Goal: Task Accomplishment & Management: Complete application form

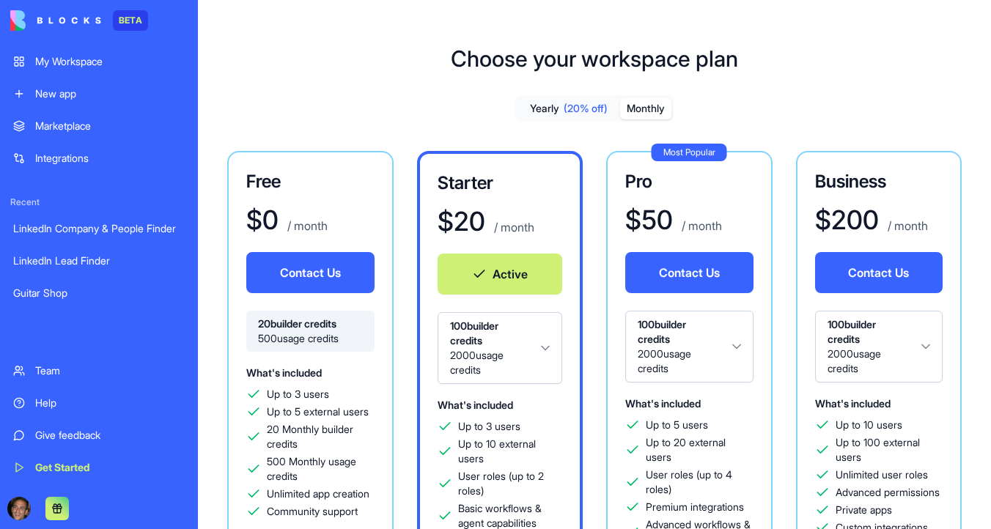
scroll to position [76, 0]
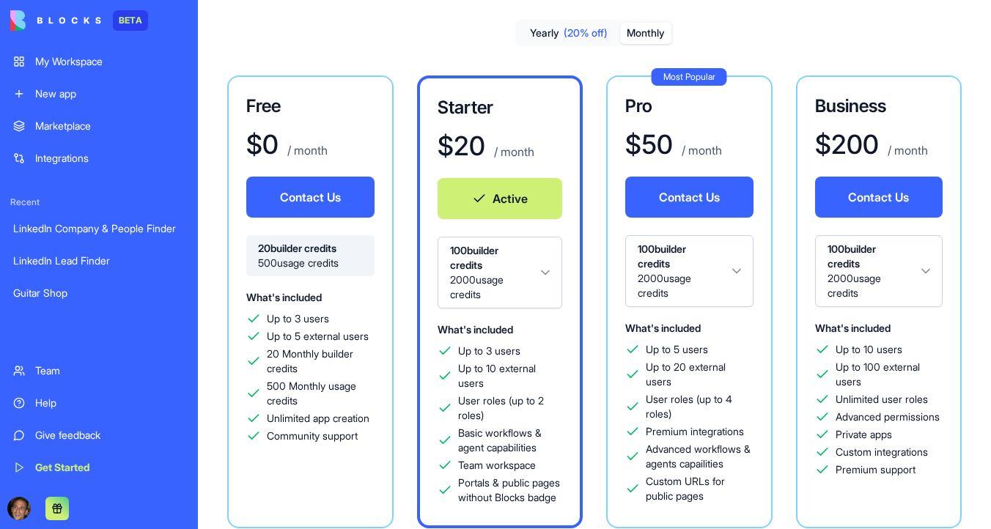
click at [28, 19] on img at bounding box center [55, 20] width 91 height 21
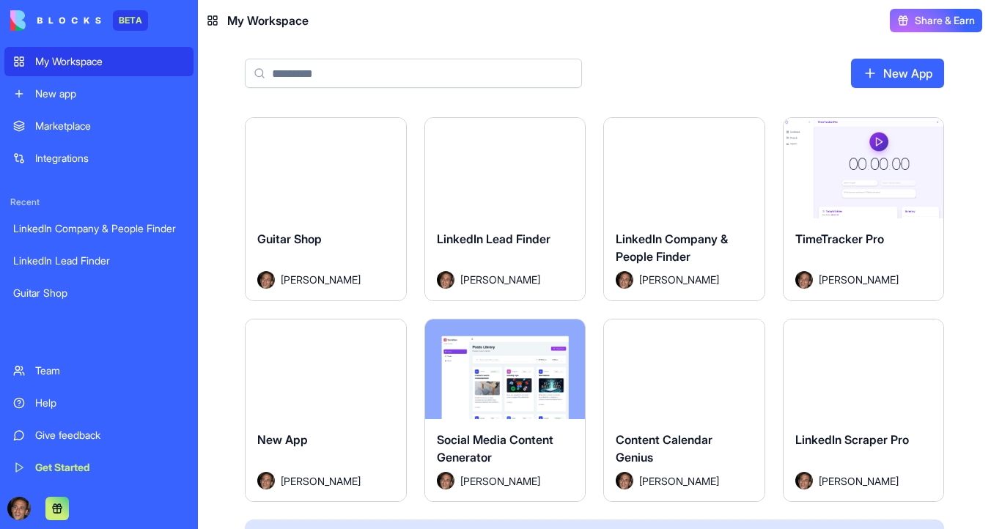
click at [869, 73] on link "New App" at bounding box center [897, 73] width 93 height 29
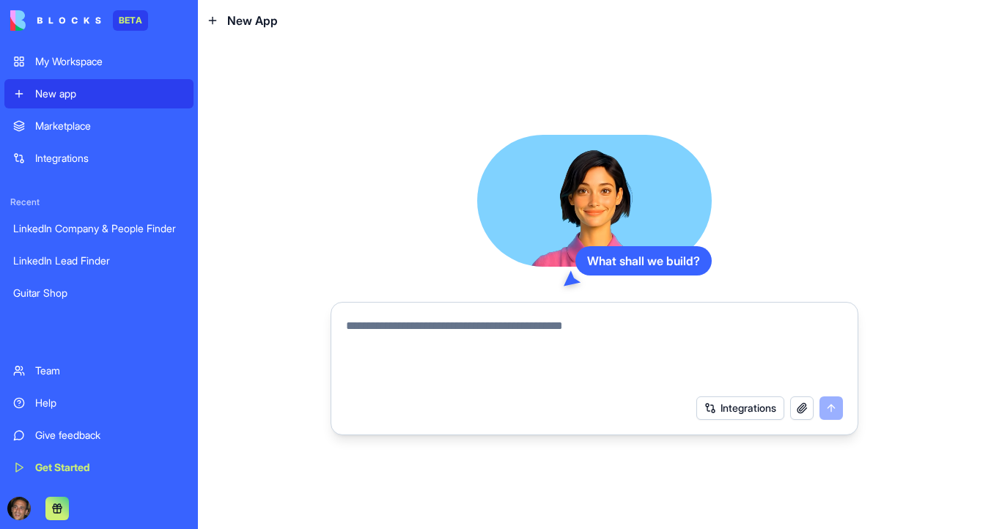
click at [440, 328] on textarea at bounding box center [594, 352] width 497 height 70
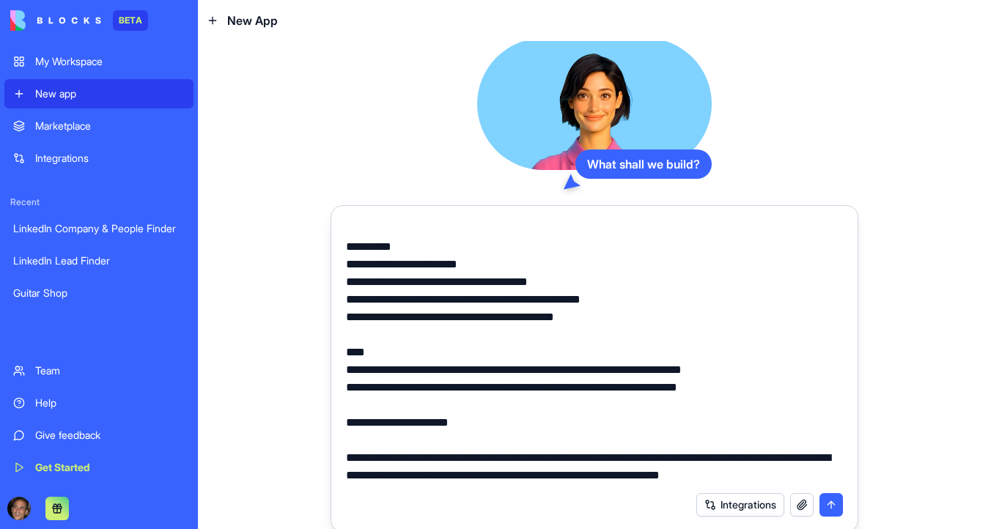
scroll to position [4364, 0]
drag, startPoint x: 406, startPoint y: 478, endPoint x: 337, endPoint y: 425, distance: 87.3
click at [337, 425] on div at bounding box center [594, 348] width 515 height 273
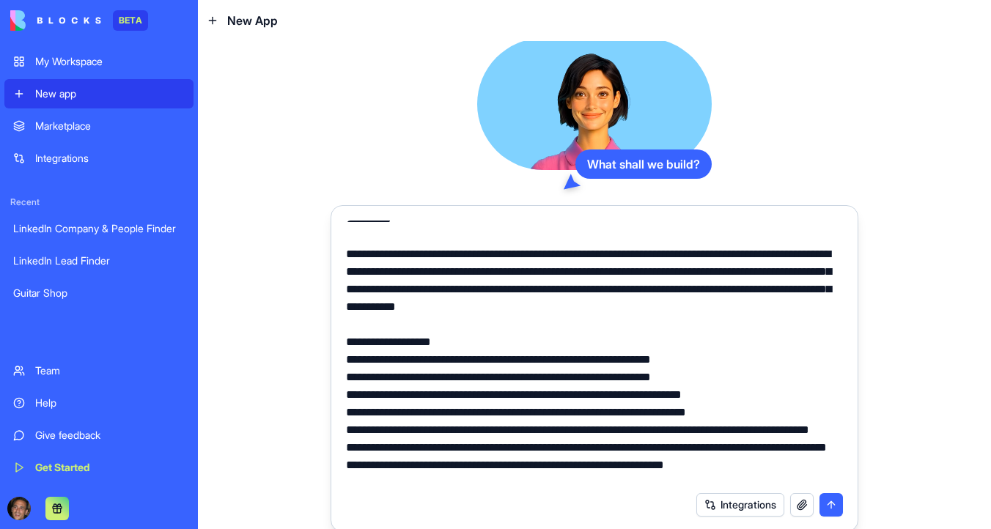
scroll to position [0, 0]
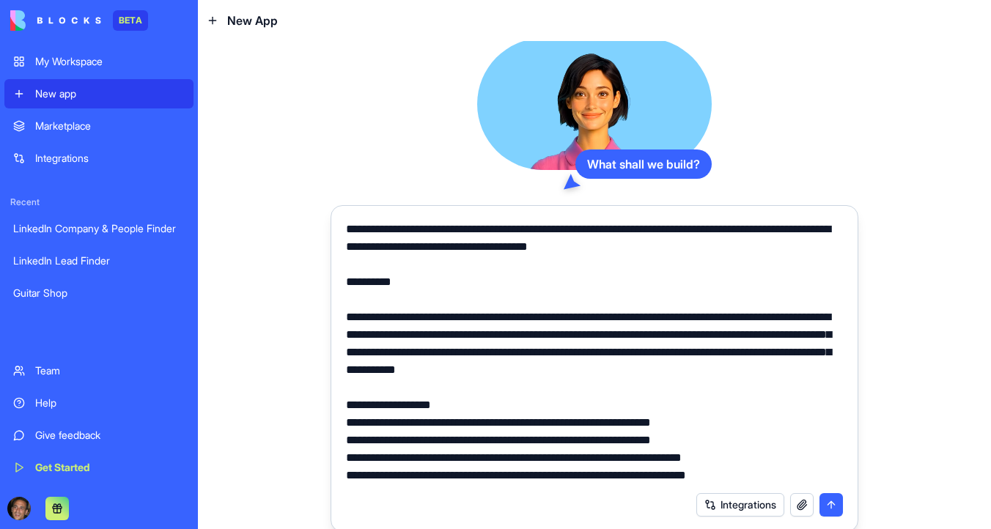
drag, startPoint x: 428, startPoint y: 290, endPoint x: 345, endPoint y: 223, distance: 106.4
click at [345, 223] on div at bounding box center [594, 348] width 515 height 273
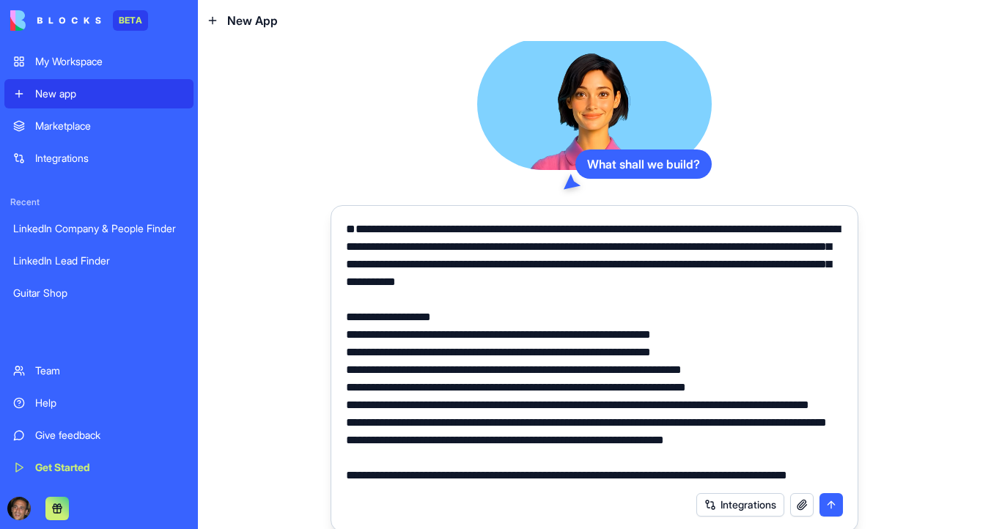
type textarea "**********"
click at [831, 504] on button "submit" at bounding box center [831, 504] width 23 height 23
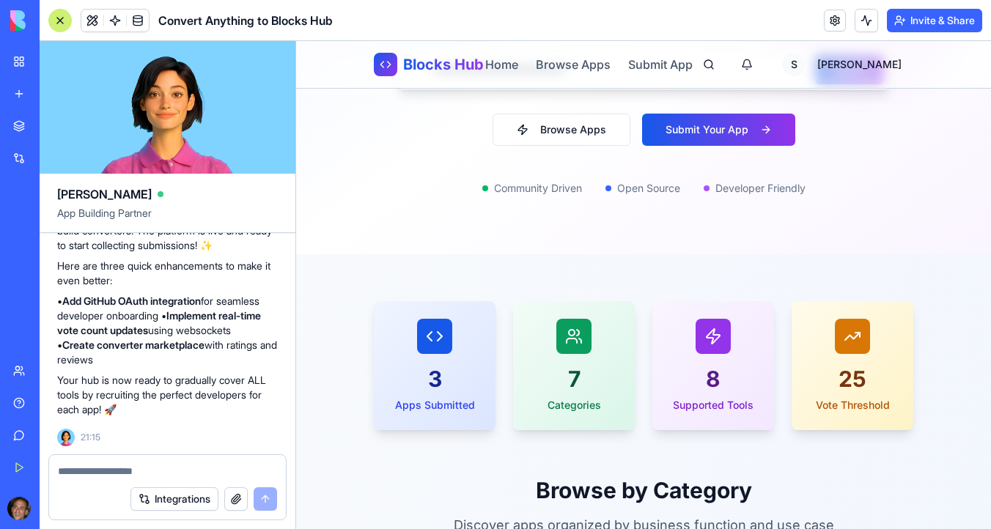
scroll to position [328, 0]
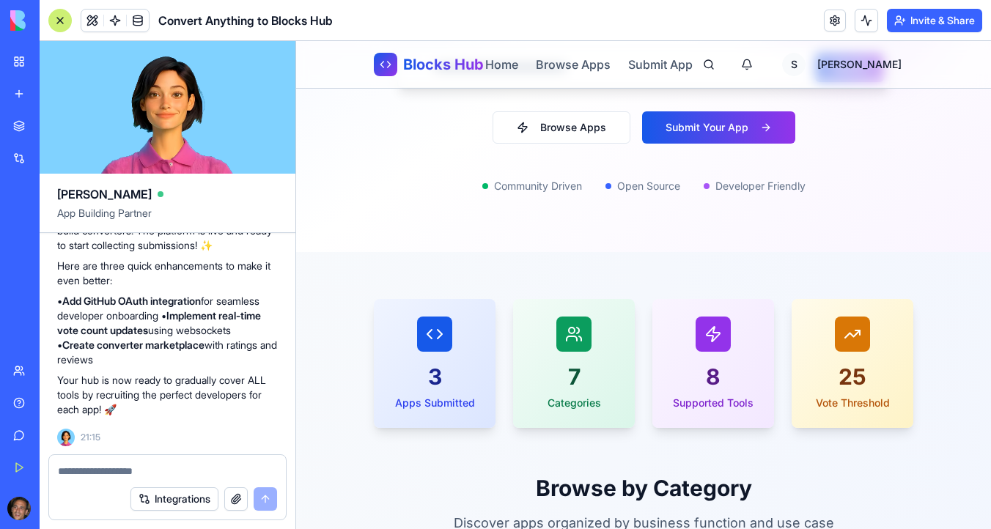
click at [579, 131] on button "Browse Apps" at bounding box center [562, 127] width 138 height 32
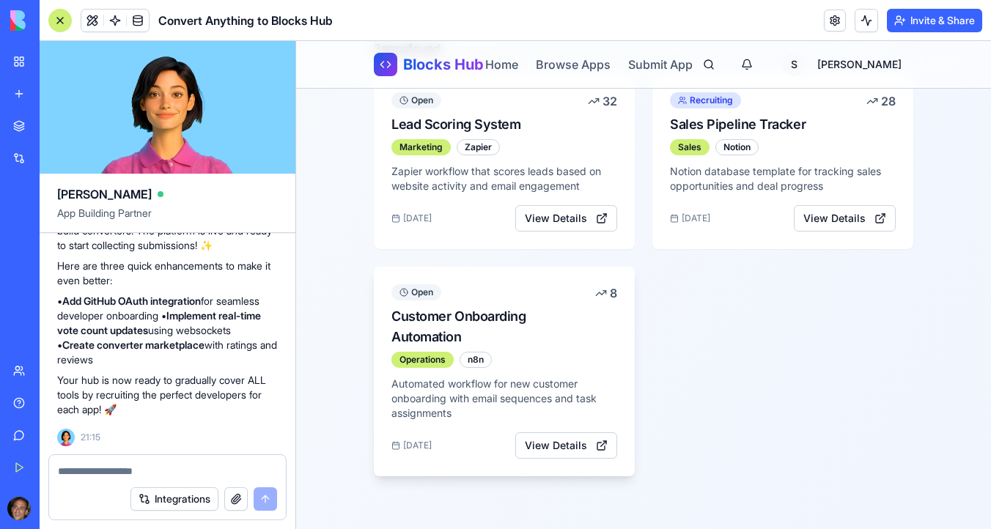
scroll to position [323, 0]
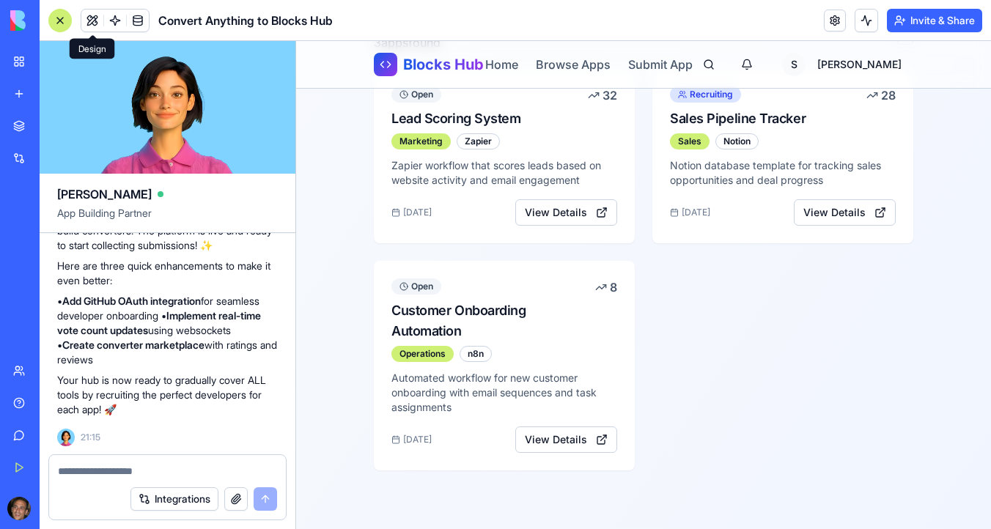
click at [90, 24] on span at bounding box center [92, 20] width 41 height 41
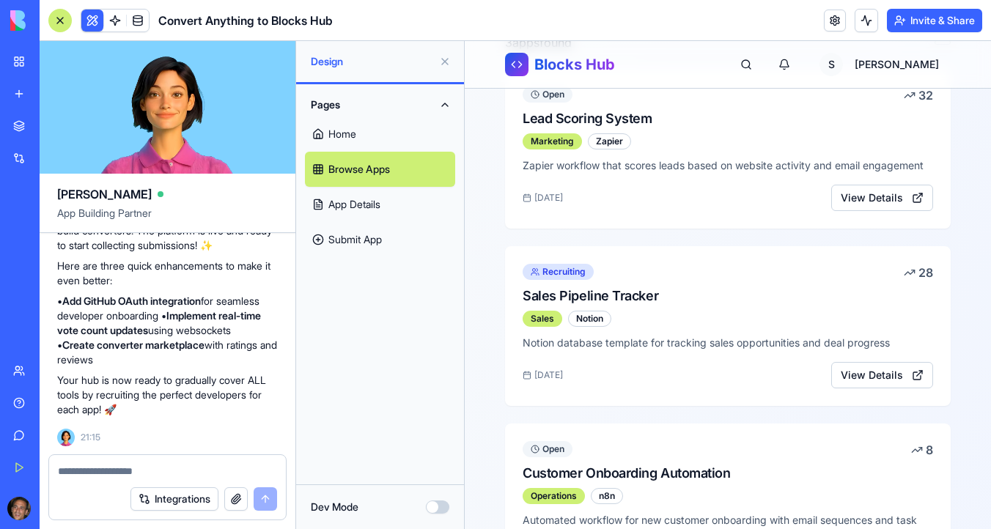
click at [353, 128] on link "Home" at bounding box center [380, 134] width 150 height 35
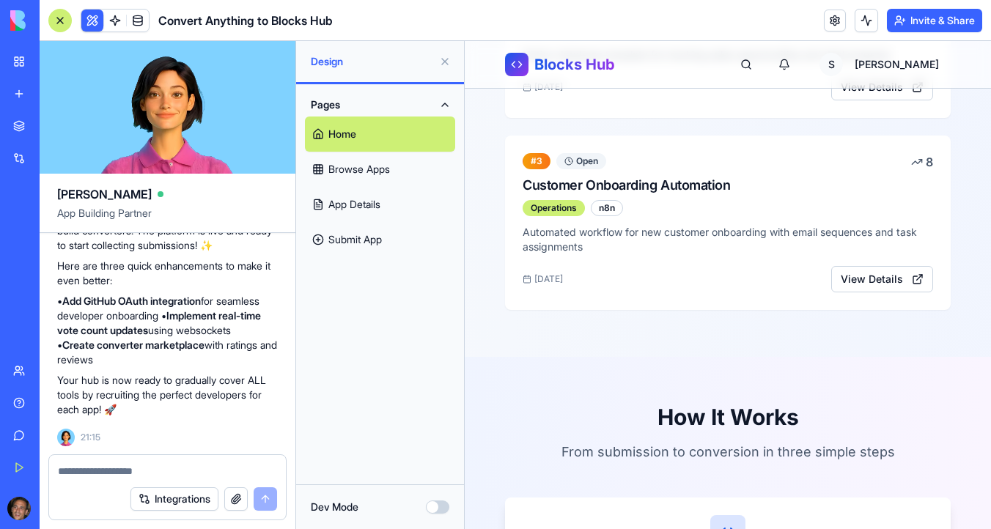
scroll to position [2605, 0]
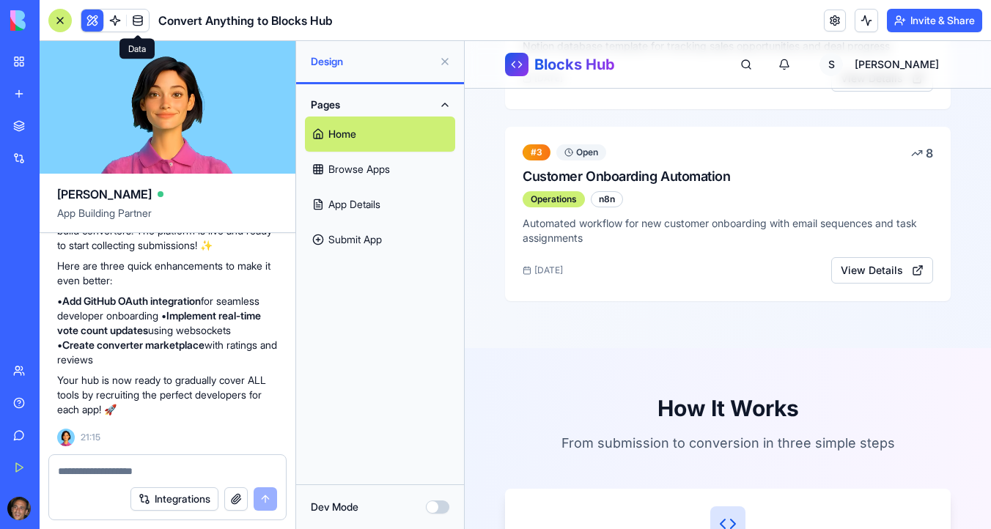
click at [137, 21] on span at bounding box center [137, 20] width 41 height 41
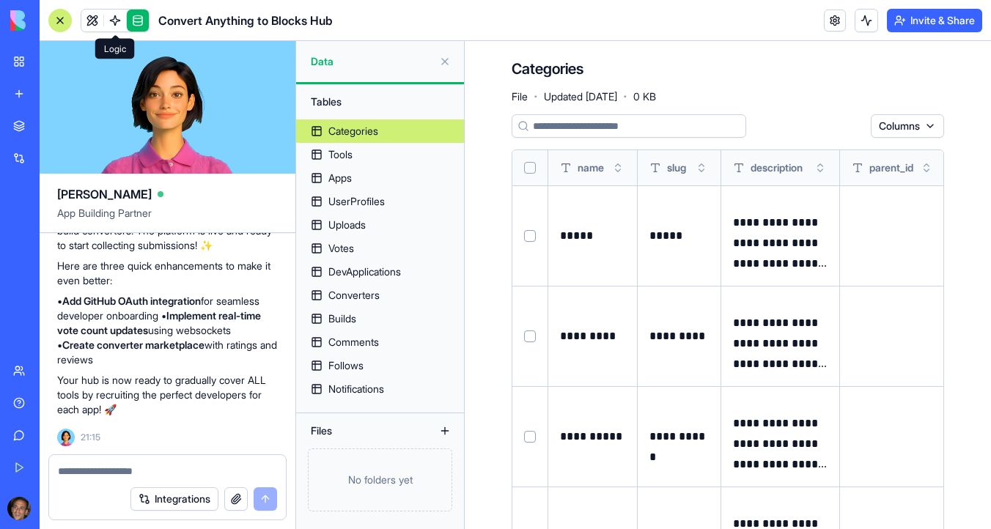
click at [117, 24] on span at bounding box center [115, 20] width 41 height 41
click at [98, 23] on span at bounding box center [115, 20] width 41 height 41
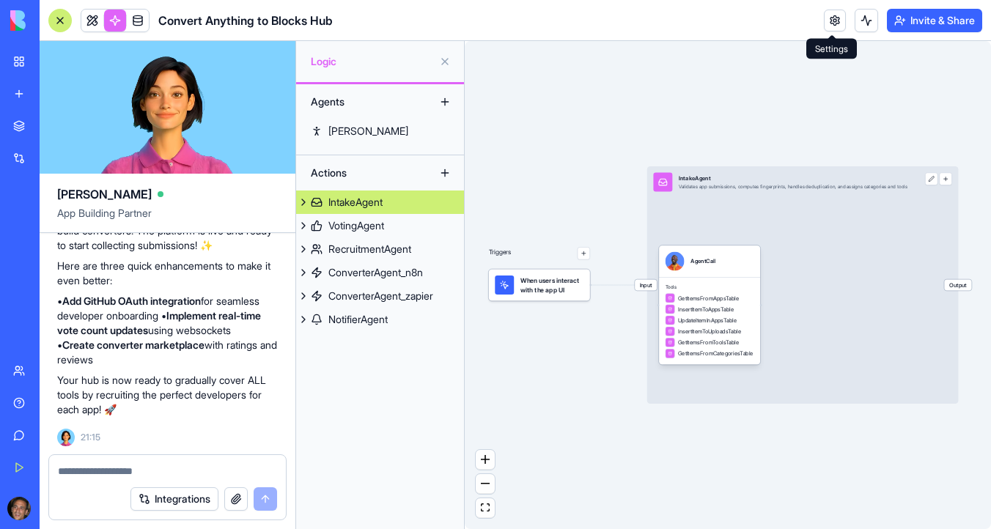
click at [830, 22] on link at bounding box center [835, 21] width 22 height 22
click at [835, 24] on link at bounding box center [835, 21] width 22 height 22
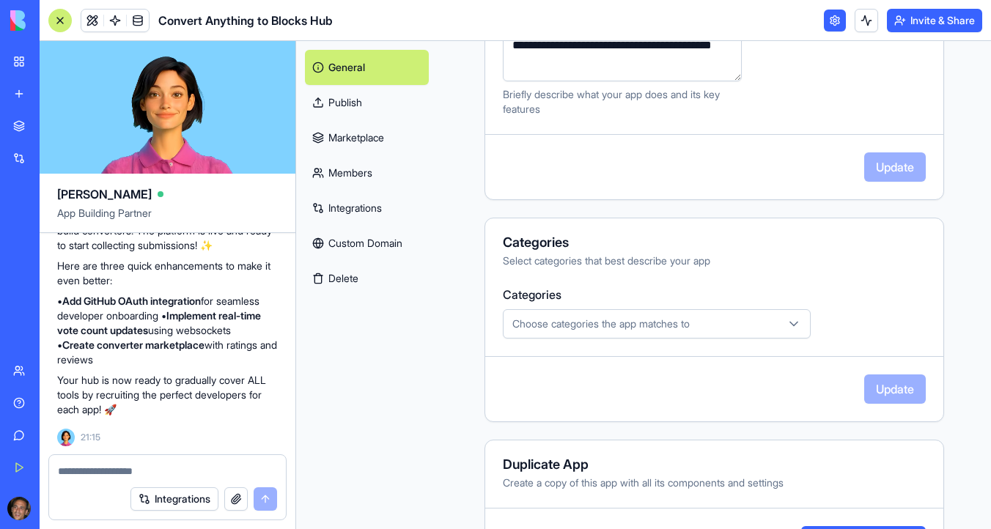
scroll to position [430, 0]
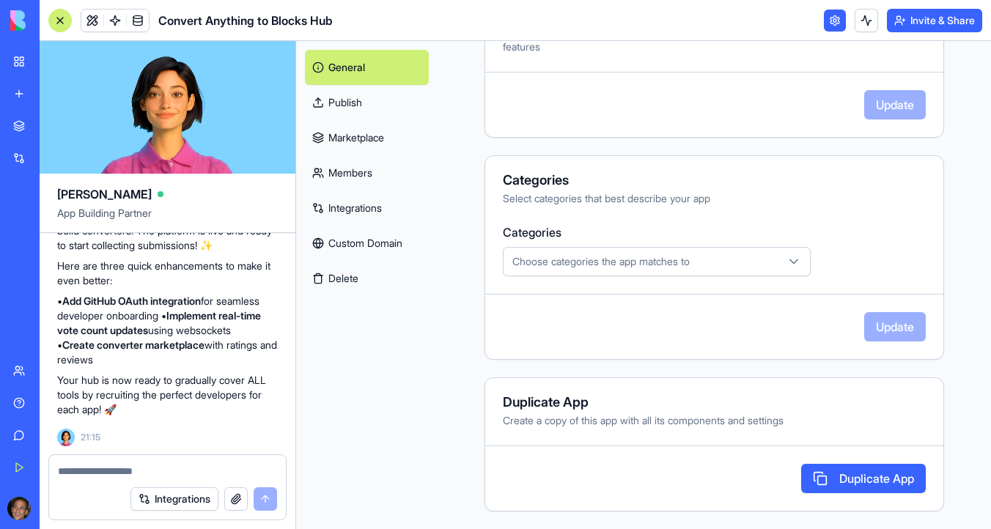
click at [374, 113] on link "Publish" at bounding box center [367, 102] width 124 height 35
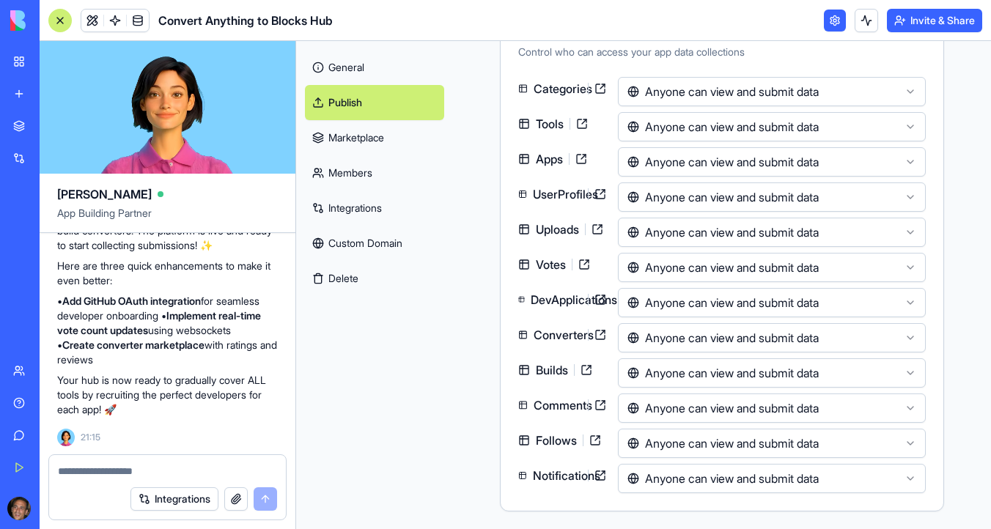
scroll to position [287, 0]
click at [379, 141] on link "Marketplace" at bounding box center [374, 137] width 139 height 35
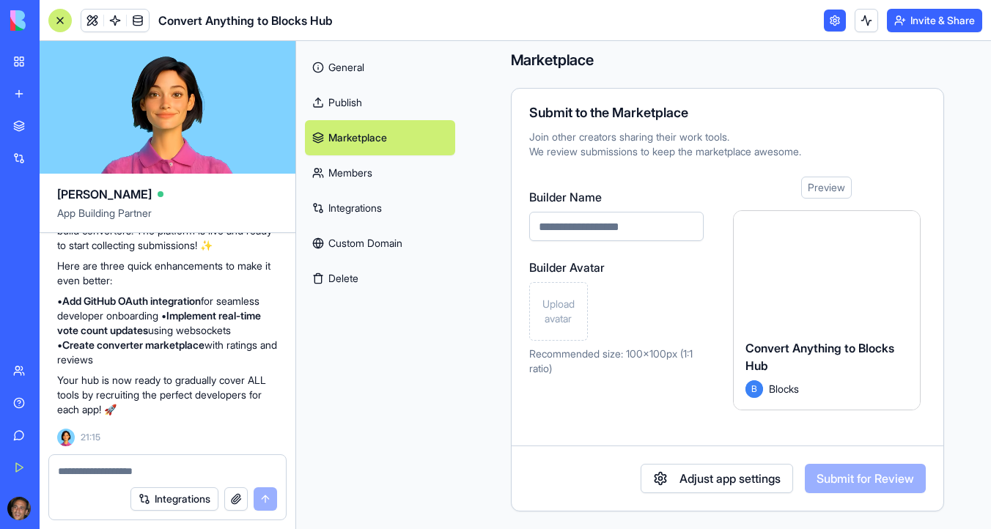
scroll to position [9, 0]
click at [362, 183] on link "Members" at bounding box center [380, 172] width 150 height 35
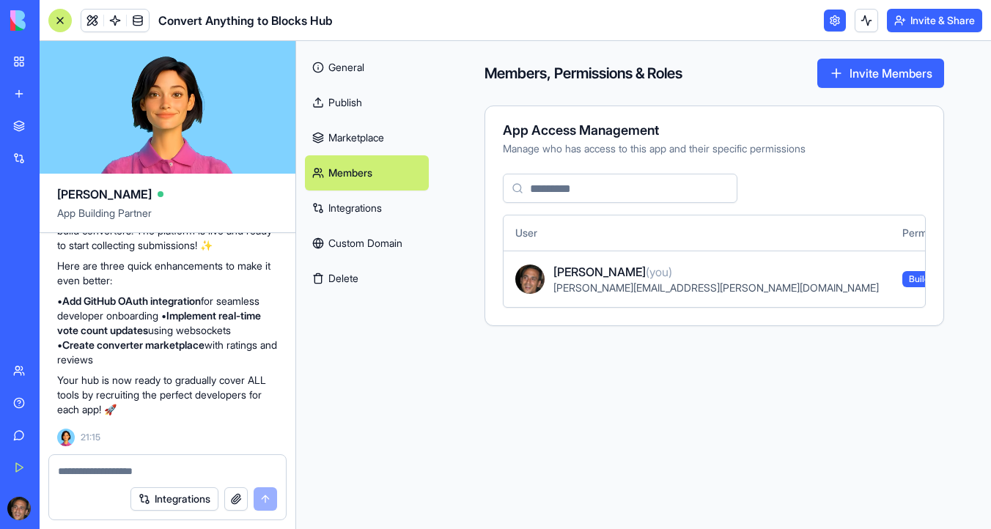
click at [355, 217] on link "Integrations" at bounding box center [367, 208] width 124 height 35
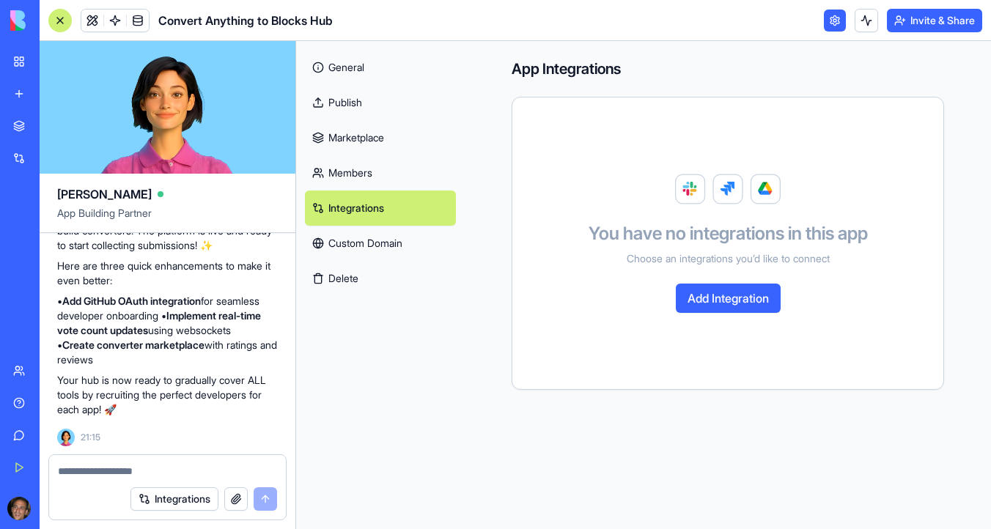
click at [346, 265] on button "Delete" at bounding box center [380, 278] width 151 height 35
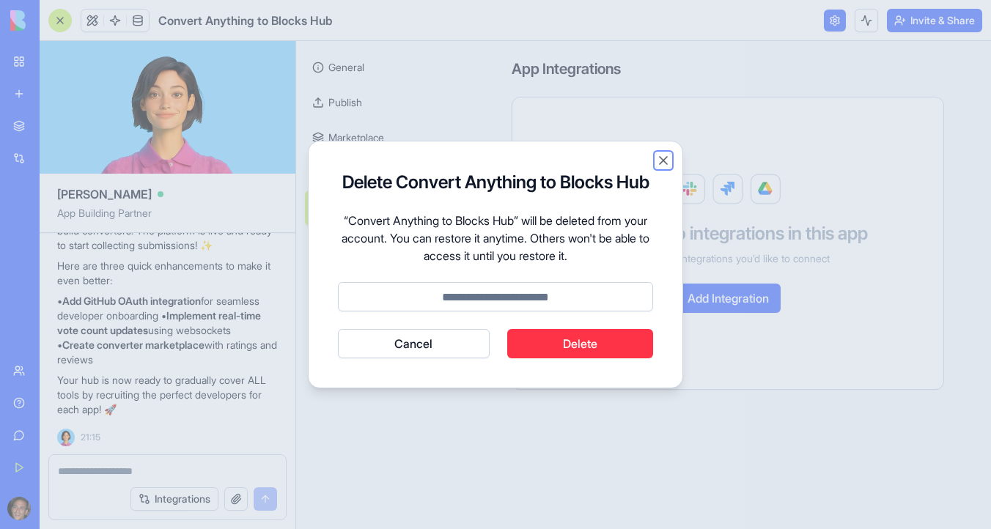
click at [664, 160] on button "Close" at bounding box center [663, 160] width 15 height 15
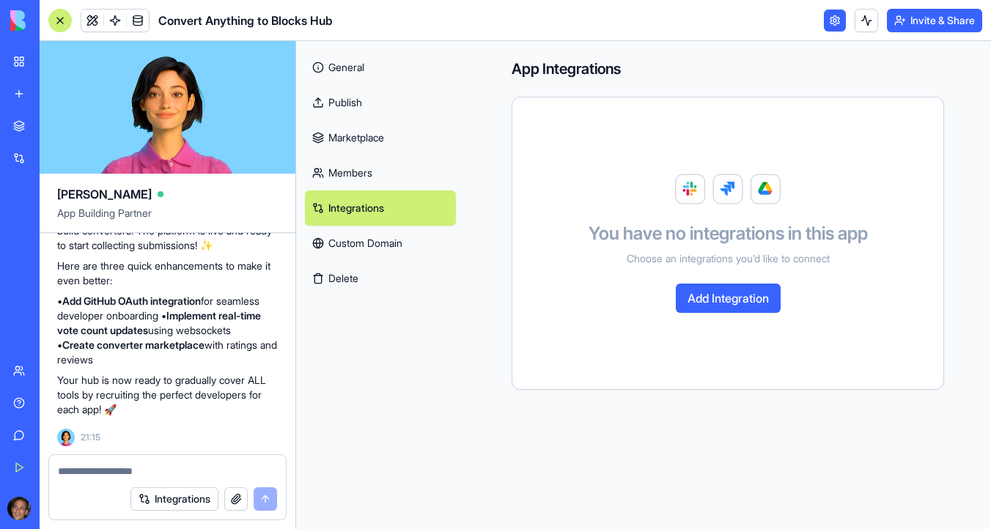
click at [366, 238] on link "Custom Domain" at bounding box center [380, 243] width 151 height 35
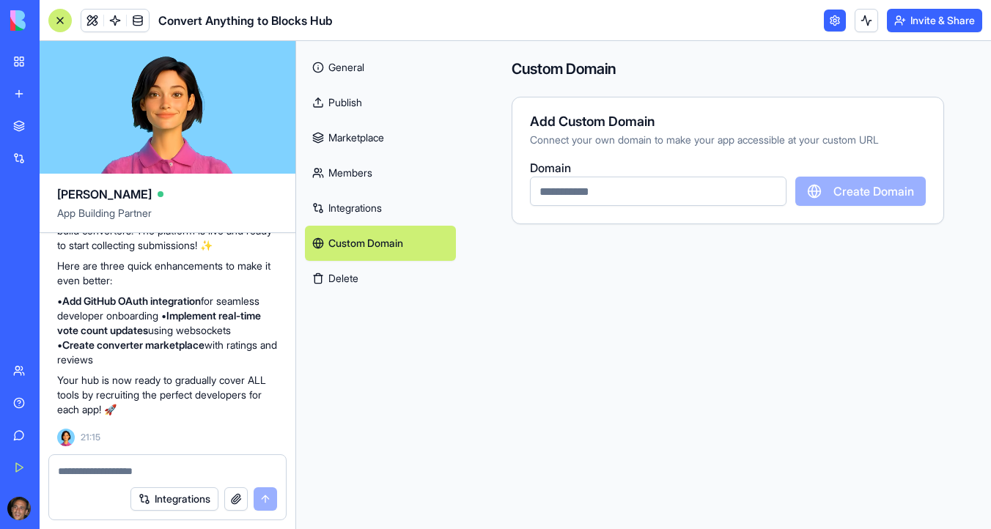
click at [667, 198] on input "text" at bounding box center [658, 191] width 257 height 29
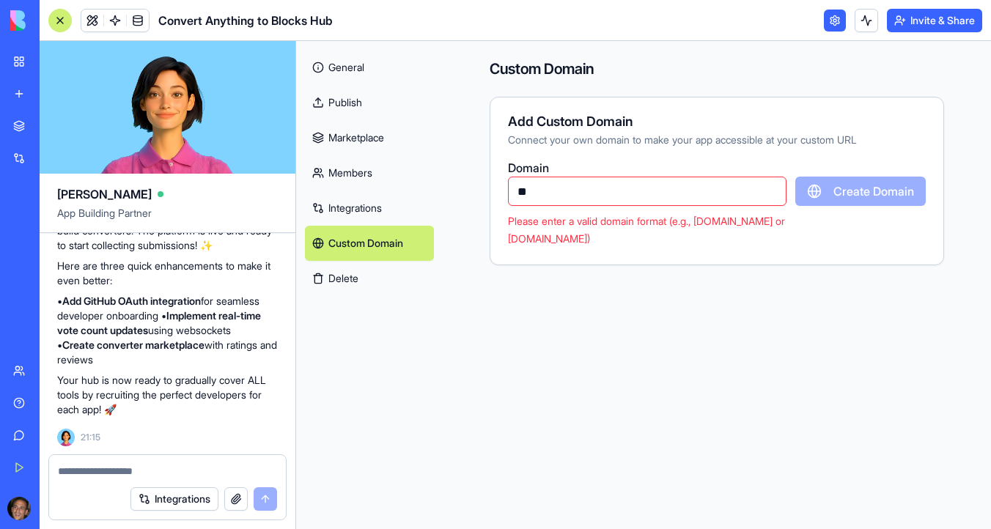
type input "*"
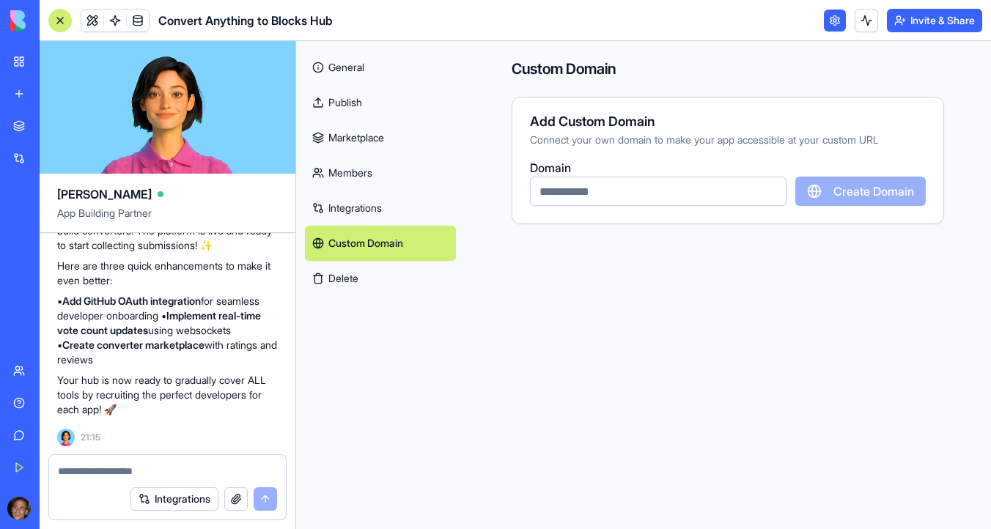
click at [592, 189] on input "text" at bounding box center [658, 191] width 257 height 29
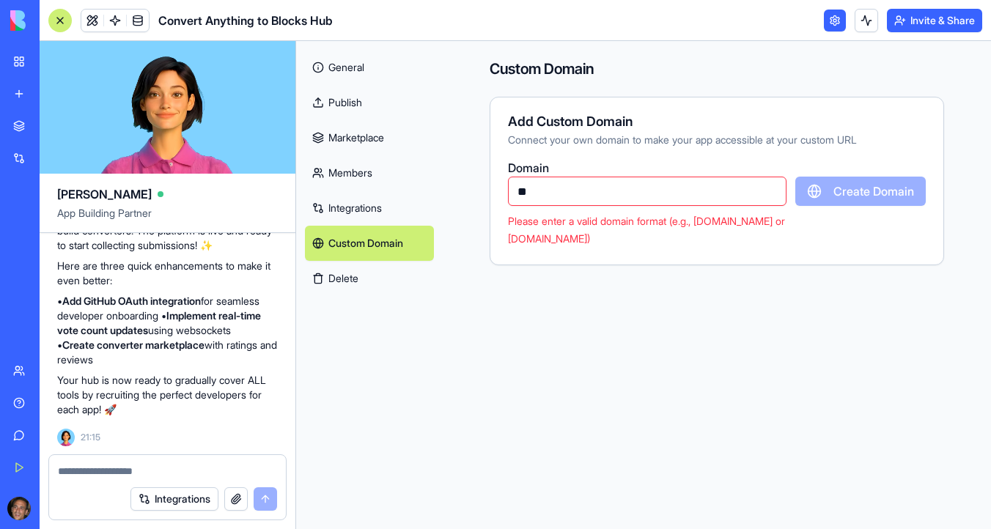
type input "*"
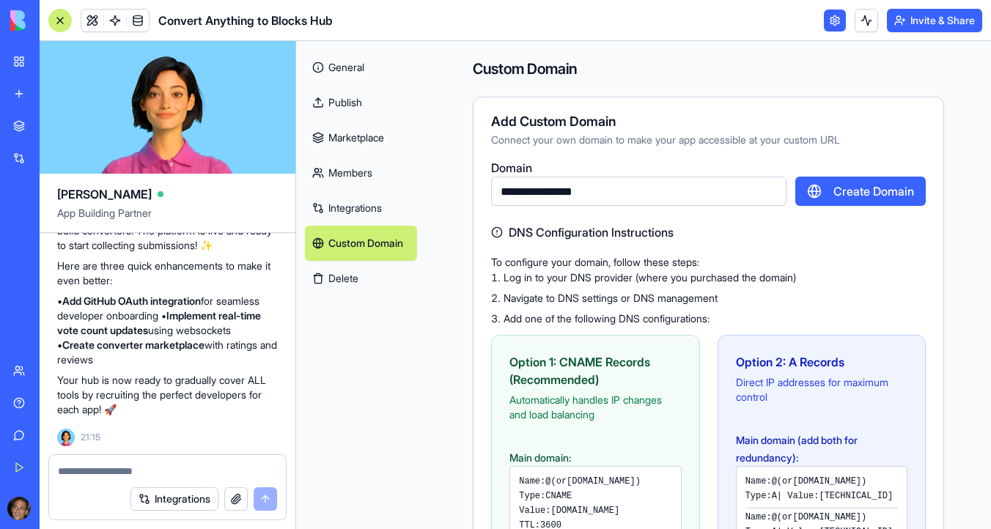
type input "**********"
click at [356, 109] on link "Publish" at bounding box center [361, 102] width 112 height 35
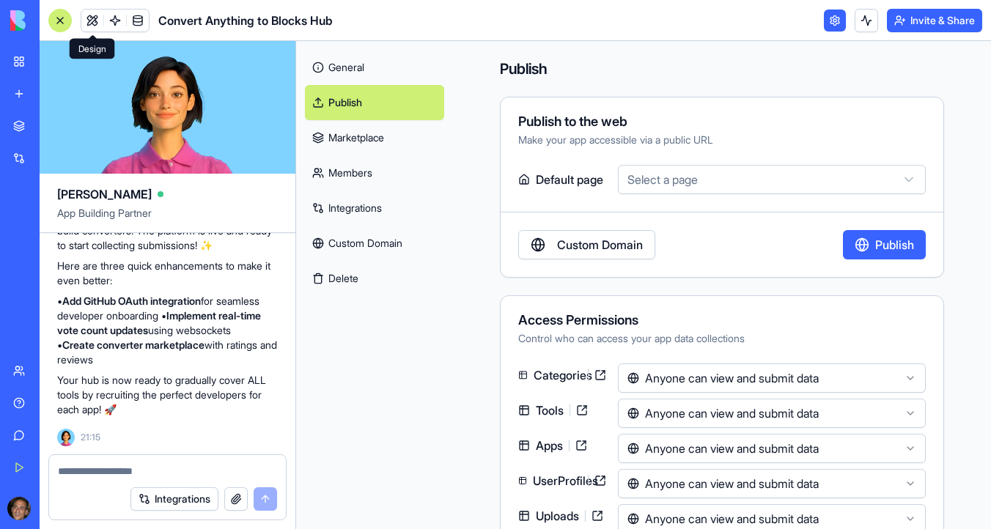
click at [94, 23] on link at bounding box center [92, 21] width 22 height 22
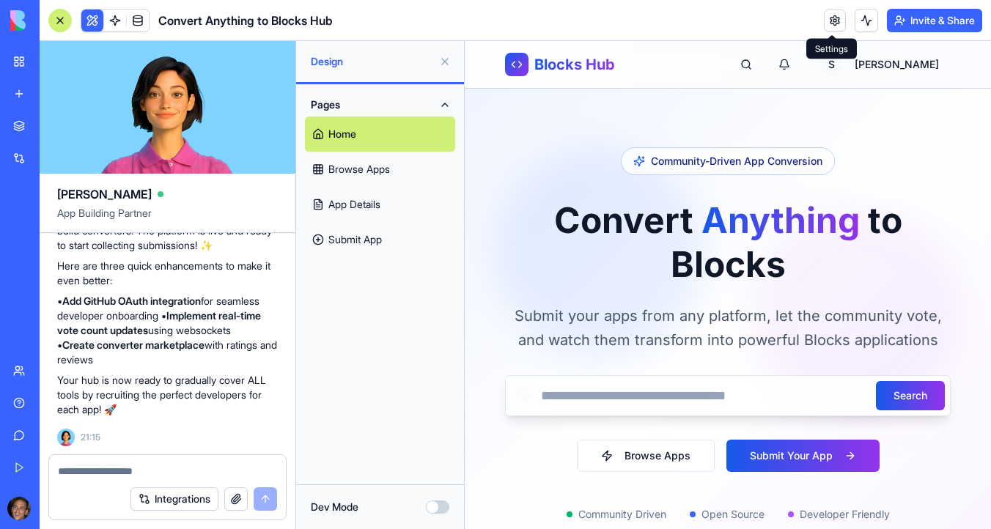
click at [832, 17] on link at bounding box center [835, 21] width 22 height 22
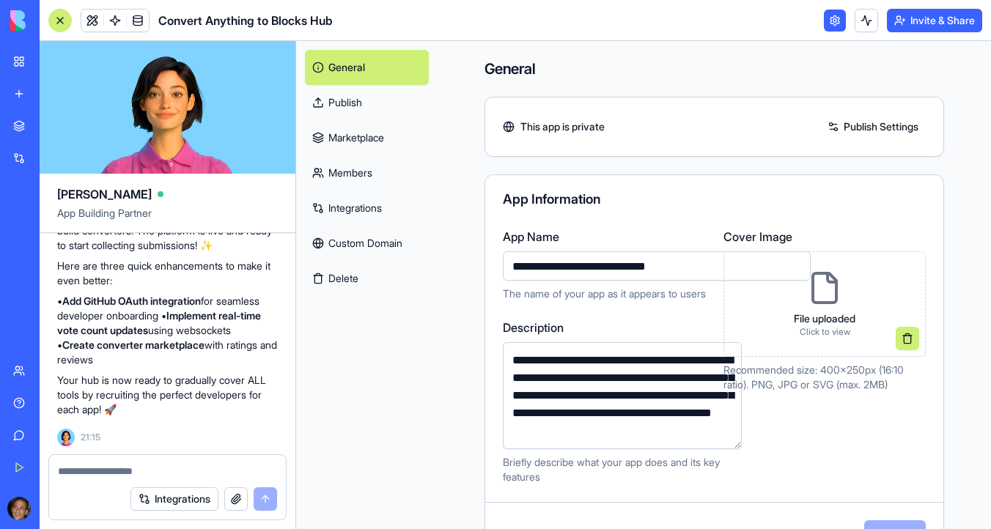
click at [348, 121] on link "Marketplace" at bounding box center [367, 137] width 124 height 35
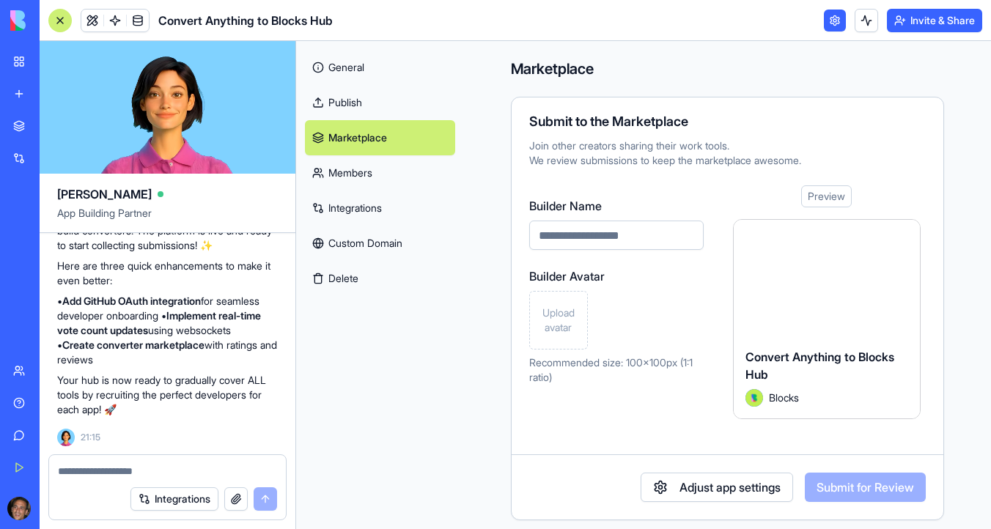
click at [348, 106] on link "Publish" at bounding box center [380, 102] width 150 height 35
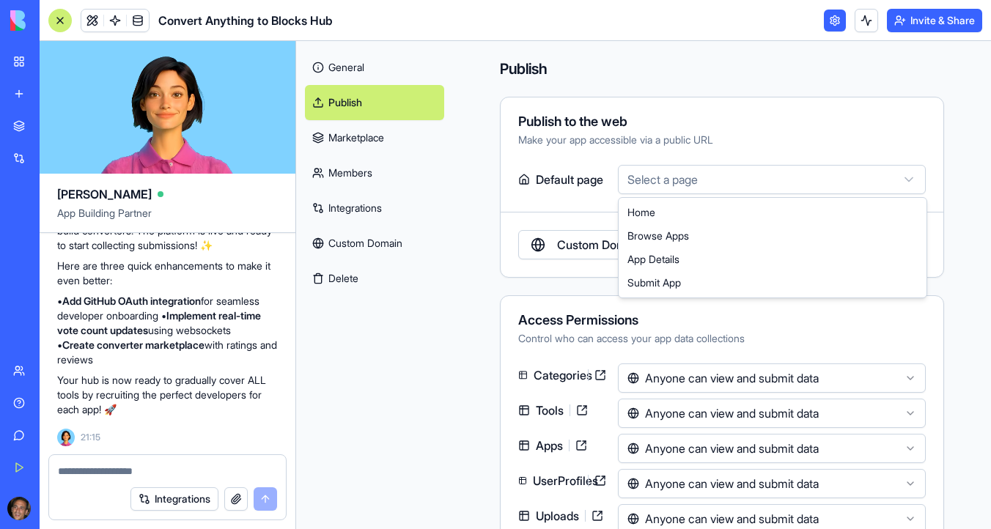
click at [655, 175] on html "BETA My Workspace New app Marketplace Integrations Recent PersonalEmail2Telegra…" at bounding box center [495, 264] width 991 height 529
select select "**********"
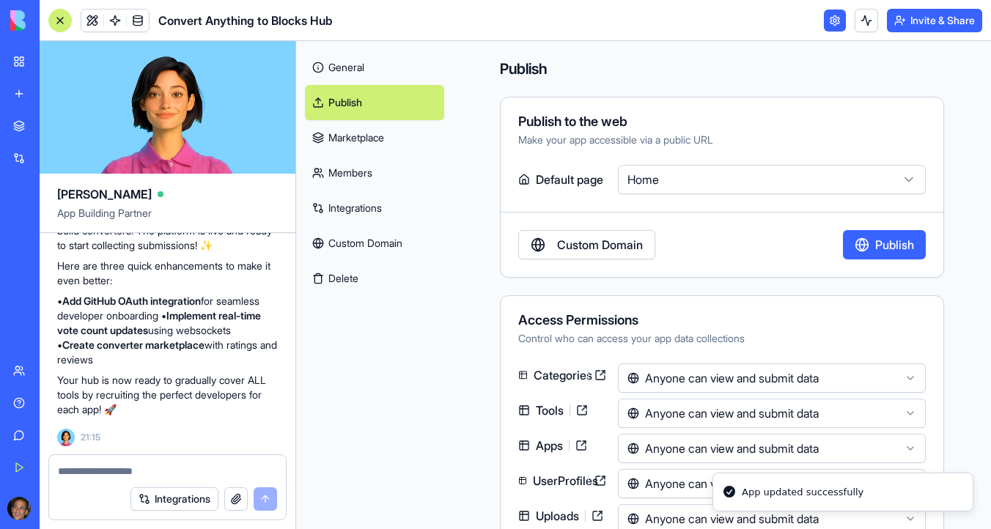
click at [870, 246] on button "Publish" at bounding box center [884, 244] width 83 height 29
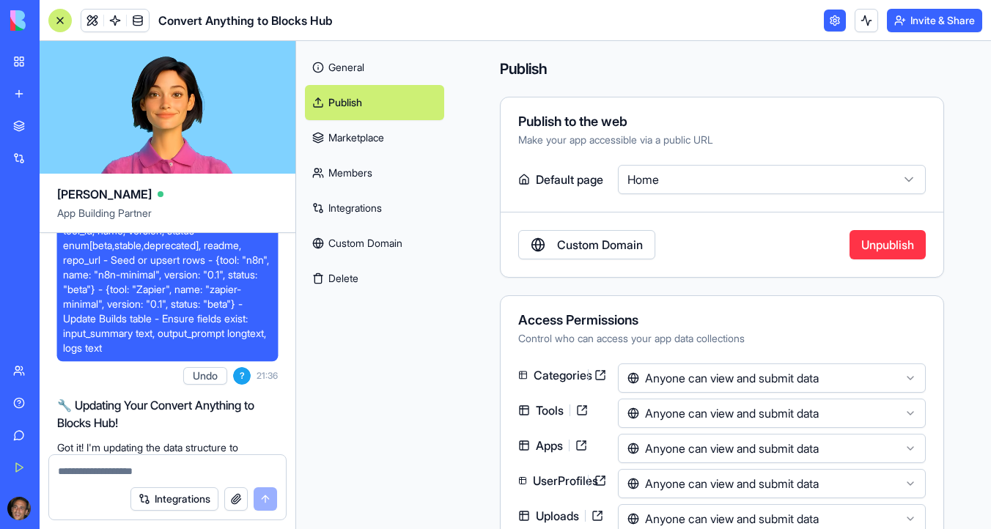
scroll to position [5947, 0]
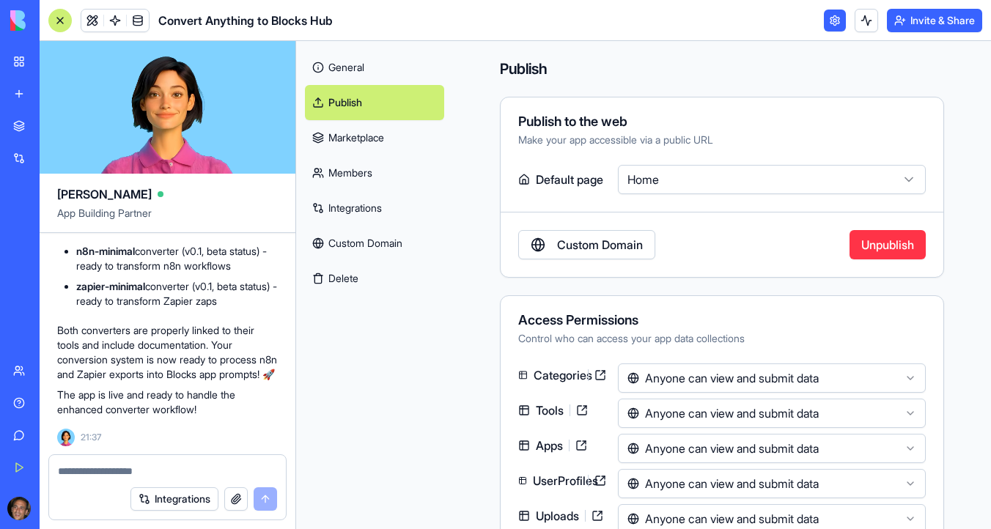
click at [100, 469] on textarea at bounding box center [167, 471] width 219 height 15
paste textarea "**********"
type textarea "**********"
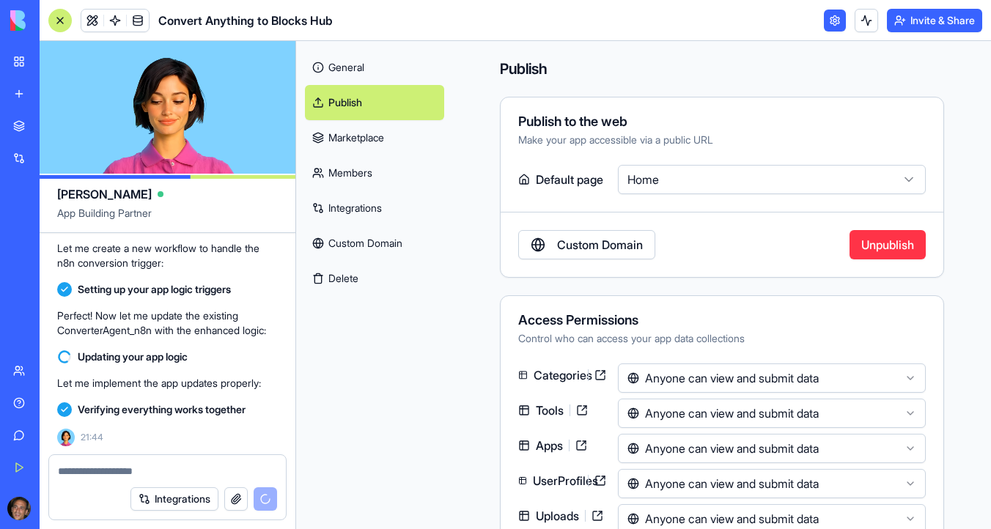
scroll to position [7885, 0]
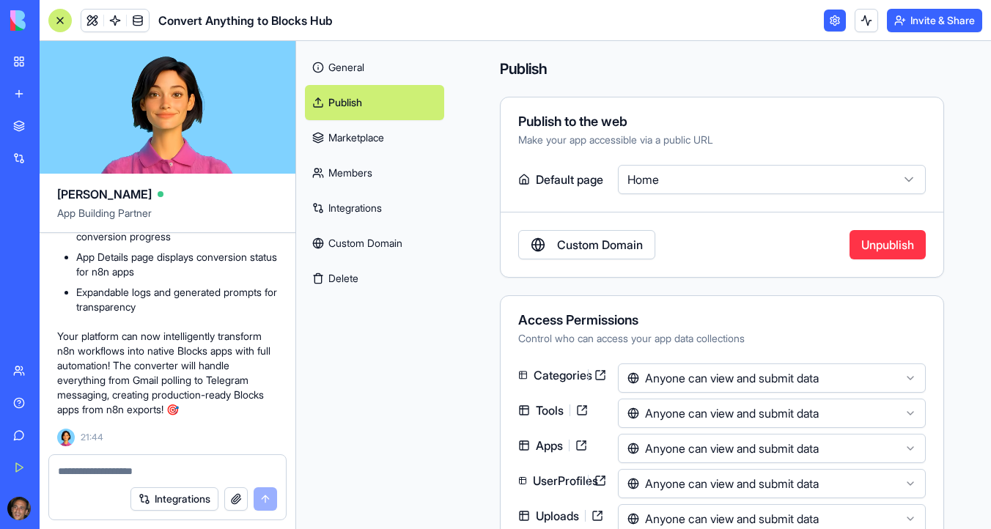
paste textarea "**********"
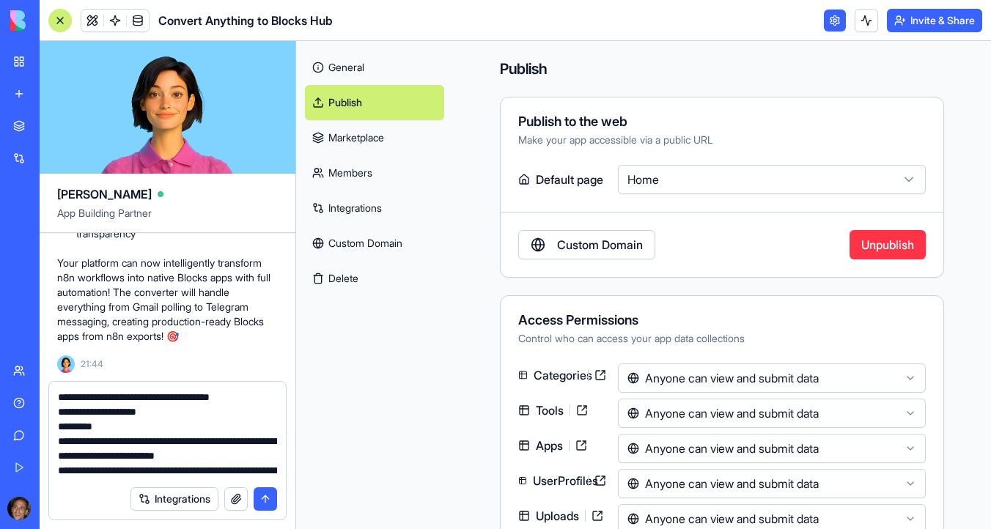
scroll to position [89, 0]
type textarea "**********"
click at [269, 499] on button "submit" at bounding box center [265, 499] width 23 height 23
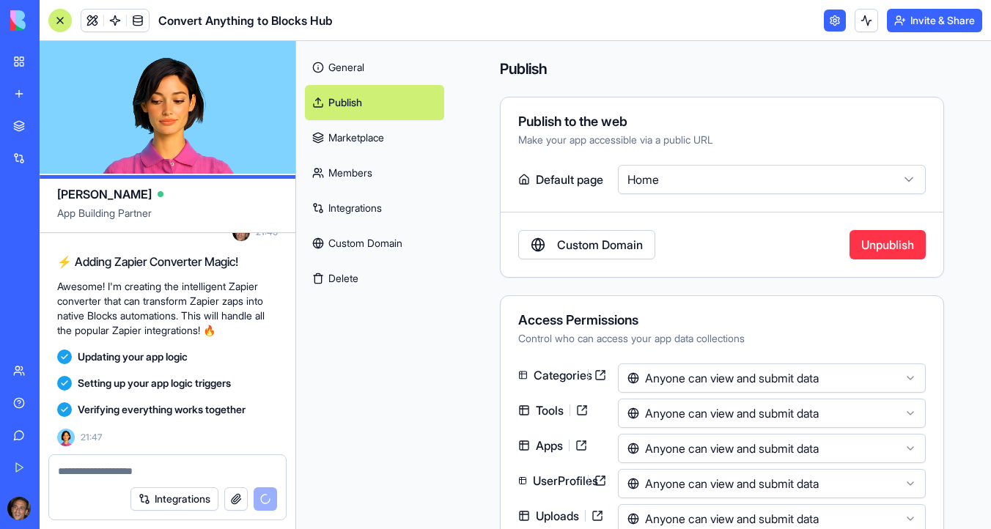
scroll to position [9545, 0]
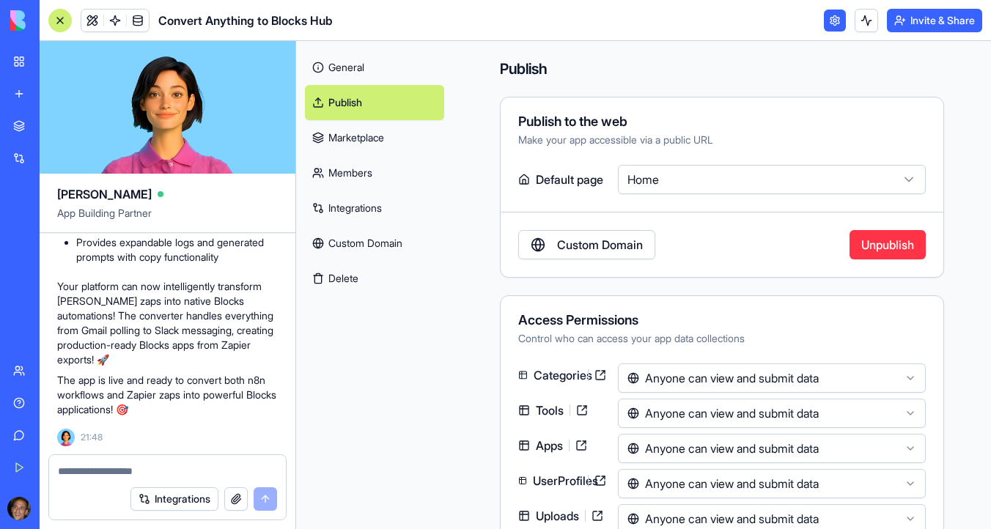
click at [171, 466] on textarea at bounding box center [167, 471] width 219 height 15
paste textarea "**********"
type textarea "**********"
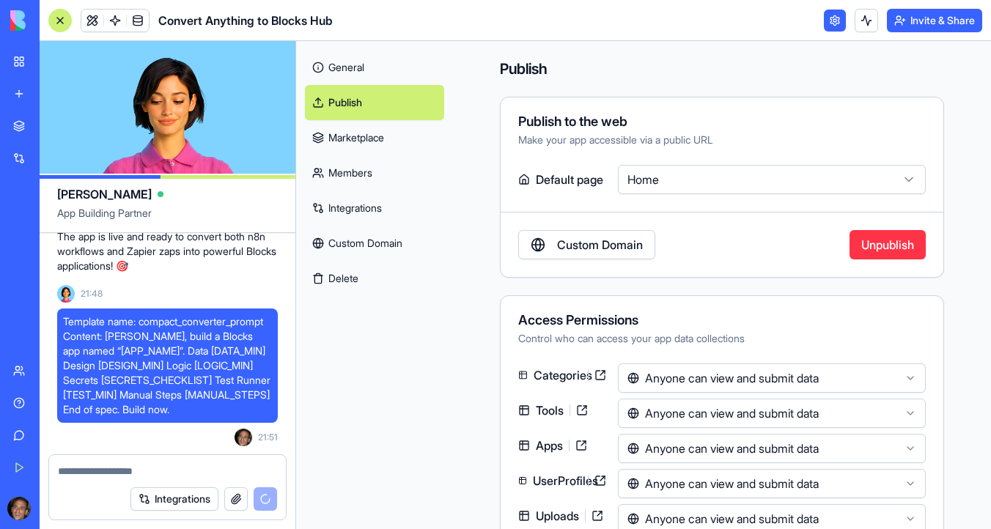
scroll to position [10258, 0]
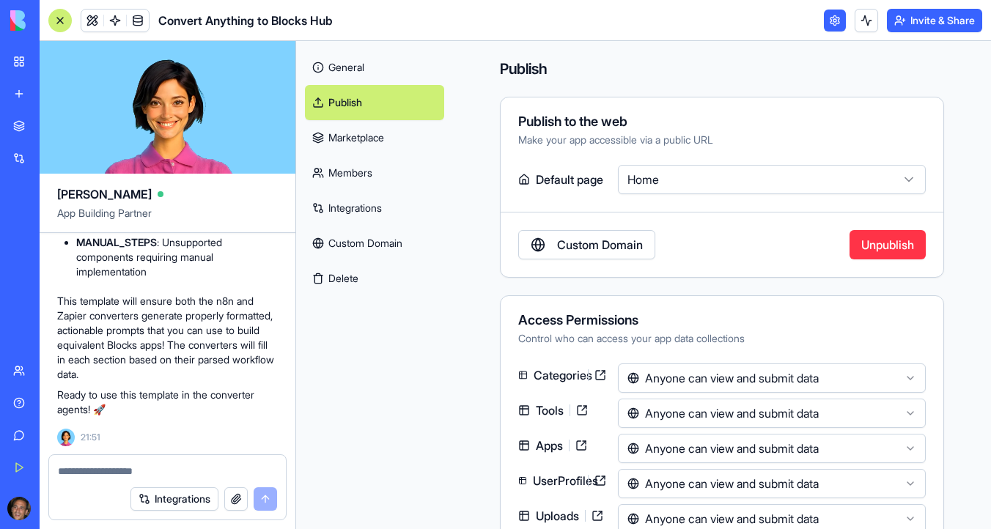
click at [158, 471] on textarea at bounding box center [167, 471] width 219 height 15
paste textarea "**********"
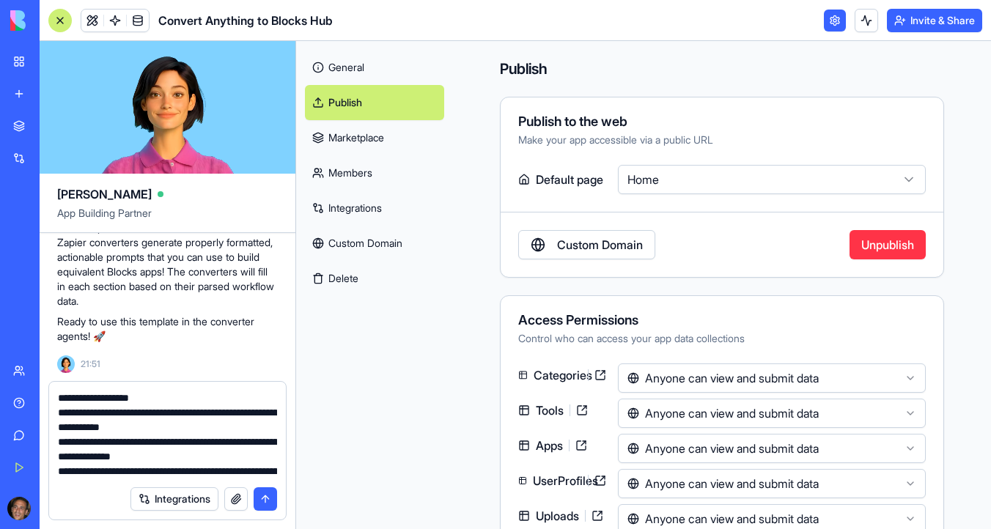
scroll to position [28, 0]
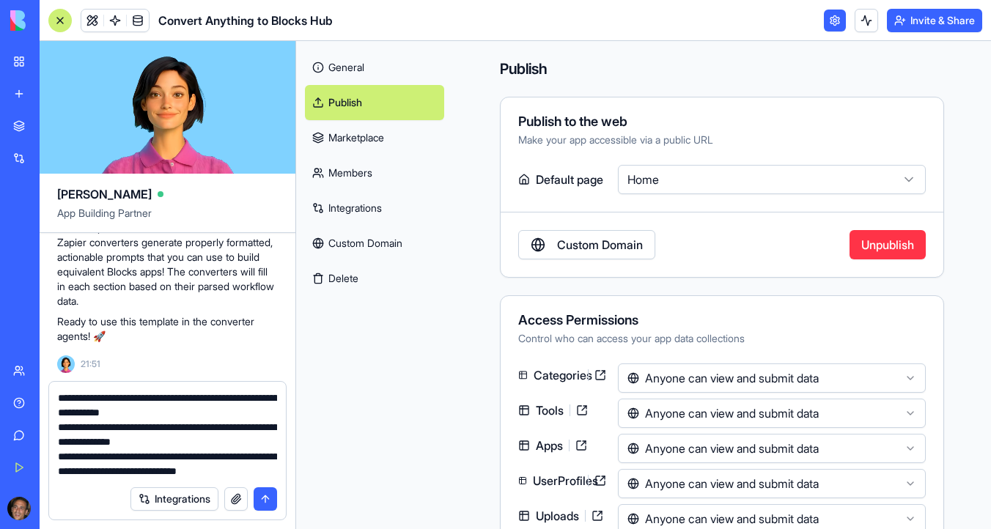
type textarea "**********"
click at [271, 495] on button "submit" at bounding box center [265, 499] width 23 height 23
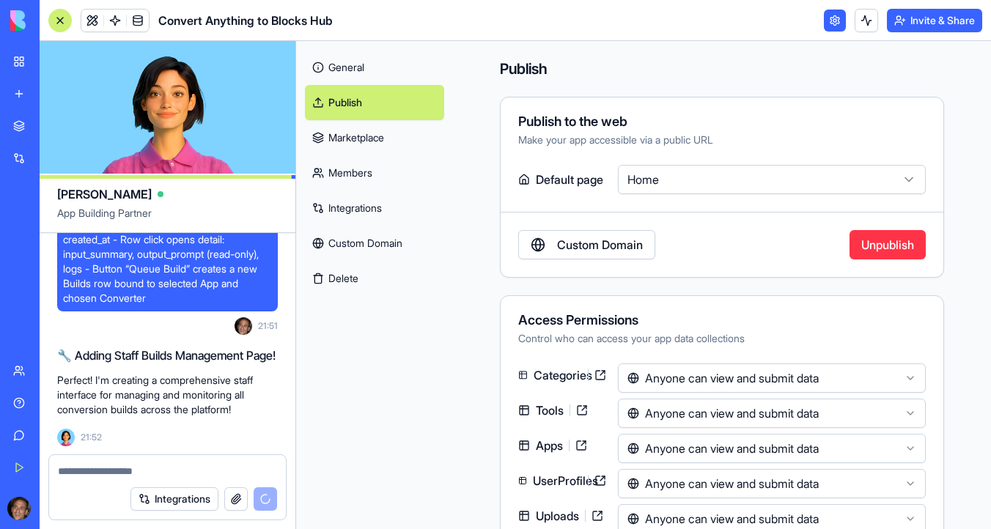
scroll to position [10540, 0]
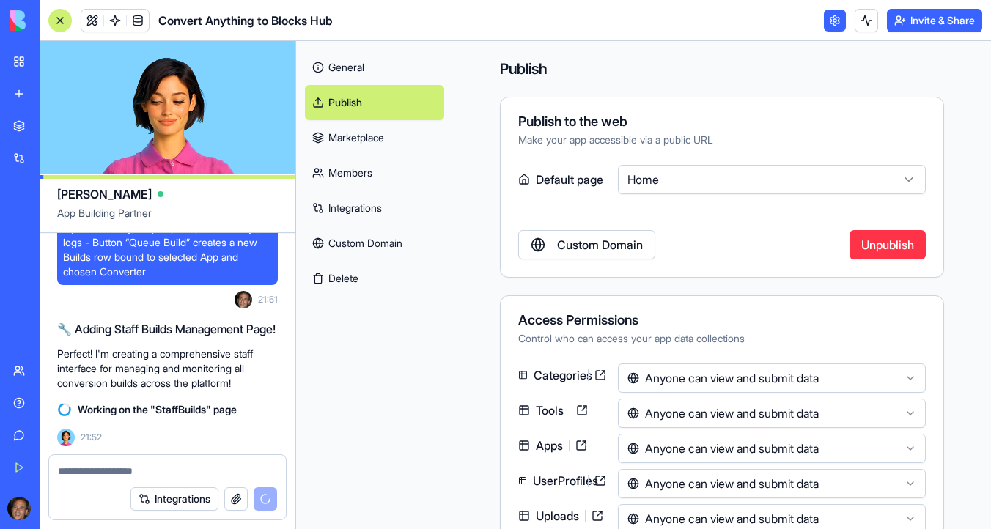
click at [673, 176] on html "BETA My Workspace New app Marketplace Integrations Recent PersonalEmail2Telegra…" at bounding box center [495, 264] width 991 height 529
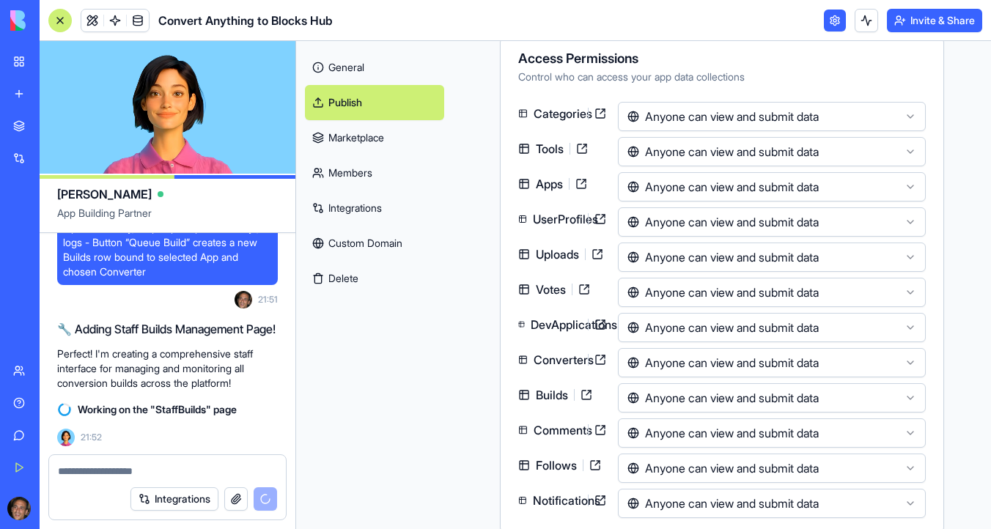
click at [697, 117] on html "BETA My Workspace New app Marketplace Integrations Recent PersonalEmail2Telegra…" at bounding box center [495, 264] width 991 height 529
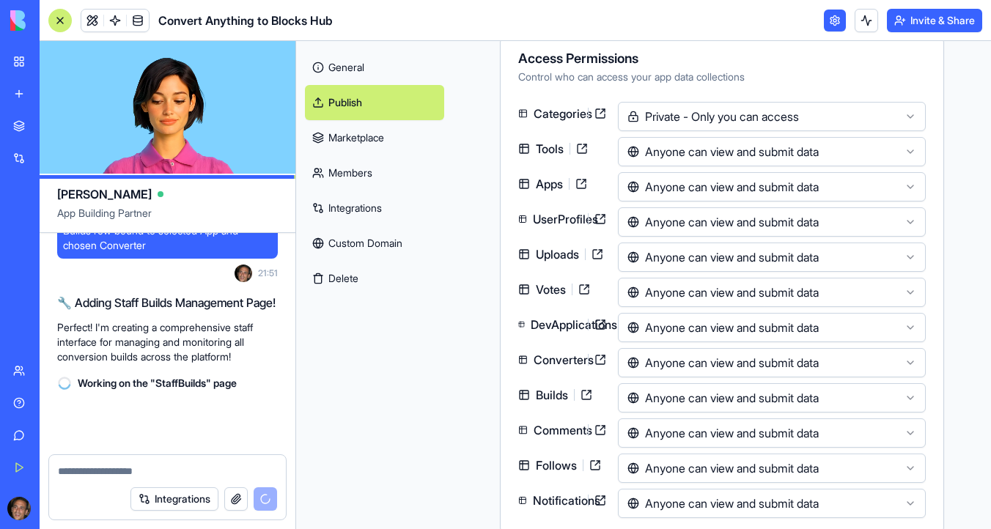
scroll to position [10566, 0]
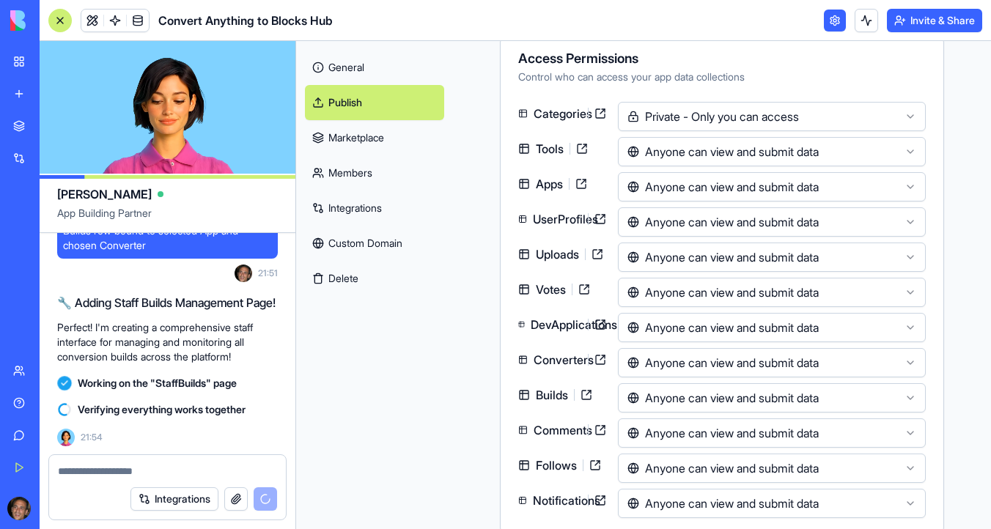
click at [697, 153] on html "BETA My Workspace New app Marketplace Integrations Recent PersonalEmail2Telegra…" at bounding box center [495, 264] width 991 height 529
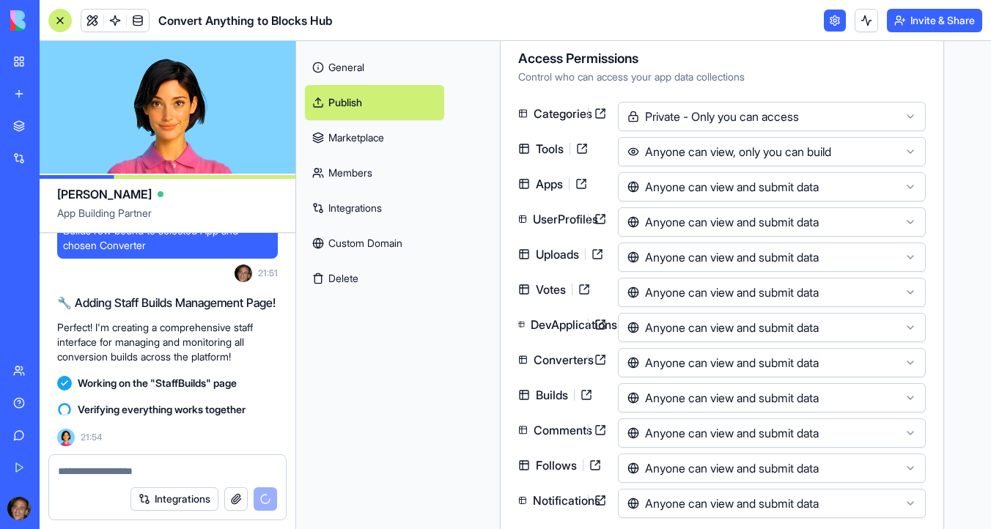
click at [692, 192] on html "BETA My Workspace New app Marketplace Integrations Recent PersonalEmail2Telegra…" at bounding box center [495, 264] width 991 height 529
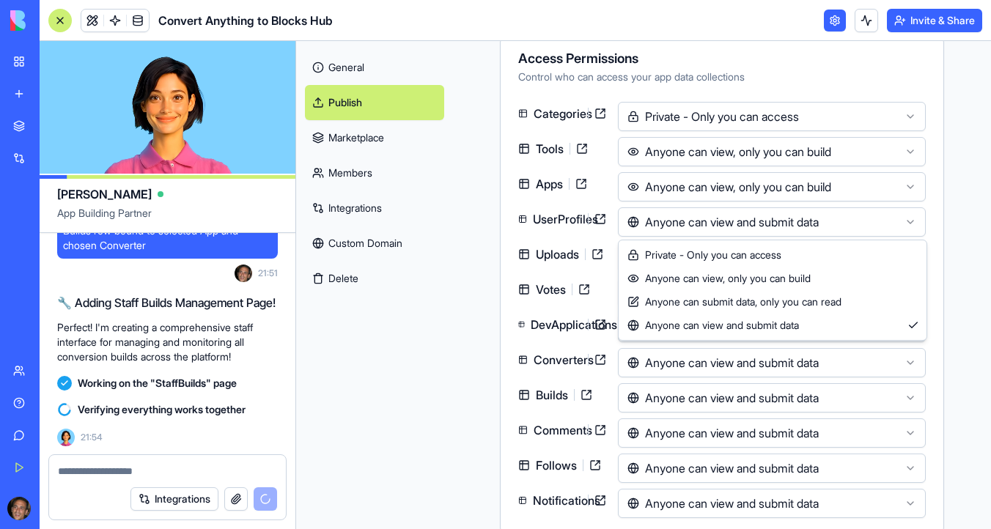
click at [680, 230] on html "BETA My Workspace New app Marketplace Integrations Recent PersonalEmail2Telegra…" at bounding box center [495, 264] width 991 height 529
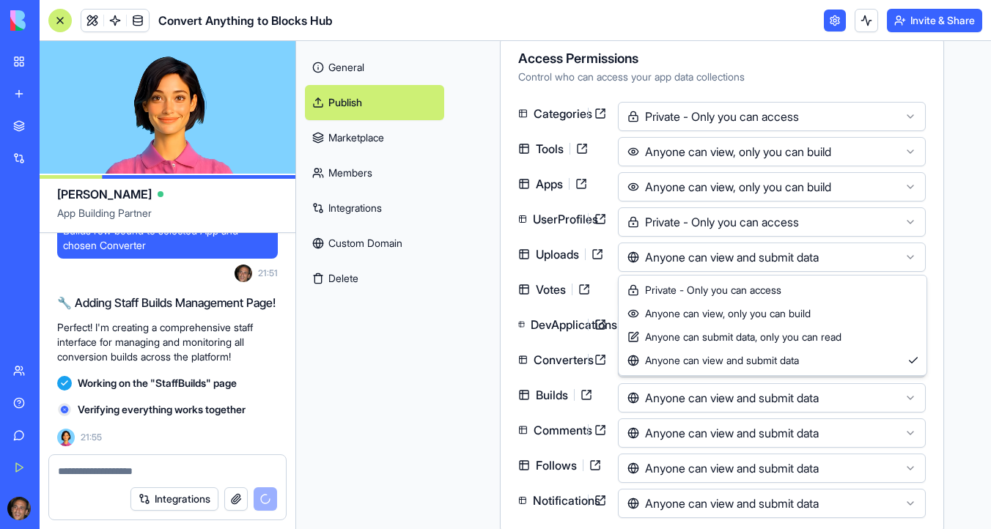
click at [678, 257] on html "BETA My Workspace New app Marketplace Integrations Recent PersonalEmail2Telegra…" at bounding box center [495, 264] width 991 height 529
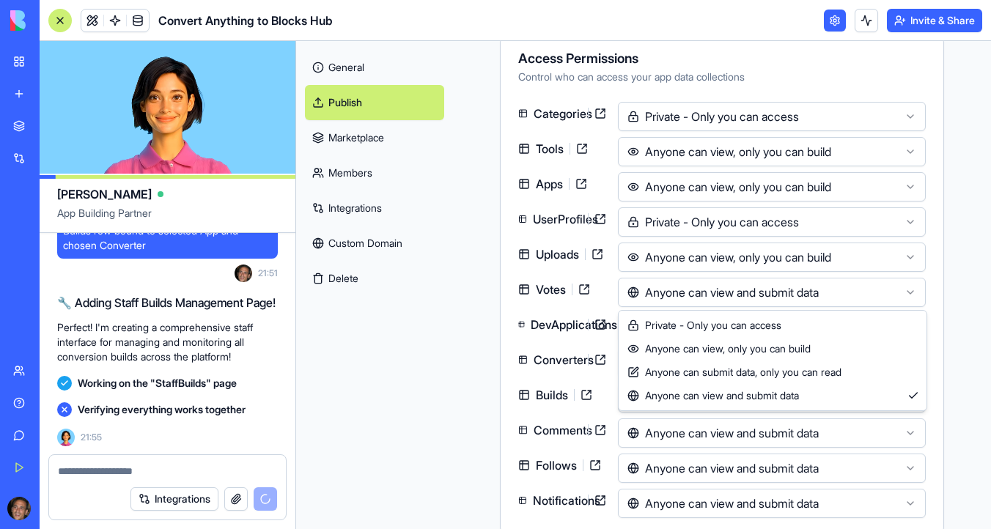
click at [677, 301] on html "BETA My Workspace New app Marketplace Integrations Recent PersonalEmail2Telegra…" at bounding box center [495, 264] width 991 height 529
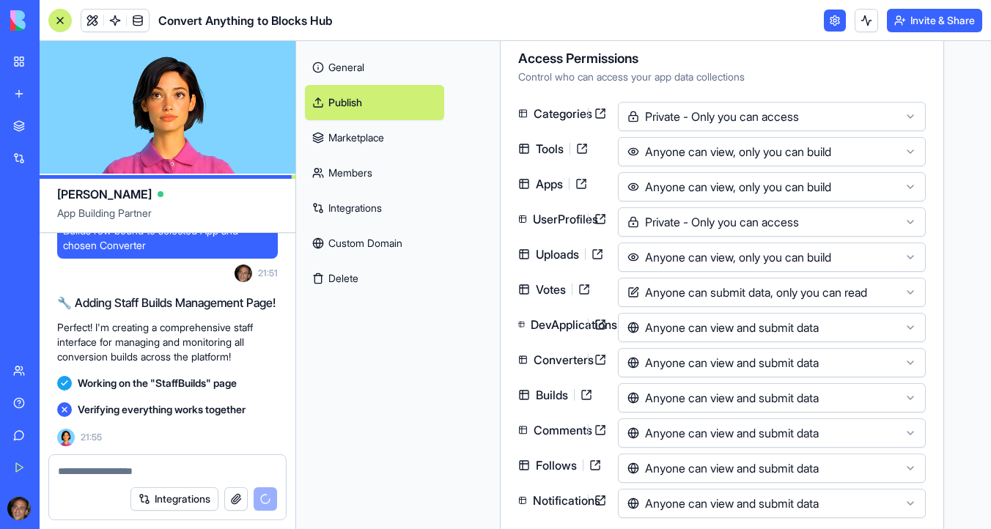
click at [672, 335] on html "BETA My Workspace New app Marketplace Integrations Recent PersonalEmail2Telegra…" at bounding box center [495, 264] width 991 height 529
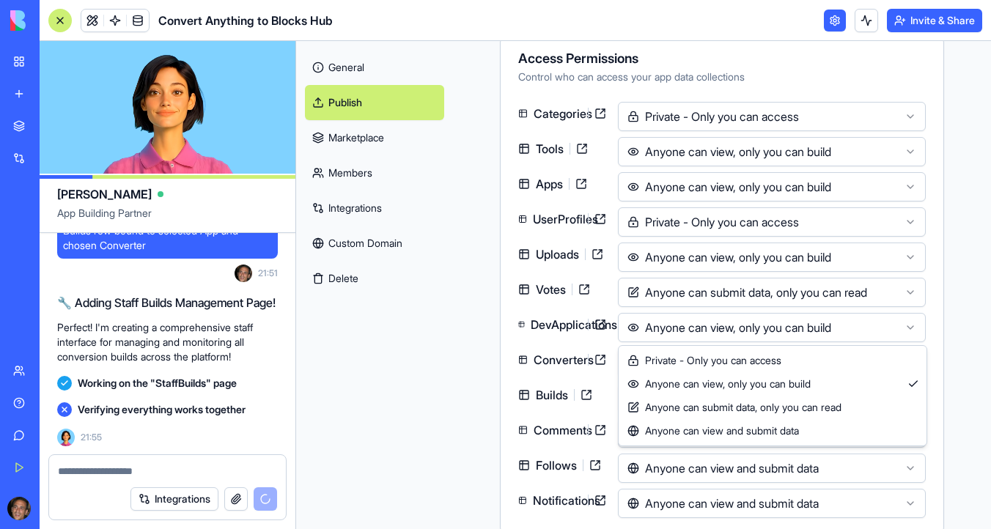
click at [693, 331] on html "BETA My Workspace New app Marketplace Integrations Recent PersonalEmail2Telegra…" at bounding box center [495, 264] width 991 height 529
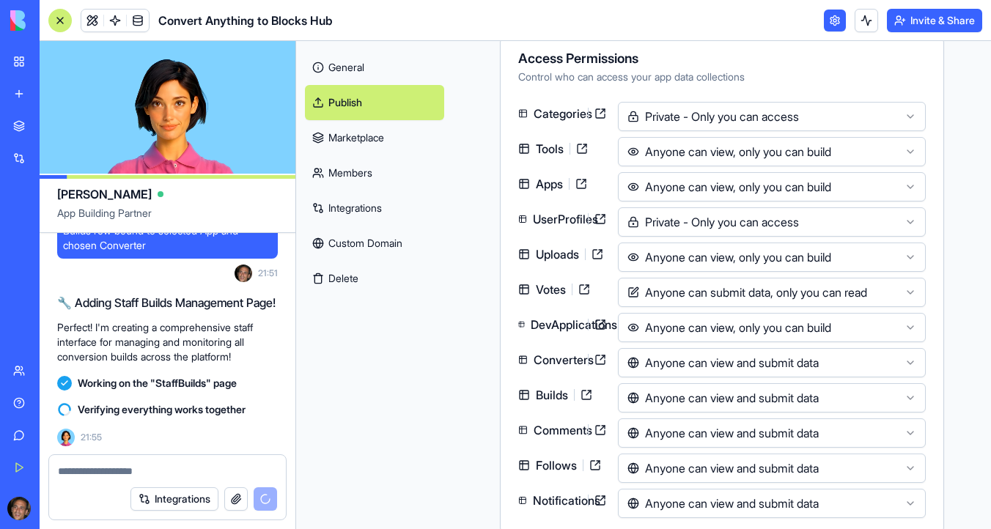
click at [694, 294] on html "BETA My Workspace New app Marketplace Integrations Recent PersonalEmail2Telegra…" at bounding box center [495, 264] width 991 height 529
click at [689, 400] on html "BETA My Workspace New app Marketplace Integrations Recent PersonalEmail2Telegra…" at bounding box center [495, 264] width 991 height 529
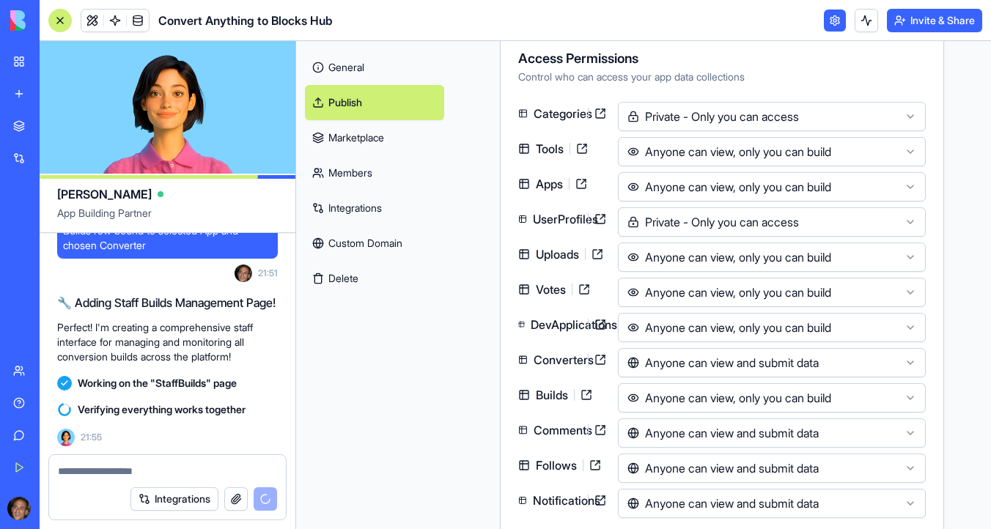
click at [683, 438] on html "BETA My Workspace New app Marketplace Integrations Recent PersonalEmail2Telegra…" at bounding box center [495, 264] width 991 height 529
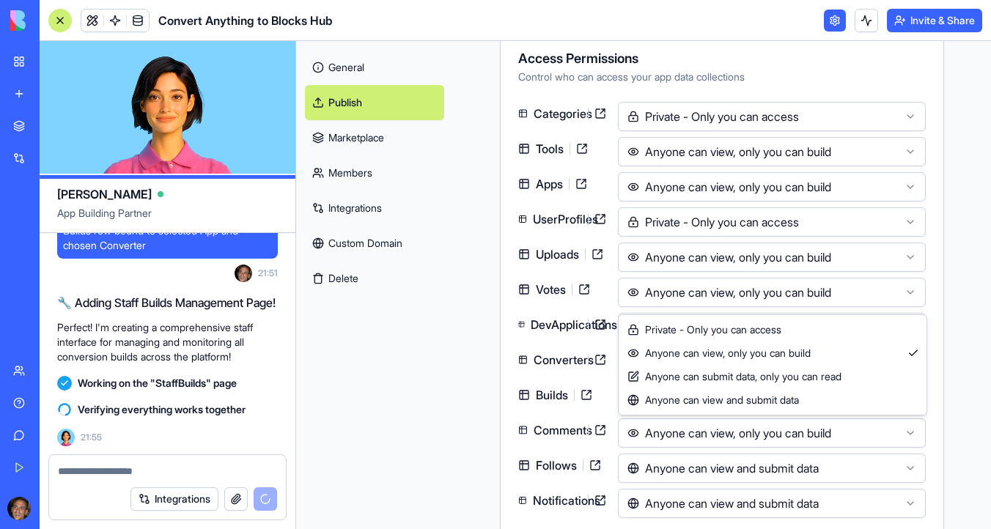
click at [683, 430] on html "BETA My Workspace New app Marketplace Integrations Recent PersonalEmail2Telegra…" at bounding box center [495, 264] width 991 height 529
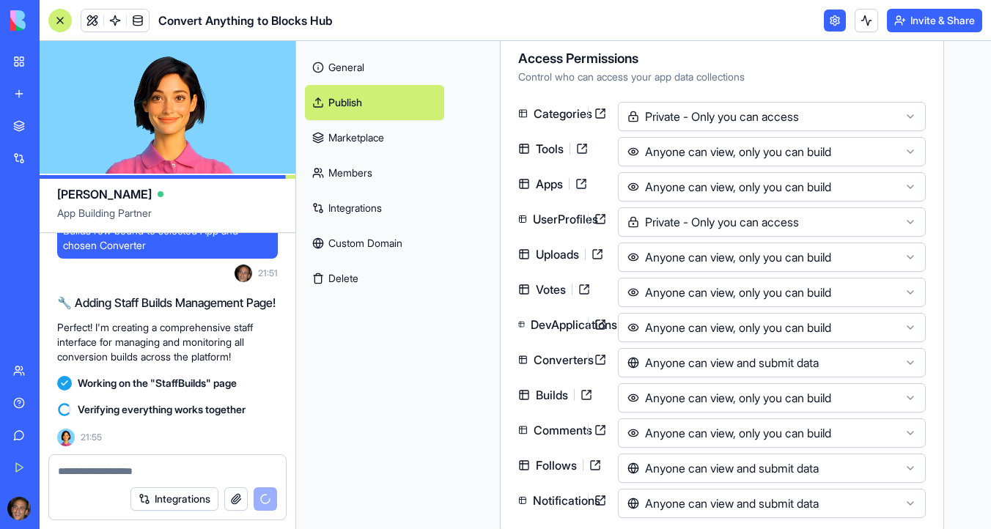
click at [675, 436] on html "BETA My Workspace New app Marketplace Integrations Recent PersonalEmail2Telegra…" at bounding box center [495, 264] width 991 height 529
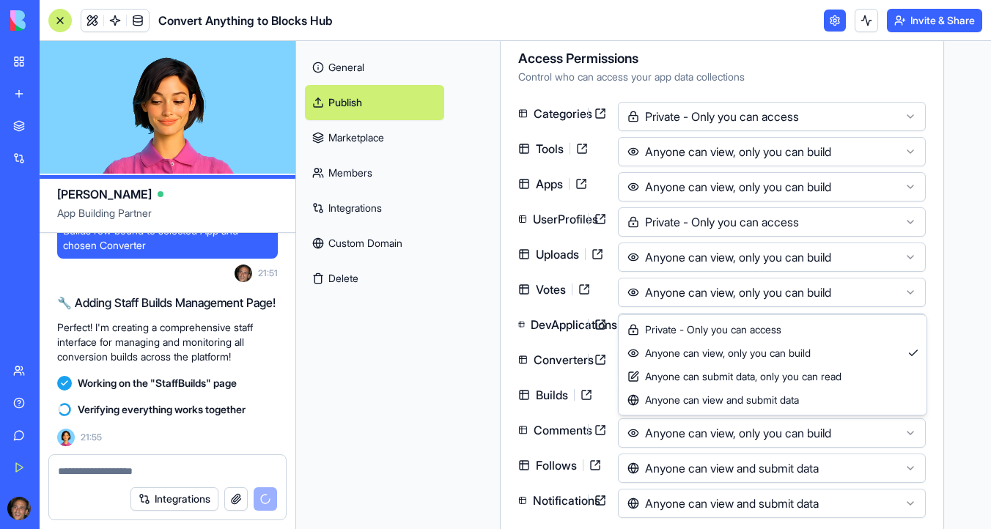
click at [675, 436] on html "BETA My Workspace New app Marketplace Integrations Recent PersonalEmail2Telegra…" at bounding box center [495, 264] width 991 height 529
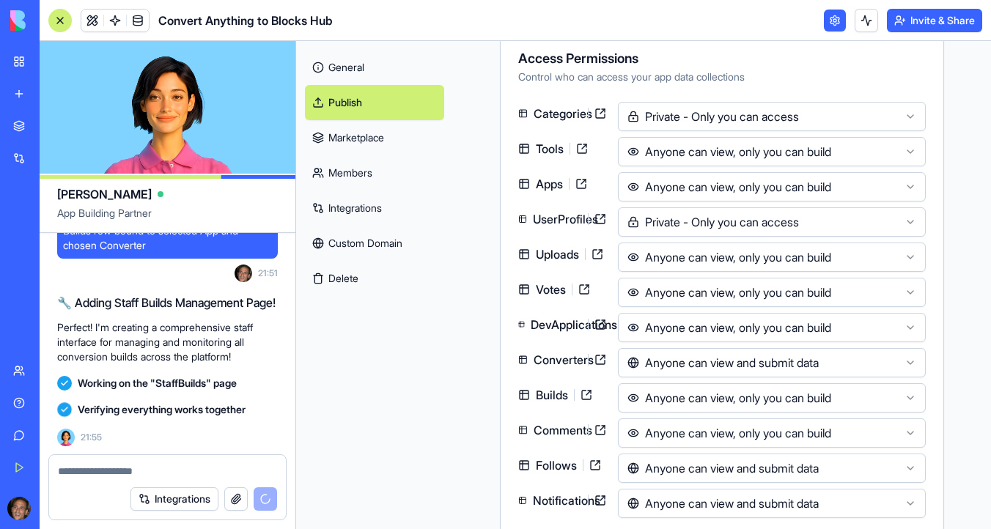
click at [668, 435] on html "BETA My Workspace New app Marketplace Integrations Recent PersonalEmail2Telegra…" at bounding box center [495, 264] width 991 height 529
click at [675, 463] on html "BETA My Workspace New app Marketplace Integrations Recent PersonalEmail2Telegra…" at bounding box center [495, 264] width 991 height 529
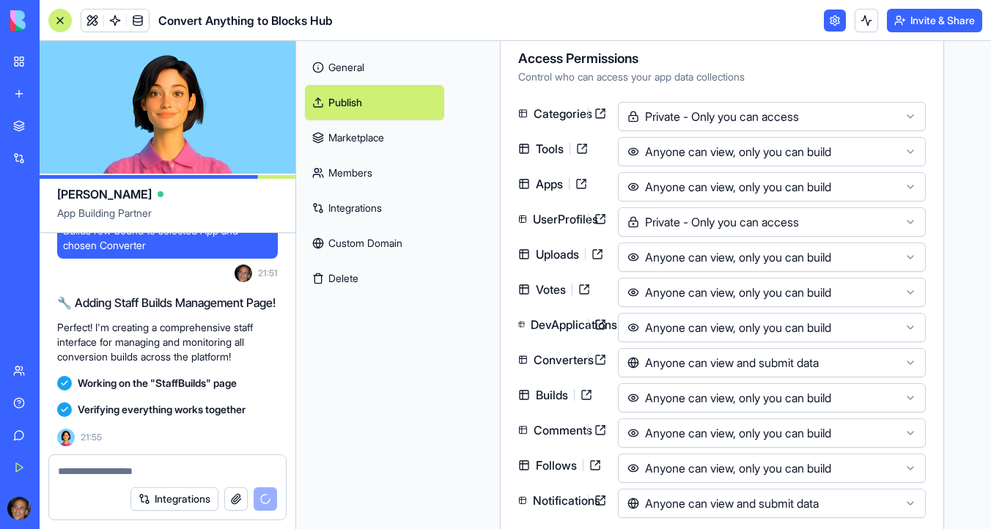
click at [678, 471] on html "BETA My Workspace New app Marketplace Integrations Recent PersonalEmail2Telegra…" at bounding box center [495, 264] width 991 height 529
click at [685, 466] on html "BETA My Workspace New app Marketplace Integrations Recent PersonalEmail2Telegra…" at bounding box center [495, 264] width 991 height 529
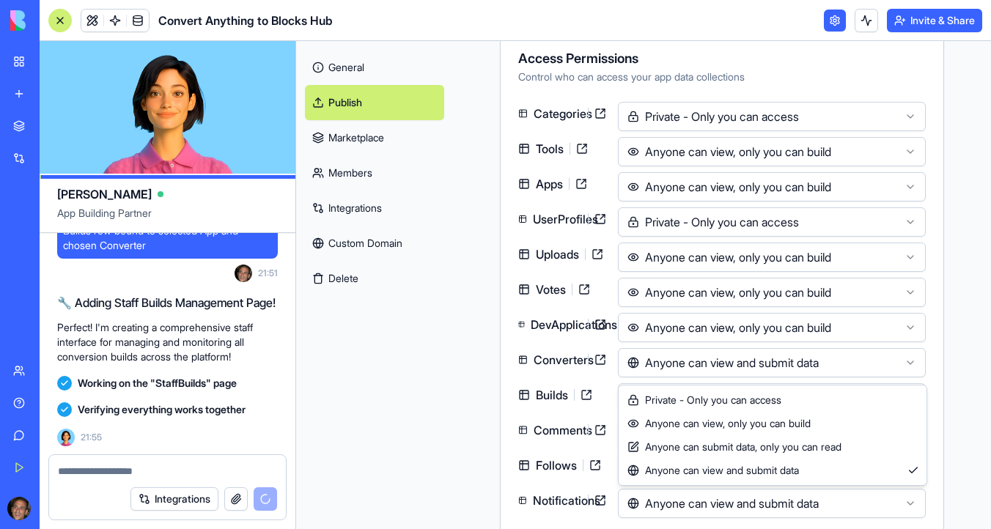
click at [691, 497] on html "BETA My Workspace New app Marketplace Integrations Recent PersonalEmail2Telegra…" at bounding box center [495, 264] width 991 height 529
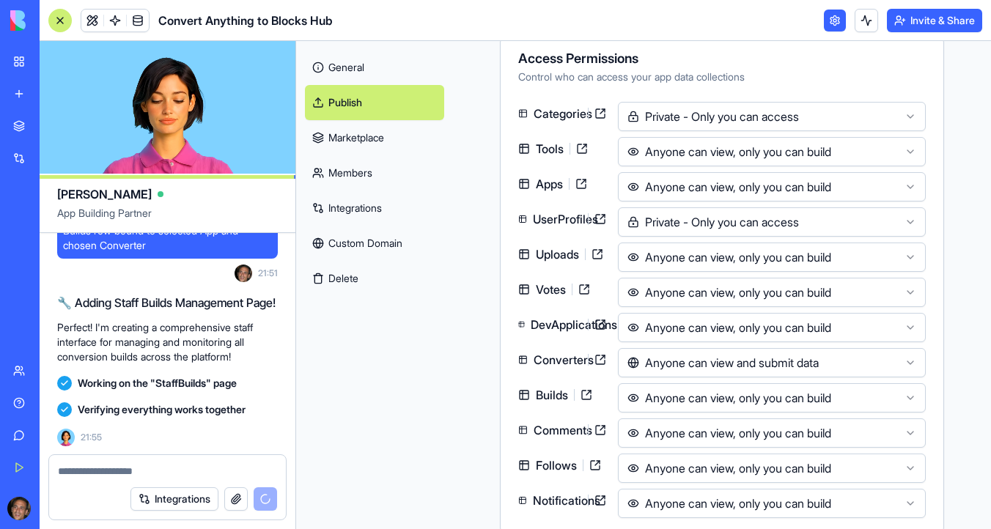
scroll to position [11364, 0]
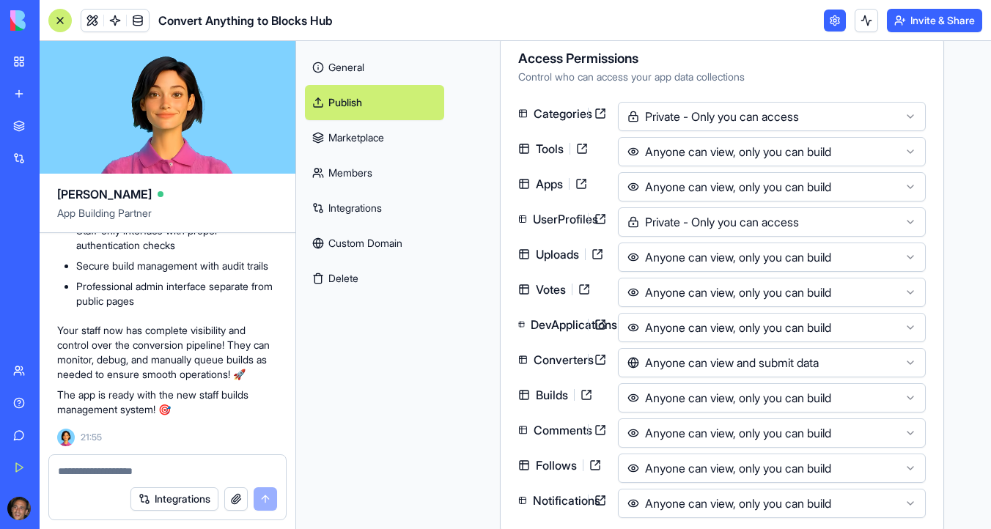
click at [665, 395] on html "BETA My Workspace New app Marketplace Integrations Recent PersonalEmail2Telegra…" at bounding box center [495, 264] width 991 height 529
click at [644, 361] on html "BETA My Workspace New app Marketplace Integrations Recent PersonalEmail2Telegra…" at bounding box center [495, 264] width 991 height 529
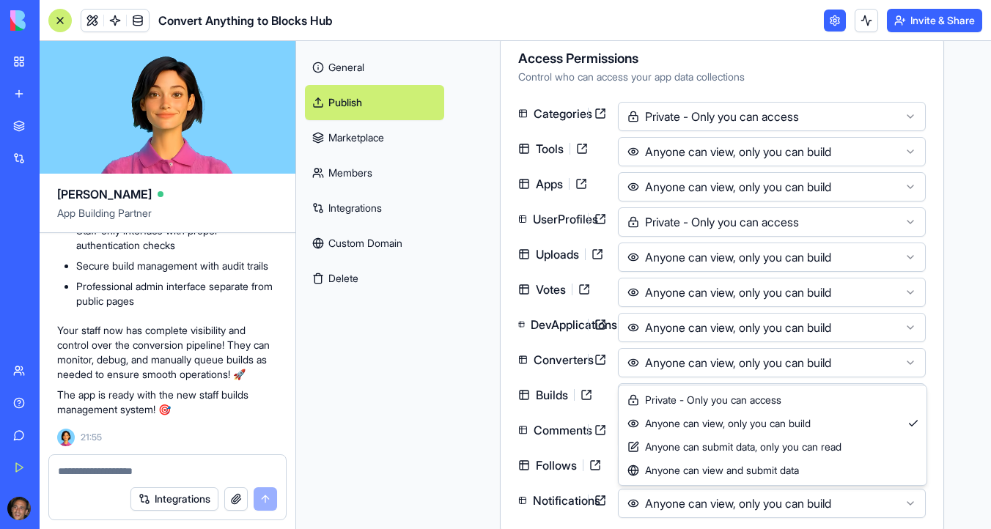
click at [662, 494] on html "BETA My Workspace New app Marketplace Integrations Recent PersonalEmail2Telegra…" at bounding box center [495, 264] width 991 height 529
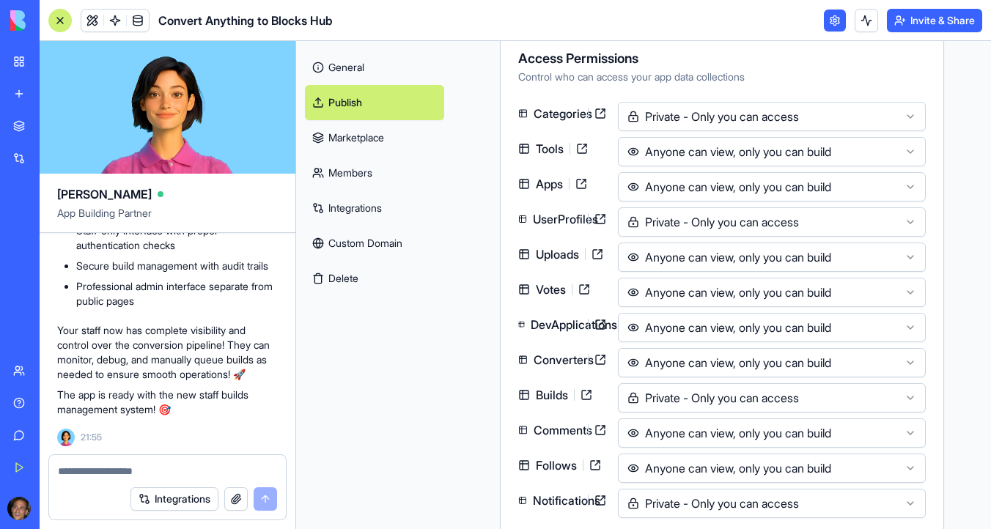
scroll to position [287, 0]
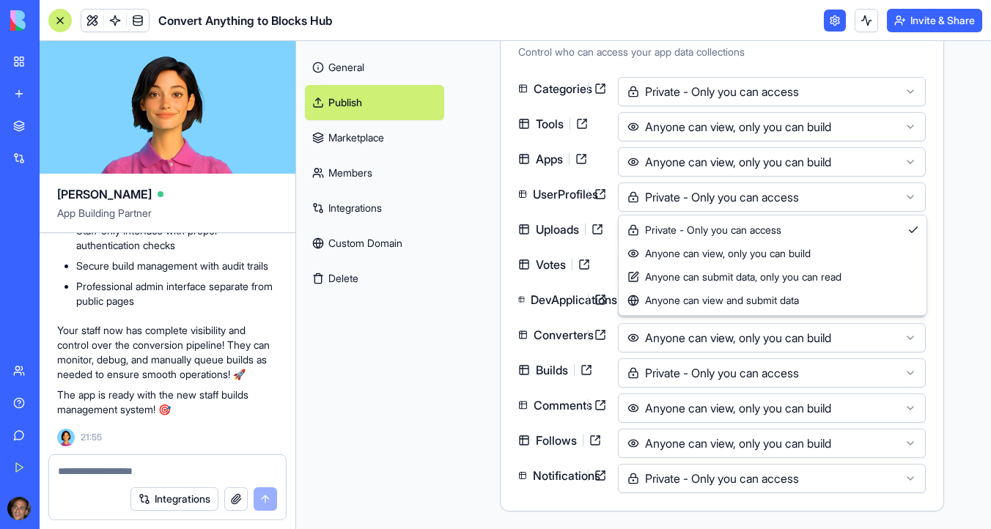
click at [702, 201] on html "BETA My Workspace New app Marketplace Integrations Recent PersonalEmail2Telegra…" at bounding box center [495, 264] width 991 height 529
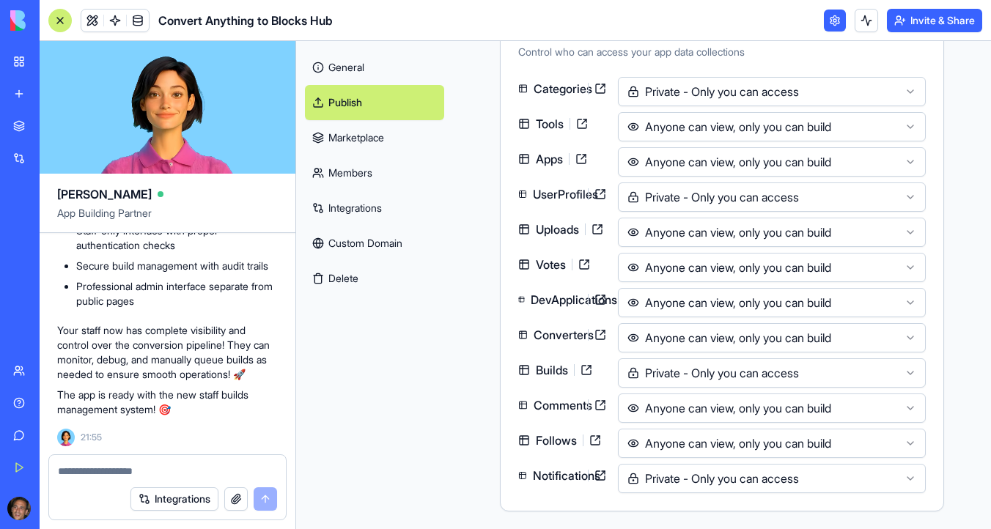
click at [368, 100] on link "Publish" at bounding box center [374, 102] width 139 height 35
click at [358, 64] on link "General" at bounding box center [374, 67] width 139 height 35
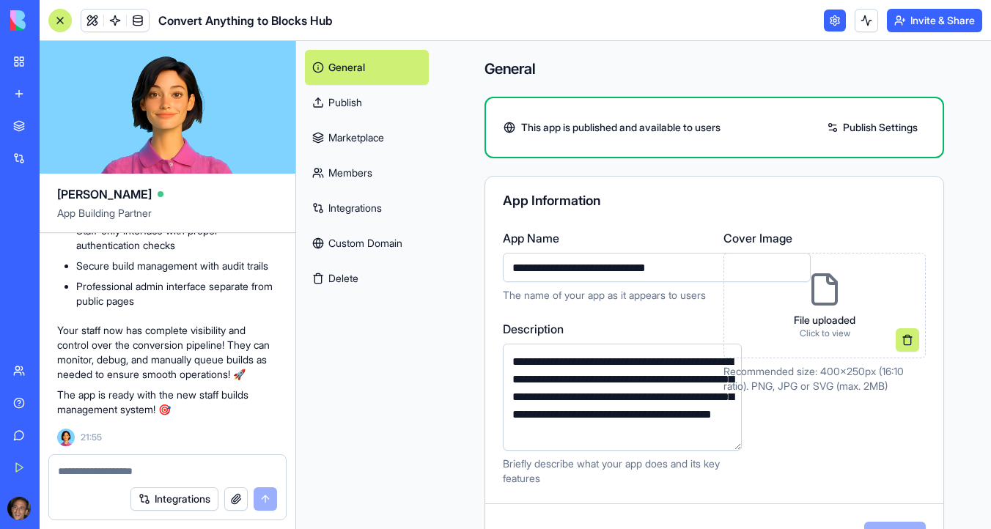
click at [825, 26] on link at bounding box center [835, 21] width 22 height 22
click at [865, 21] on button at bounding box center [866, 20] width 23 height 23
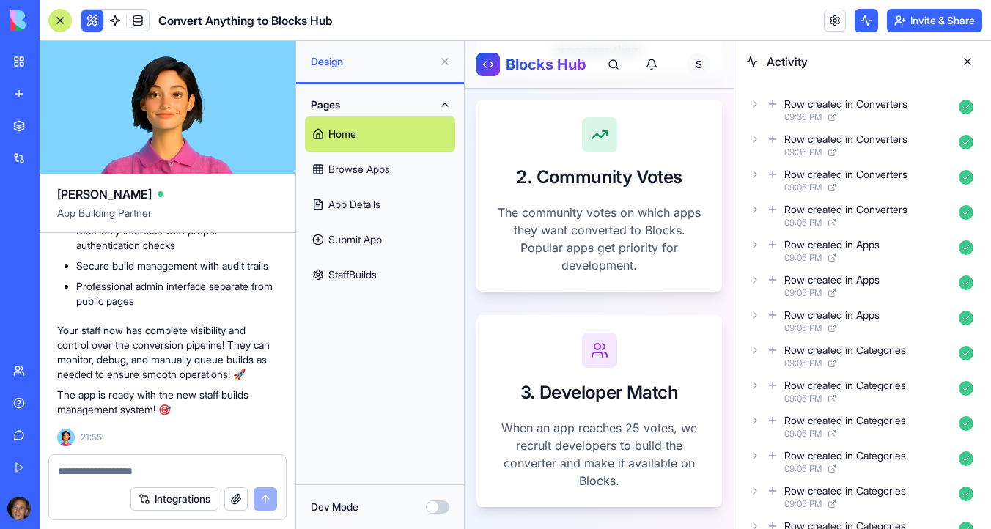
scroll to position [3622, 0]
click at [386, 171] on link "Browse Apps" at bounding box center [380, 169] width 150 height 35
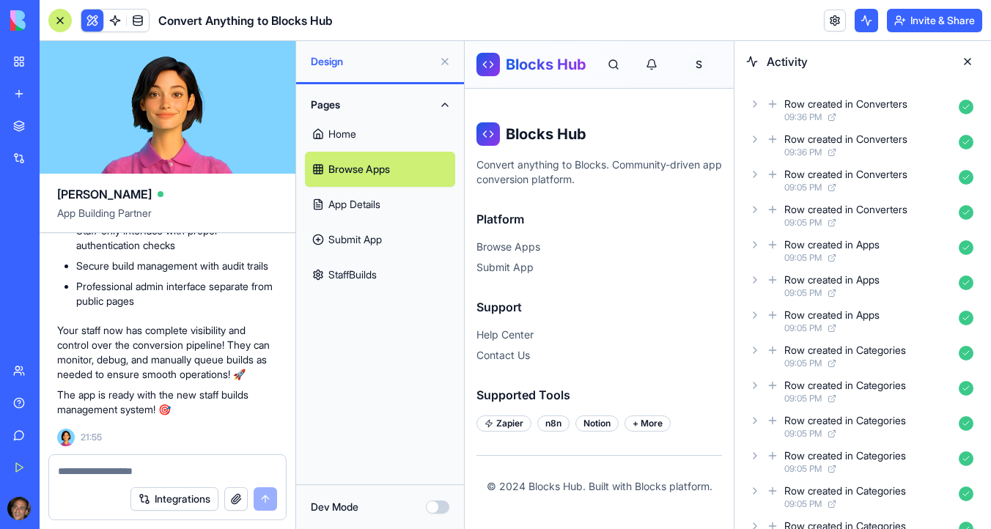
click at [378, 210] on link "App Details" at bounding box center [380, 204] width 150 height 35
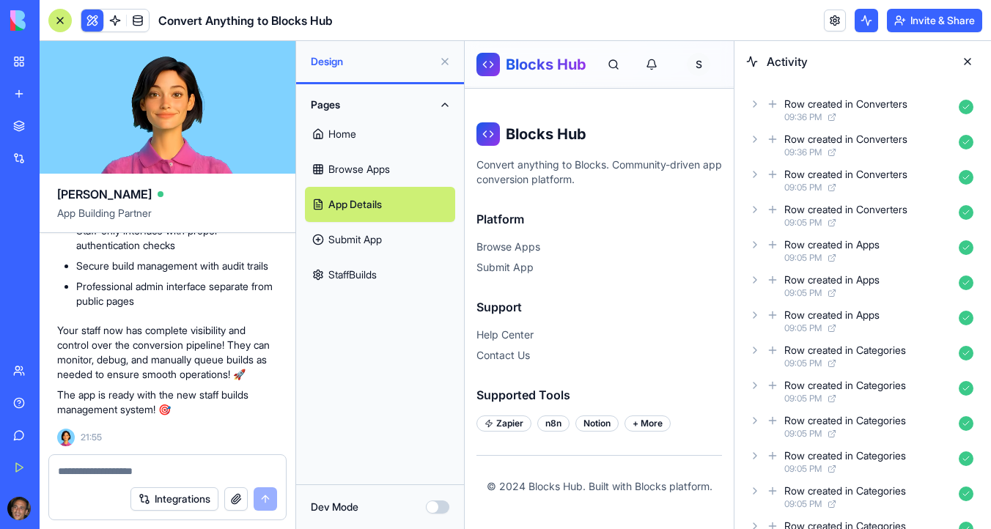
click at [376, 241] on link "Submit App" at bounding box center [380, 239] width 150 height 35
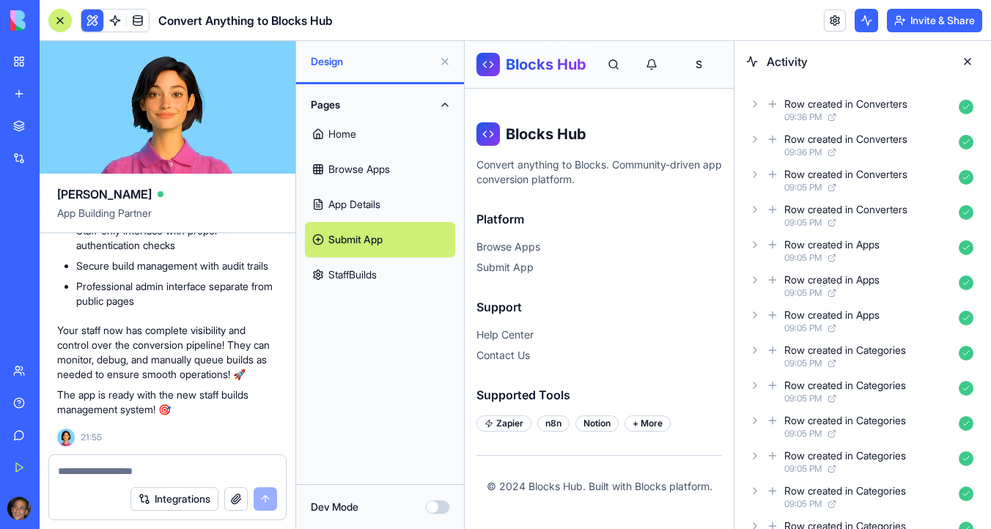
click at [376, 205] on link "App Details" at bounding box center [380, 204] width 150 height 35
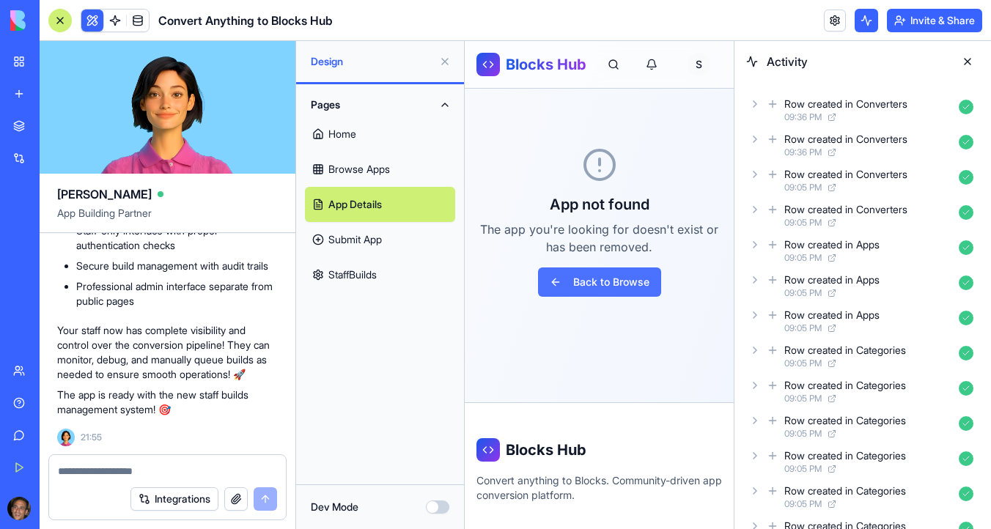
click at [589, 279] on button "Back to Browse" at bounding box center [599, 282] width 123 height 29
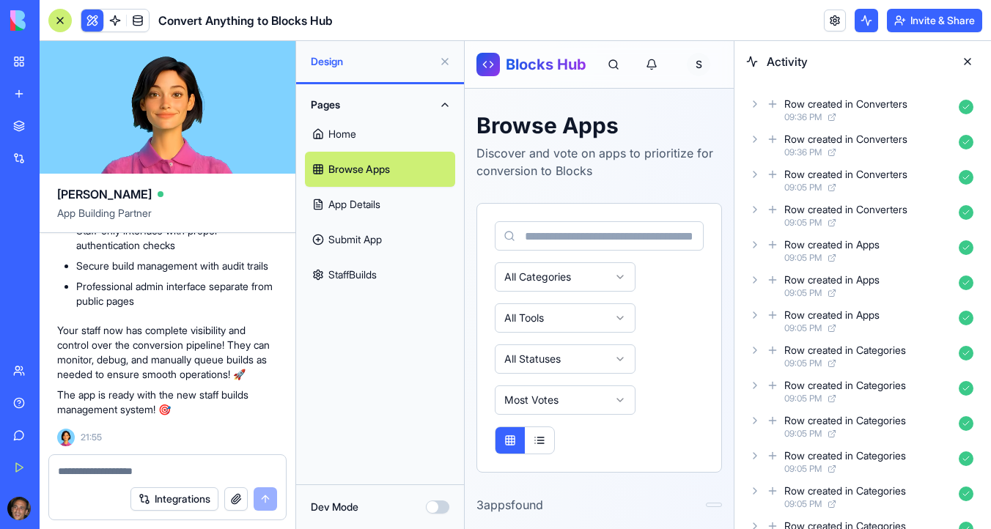
click at [376, 239] on link "Submit App" at bounding box center [380, 239] width 150 height 35
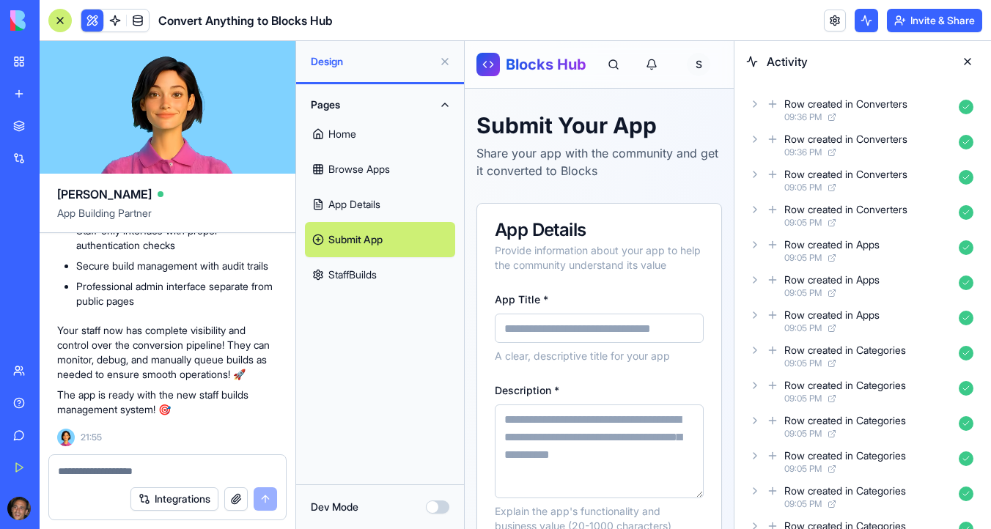
click at [363, 274] on link "StaffBuilds" at bounding box center [380, 274] width 150 height 35
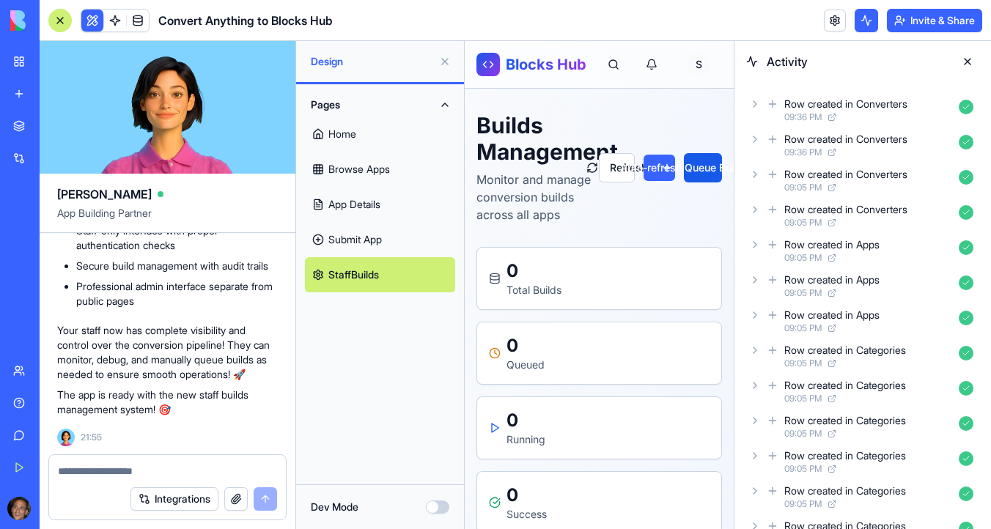
click at [95, 19] on span at bounding box center [115, 20] width 41 height 41
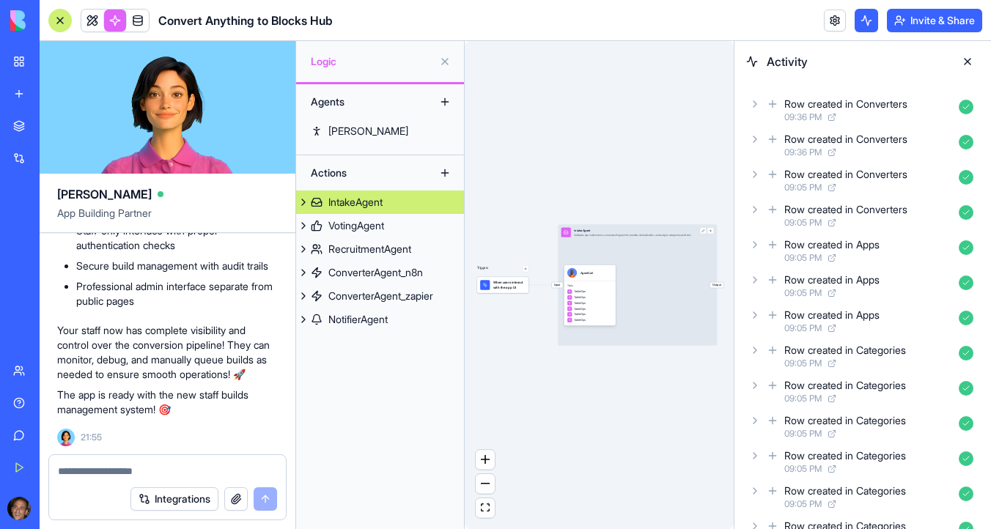
click at [59, 21] on div at bounding box center [59, 20] width 23 height 23
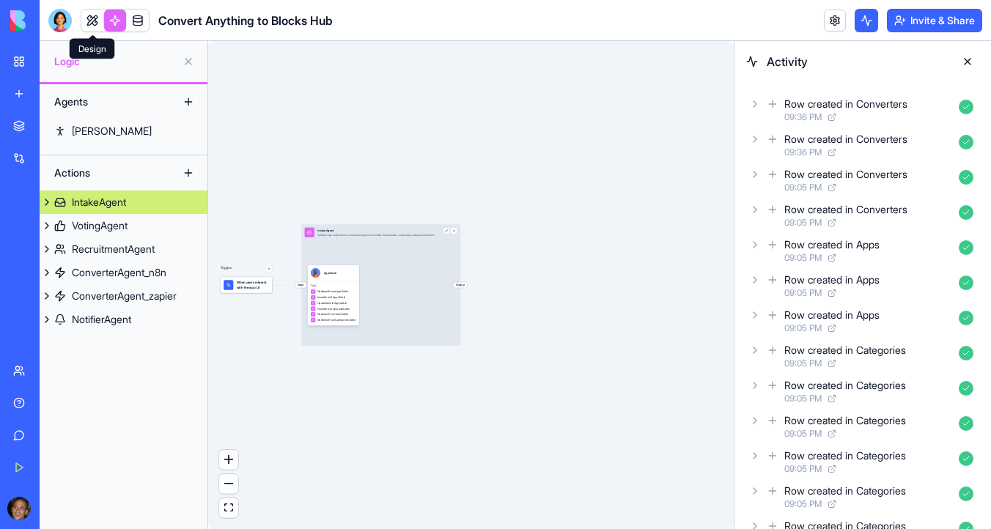
click at [96, 24] on link at bounding box center [92, 21] width 22 height 22
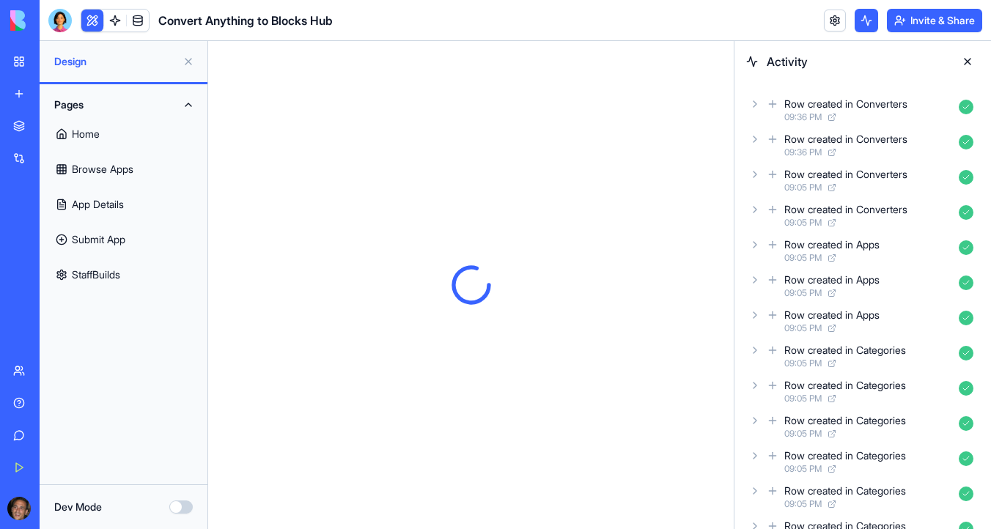
click at [94, 18] on button at bounding box center [92, 21] width 22 height 22
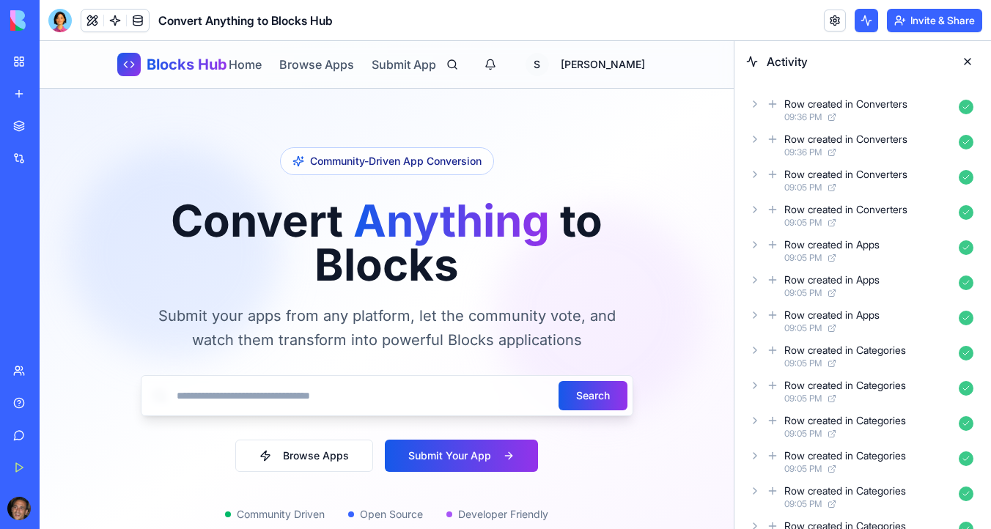
click at [969, 61] on button at bounding box center [967, 61] width 23 height 23
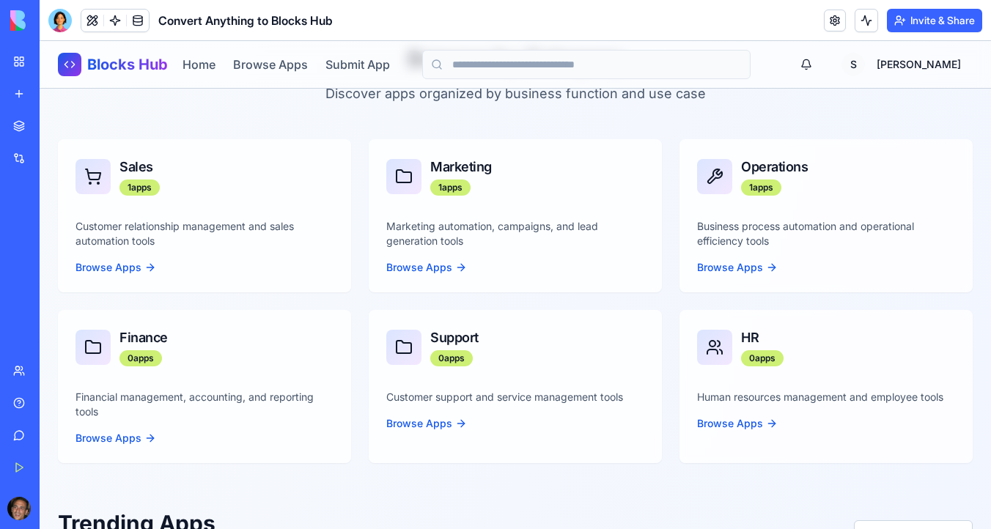
scroll to position [715, 0]
click at [933, 18] on button "Invite & Share" at bounding box center [934, 20] width 95 height 23
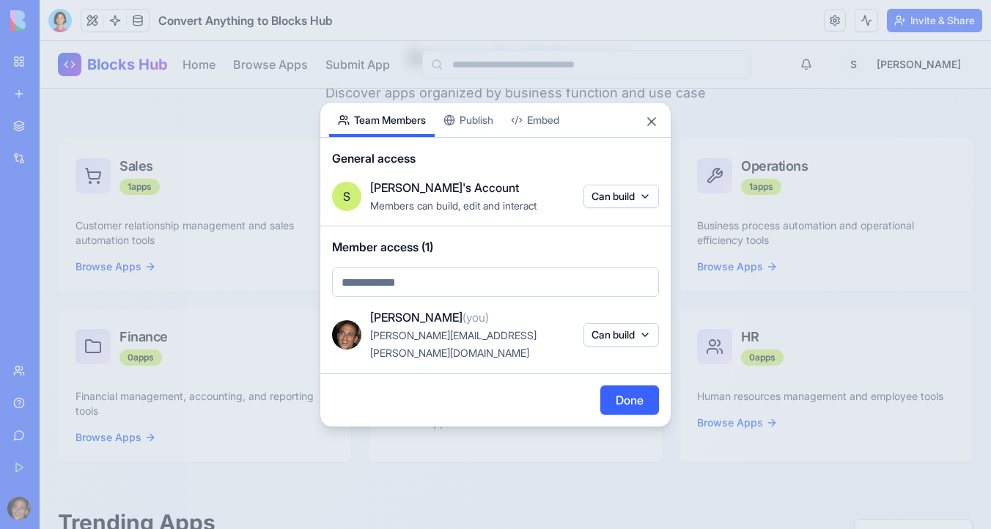
click at [630, 207] on body "BETA My Workspace New app Marketplace Integrations Recent PersonalEmail2Telegra…" at bounding box center [495, 264] width 991 height 529
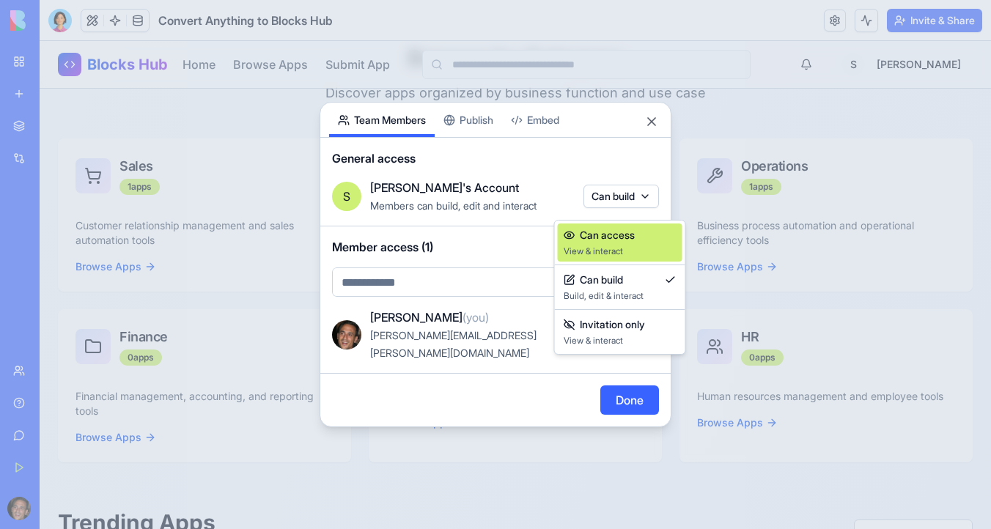
click at [634, 240] on span "Can access" at bounding box center [607, 235] width 55 height 15
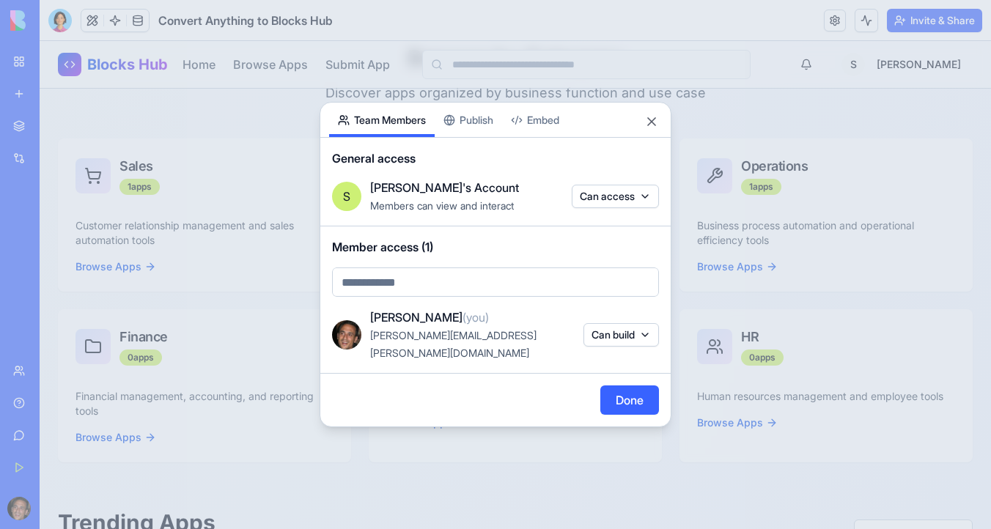
click at [480, 128] on div "Share App Team Members Publish Embed General access S Sharon's Account Members …" at bounding box center [496, 265] width 352 height 326
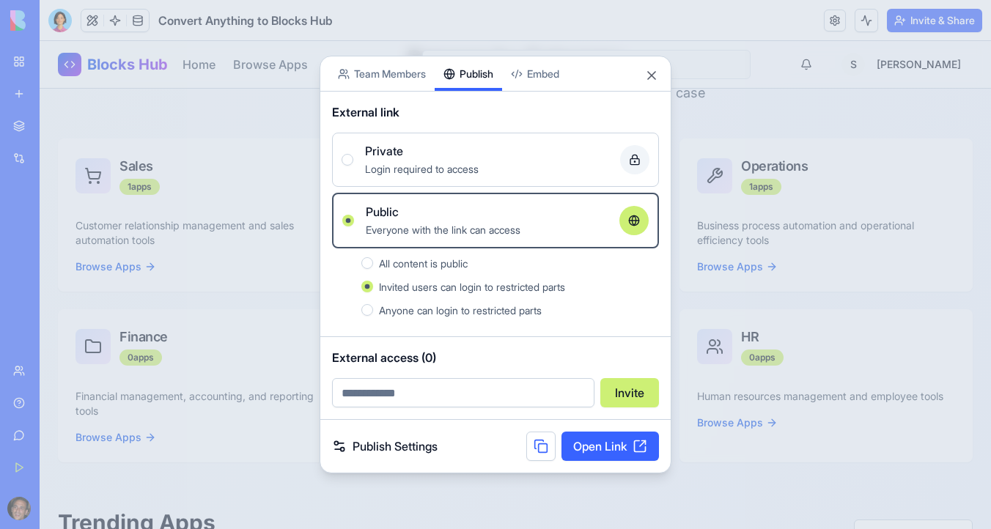
click at [372, 310] on button "Anyone can login to restricted parts" at bounding box center [367, 310] width 12 height 12
click at [400, 445] on link "Publish Settings" at bounding box center [385, 447] width 106 height 18
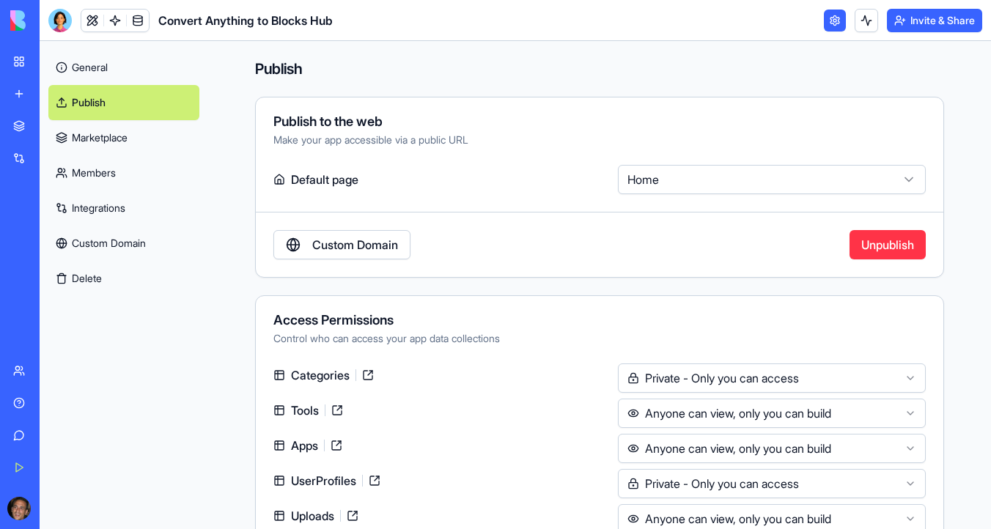
click at [943, 18] on button "Invite & Share" at bounding box center [934, 20] width 95 height 23
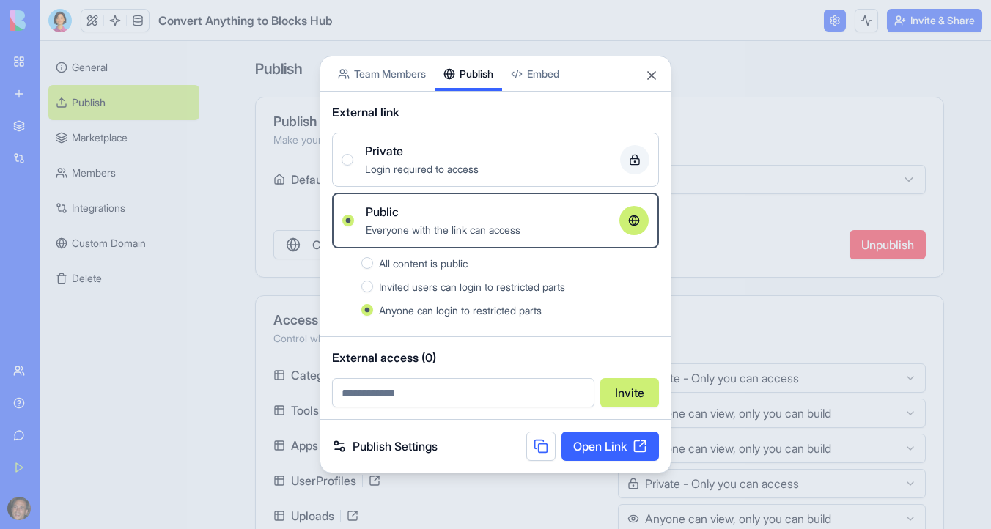
click at [369, 265] on button "All content is public" at bounding box center [367, 263] width 12 height 12
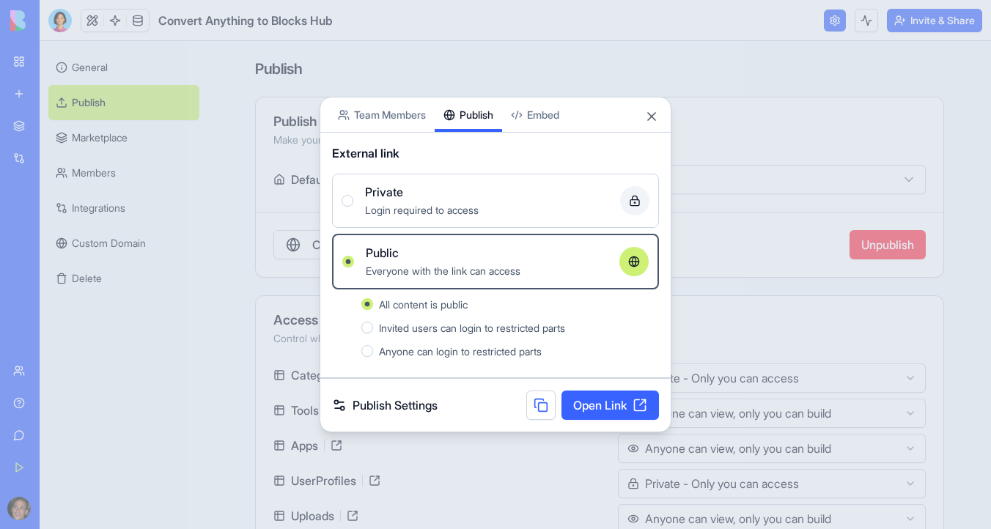
click at [592, 406] on link "Open Link" at bounding box center [611, 405] width 98 height 29
click at [656, 116] on button "Close" at bounding box center [652, 116] width 15 height 15
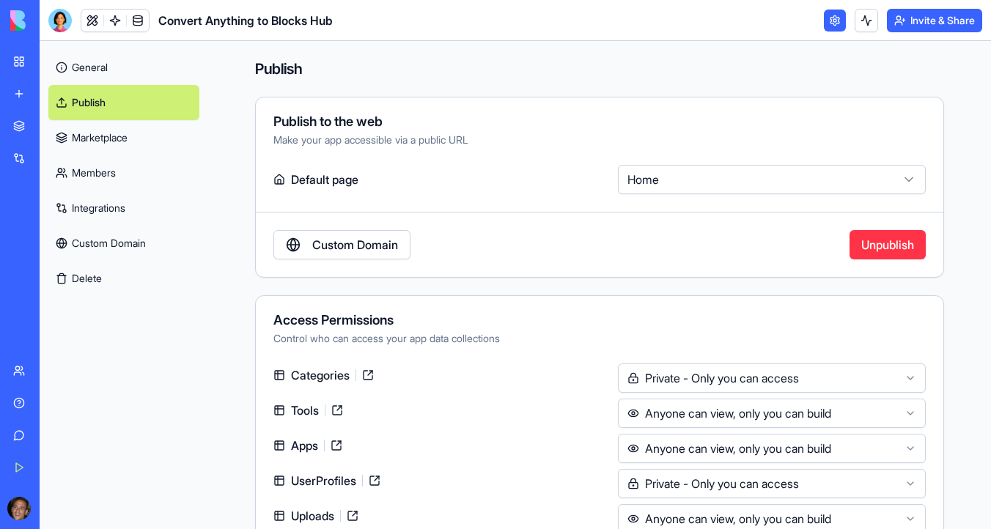
click at [65, 22] on div at bounding box center [59, 20] width 23 height 23
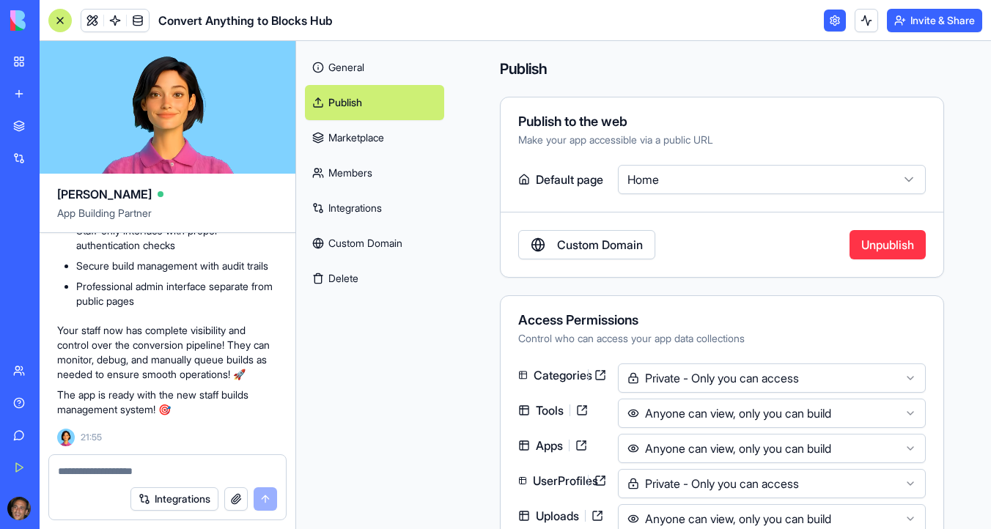
click at [109, 468] on textarea at bounding box center [167, 471] width 219 height 15
type textarea "*"
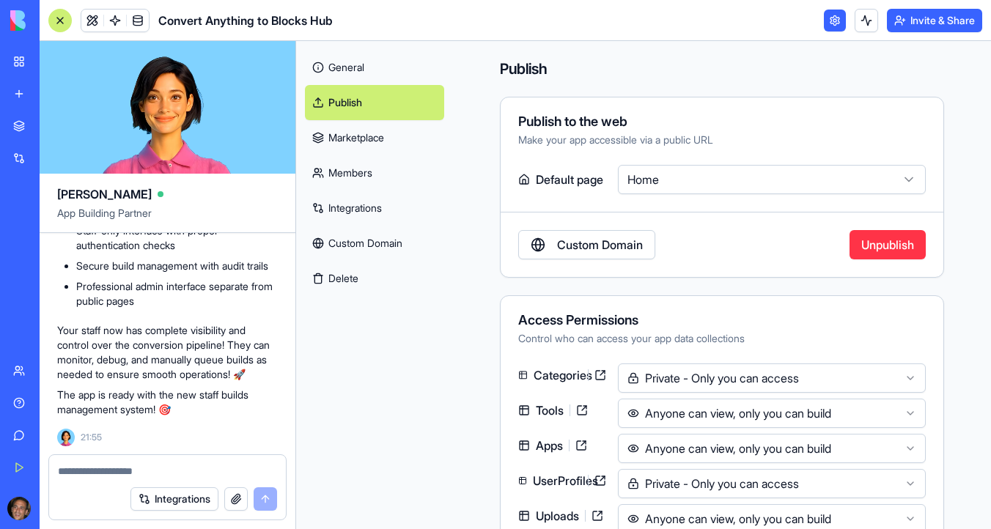
click at [931, 25] on button "Invite & Share" at bounding box center [934, 20] width 95 height 23
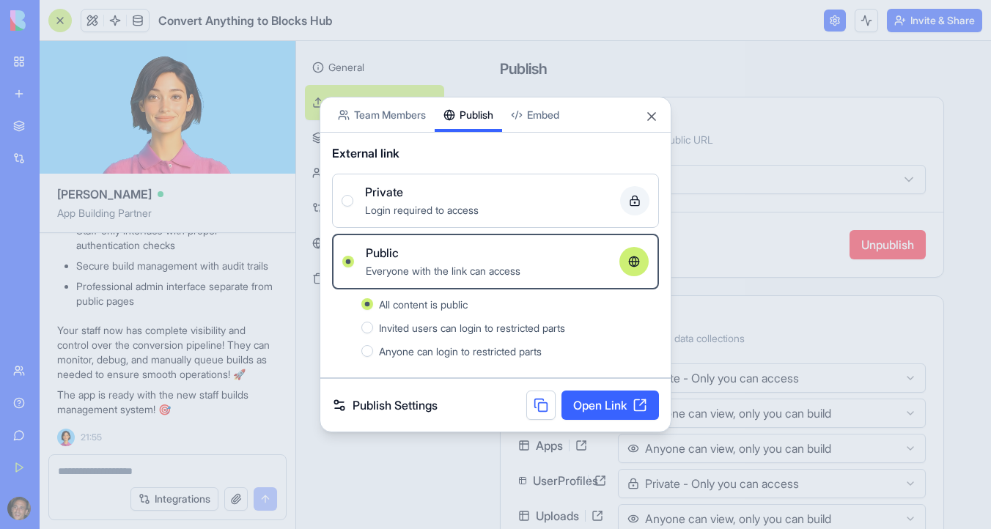
click at [534, 414] on button at bounding box center [540, 405] width 29 height 29
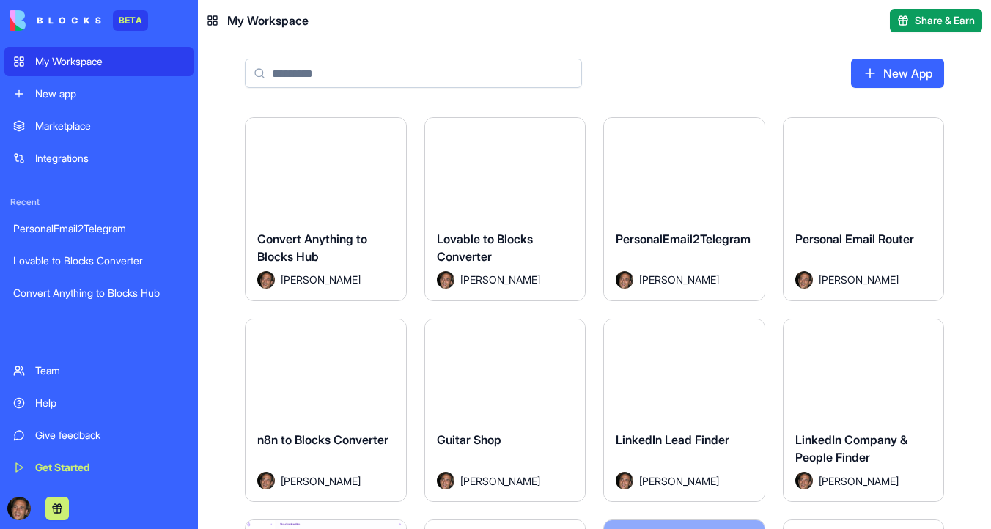
click at [326, 179] on button "Launch" at bounding box center [326, 167] width 110 height 29
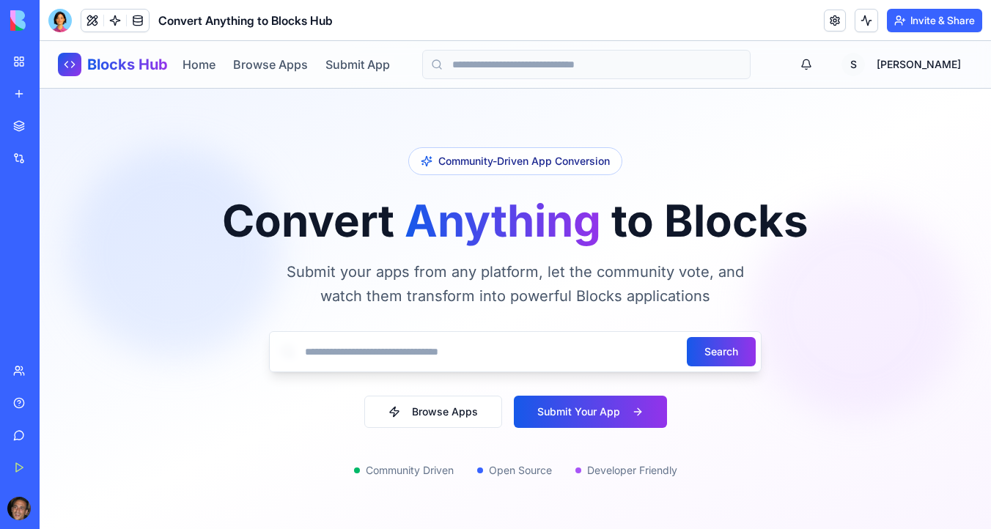
click at [414, 412] on button "Browse Apps" at bounding box center [433, 412] width 138 height 32
click at [612, 414] on button "Submit Your App" at bounding box center [590, 412] width 153 height 32
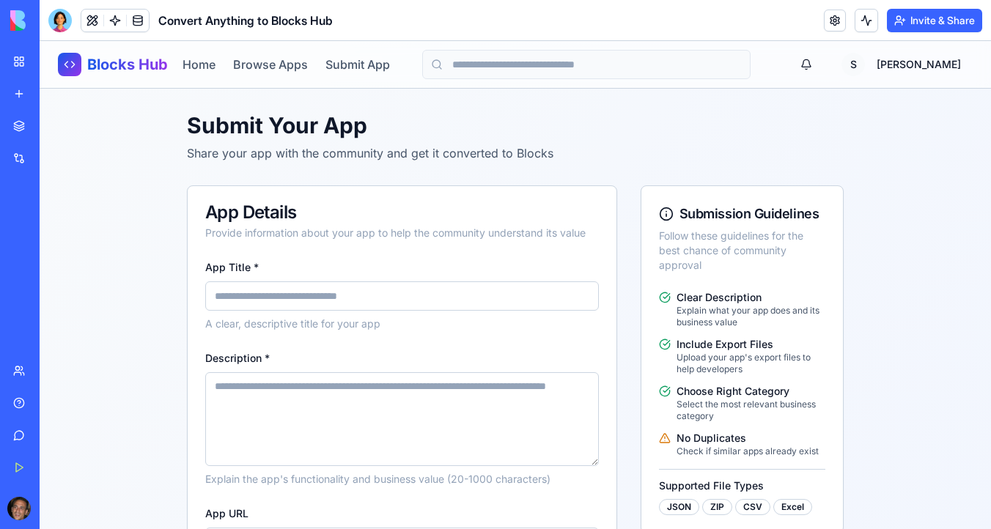
click at [381, 302] on input "App Title *" at bounding box center [402, 296] width 394 height 29
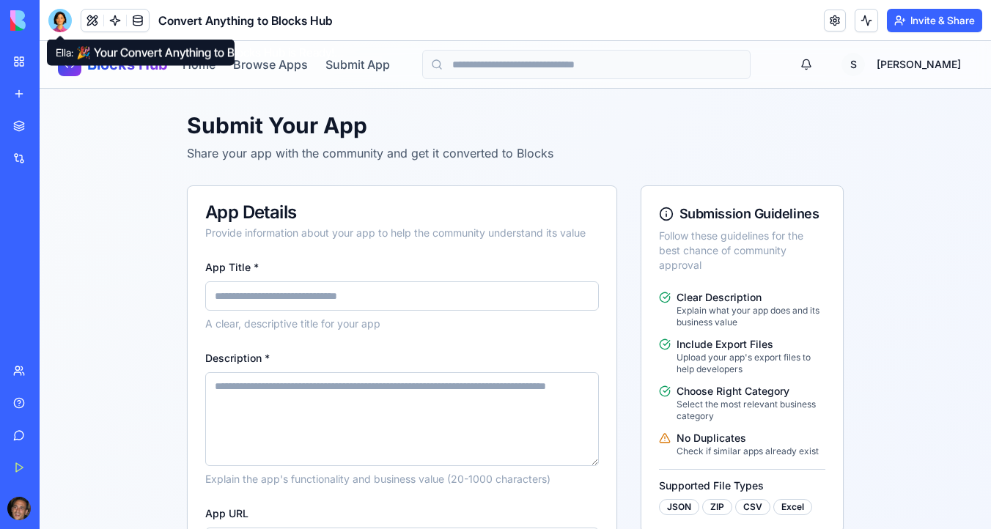
click at [54, 14] on div at bounding box center [59, 20] width 23 height 23
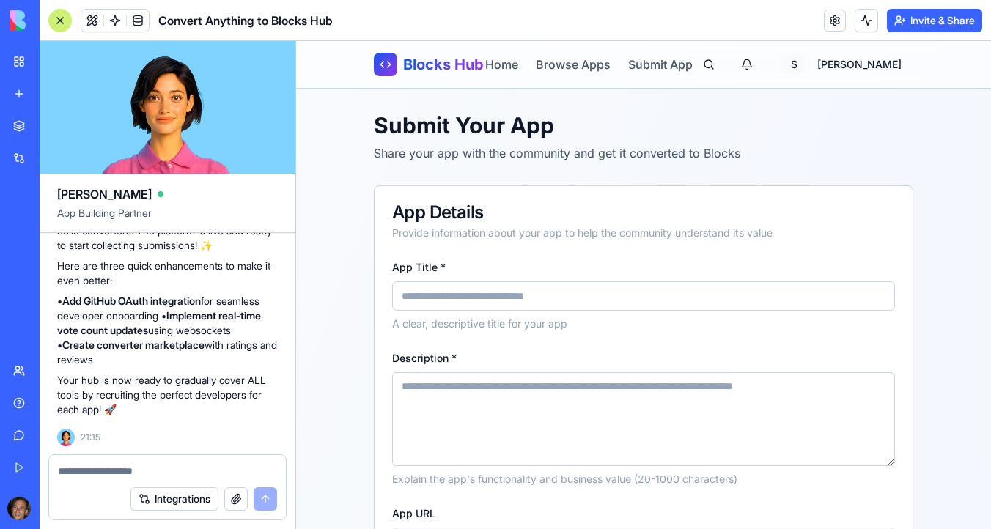
click at [112, 474] on textarea at bounding box center [167, 471] width 219 height 15
type textarea "**********"
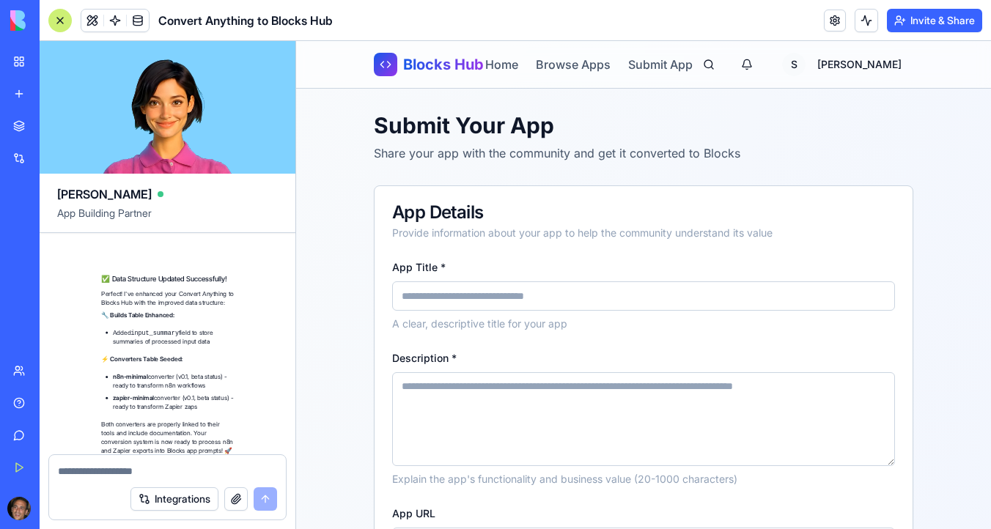
scroll to position [11364, 0]
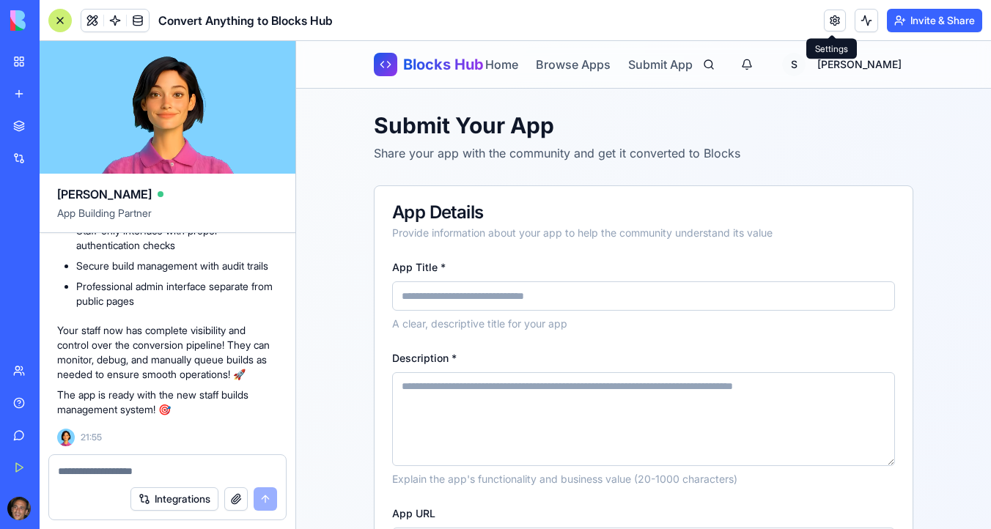
click at [834, 18] on link at bounding box center [835, 21] width 22 height 22
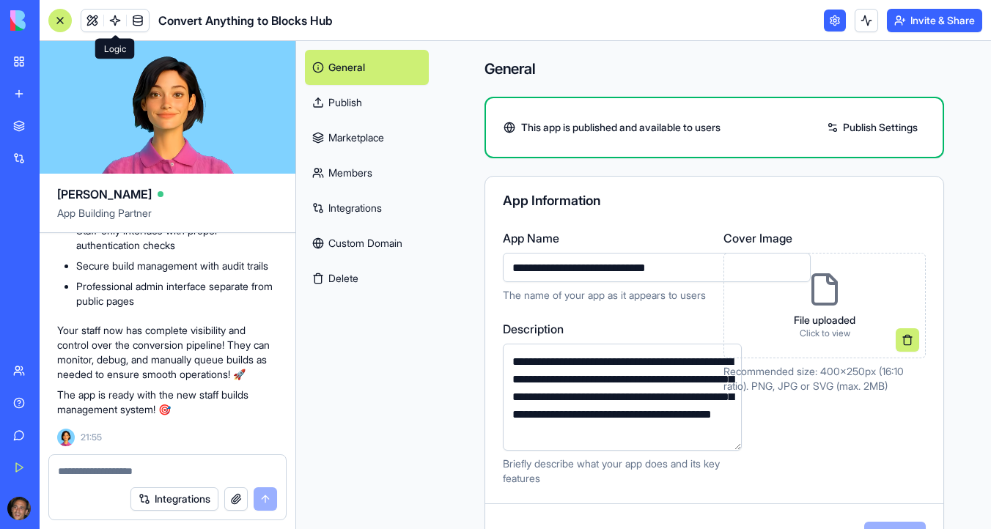
click at [95, 23] on span at bounding box center [115, 20] width 41 height 41
click at [89, 24] on link at bounding box center [92, 21] width 22 height 22
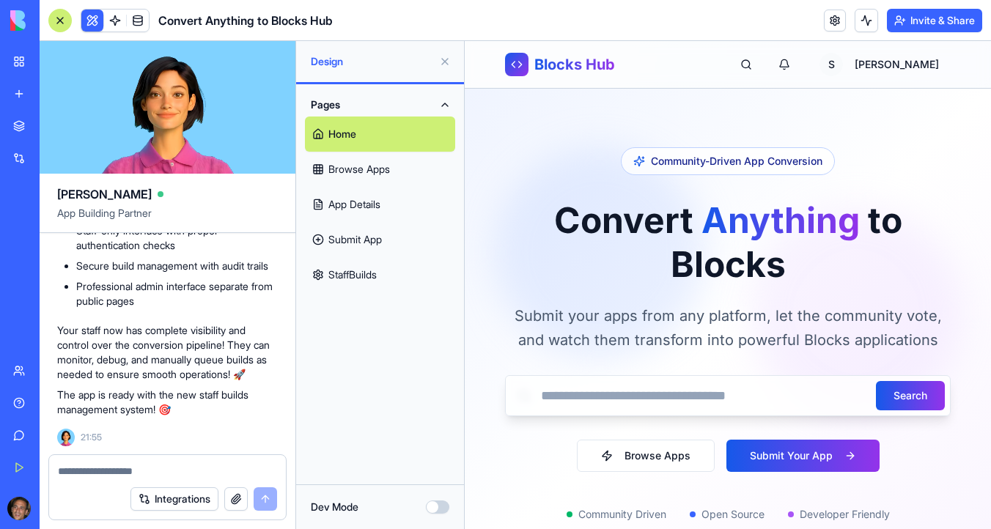
click at [343, 129] on link "Home" at bounding box center [380, 134] width 150 height 35
click at [832, 12] on link at bounding box center [835, 21] width 22 height 22
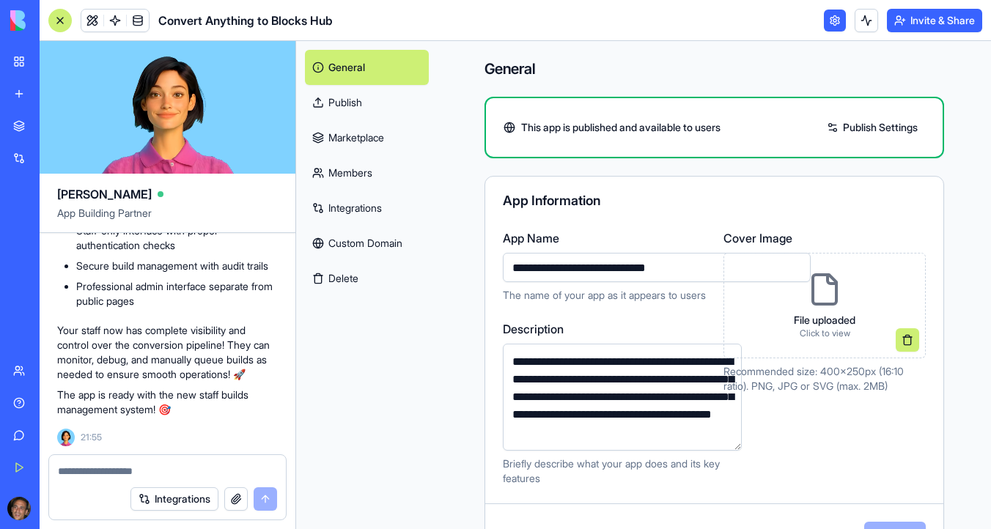
click at [364, 106] on link "Publish" at bounding box center [367, 102] width 124 height 35
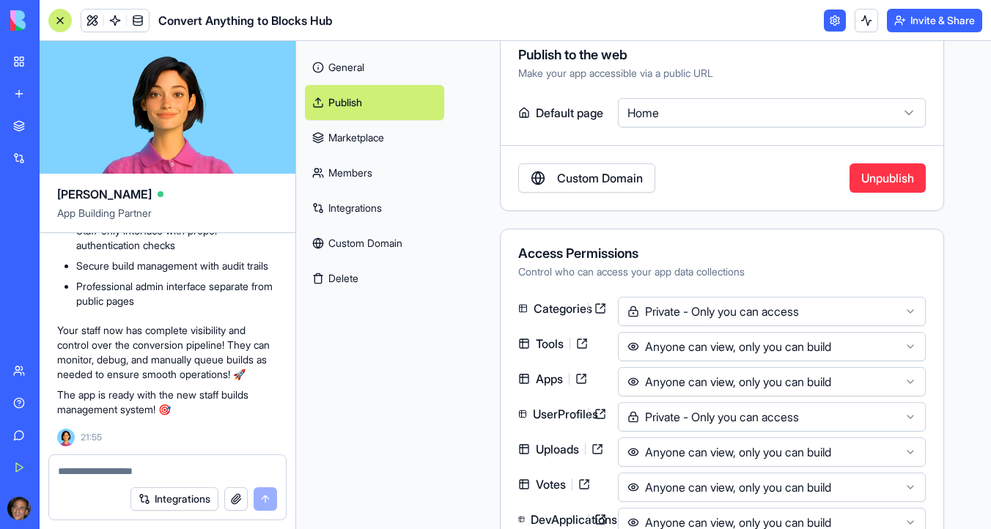
scroll to position [64, 0]
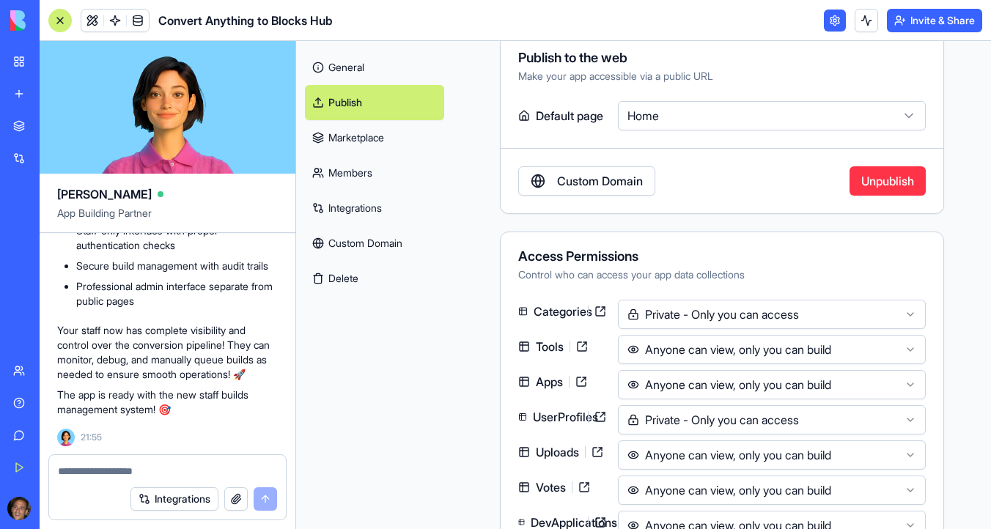
click at [821, 316] on html "BETA My Workspace New app Marketplace Integrations Recent PersonalEmail2Telegra…" at bounding box center [495, 264] width 991 height 529
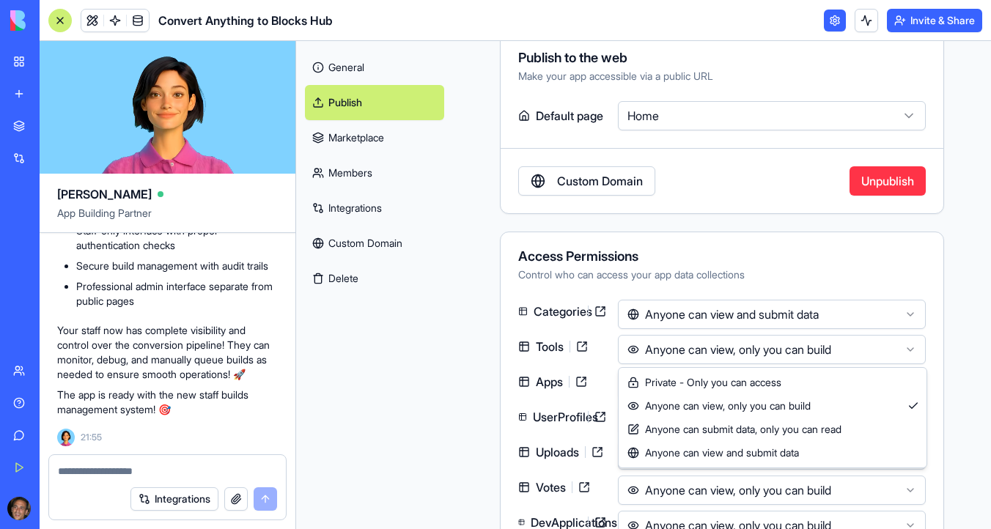
click at [793, 359] on html "BETA My Workspace New app Marketplace Integrations Recent PersonalEmail2Telegra…" at bounding box center [495, 264] width 991 height 529
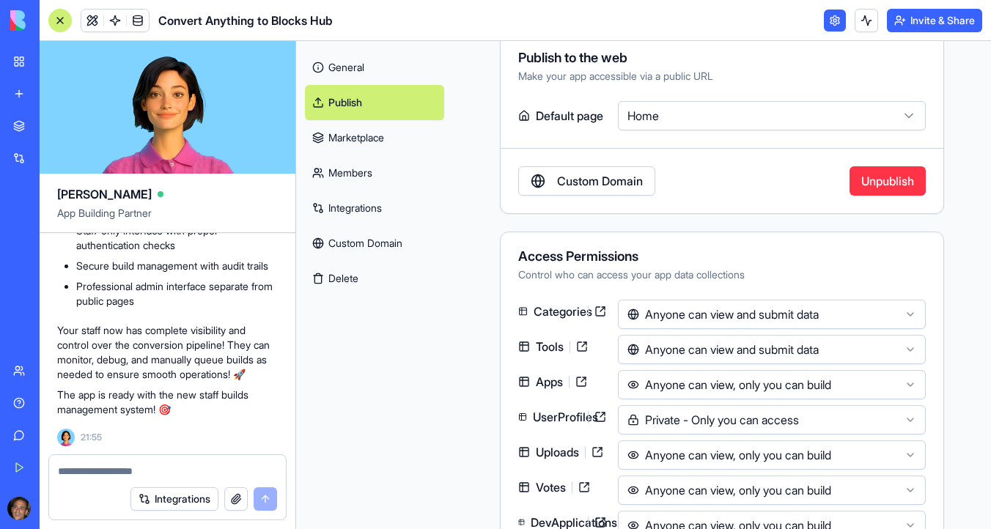
click at [779, 384] on html "BETA My Workspace New app Marketplace Integrations Recent PersonalEmail2Telegra…" at bounding box center [495, 264] width 991 height 529
click at [761, 421] on html "BETA My Workspace New app Marketplace Integrations Recent PersonalEmail2Telegra…" at bounding box center [495, 264] width 991 height 529
click at [750, 458] on html "BETA My Workspace New app Marketplace Integrations Recent PersonalEmail2Telegra…" at bounding box center [495, 264] width 991 height 529
click at [732, 490] on html "BETA My Workspace New app Marketplace Integrations Recent PersonalEmail2Telegra…" at bounding box center [495, 264] width 991 height 529
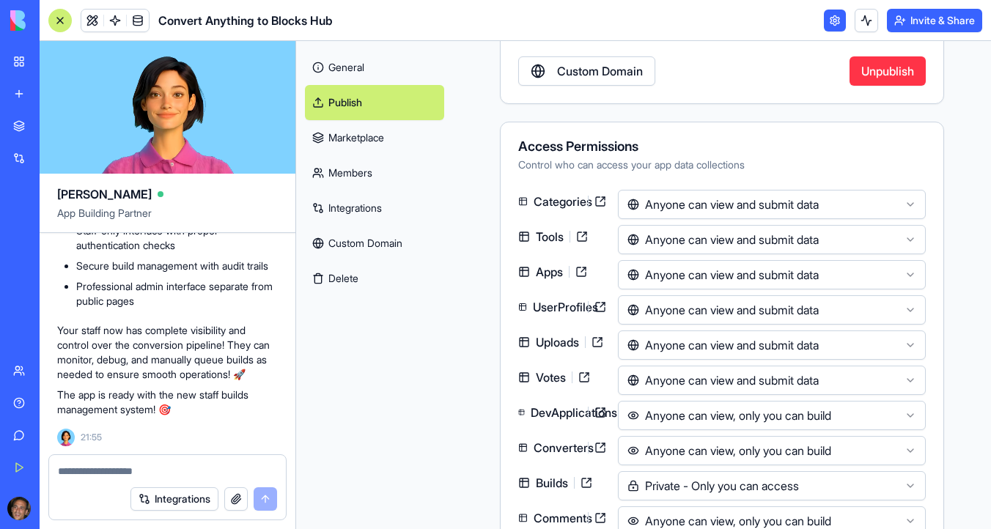
scroll to position [178, 0]
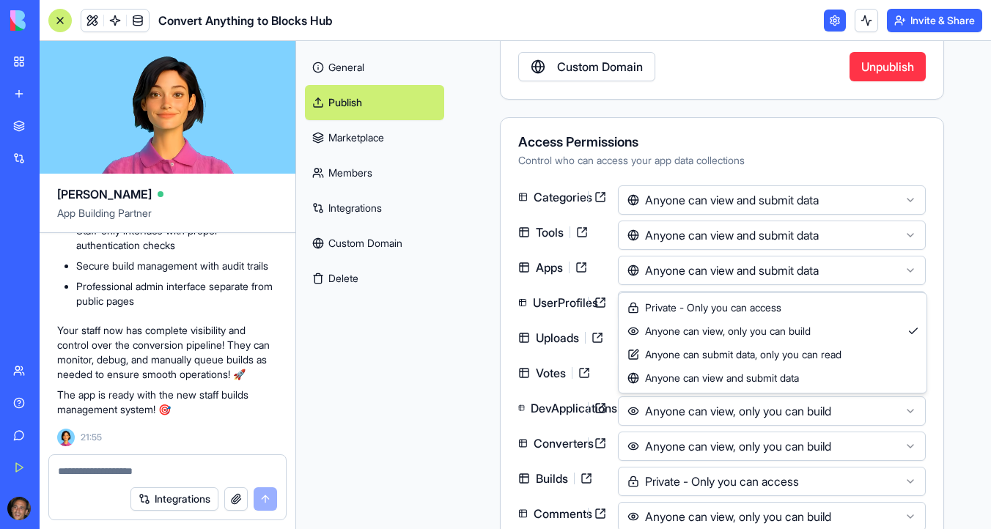
click at [711, 419] on html "BETA My Workspace New app Marketplace Integrations Recent PersonalEmail2Telegra…" at bounding box center [495, 264] width 991 height 529
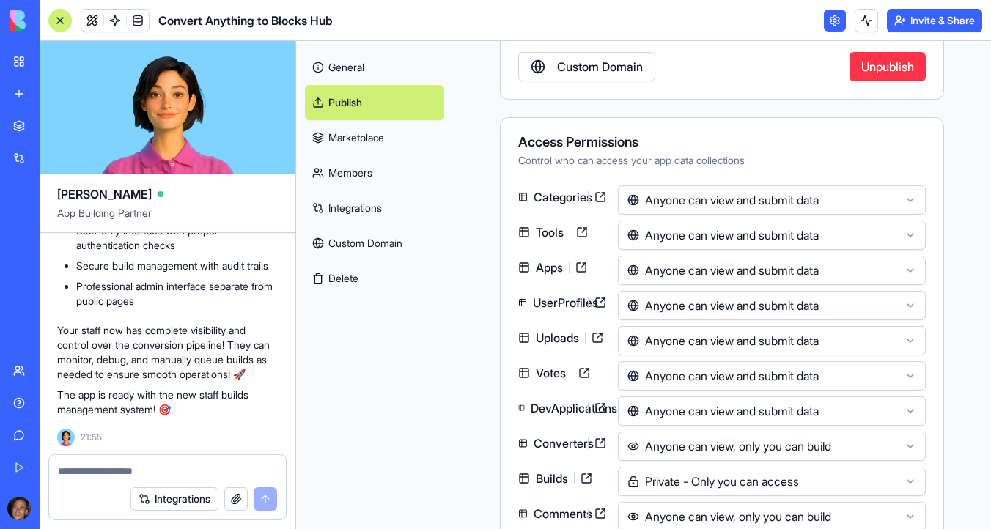
click at [701, 439] on html "BETA My Workspace New app Marketplace Integrations Recent PersonalEmail2Telegra…" at bounding box center [495, 264] width 991 height 529
click at [698, 475] on html "BETA My Workspace New app Marketplace Integrations Recent PersonalEmail2Telegra…" at bounding box center [495, 264] width 991 height 529
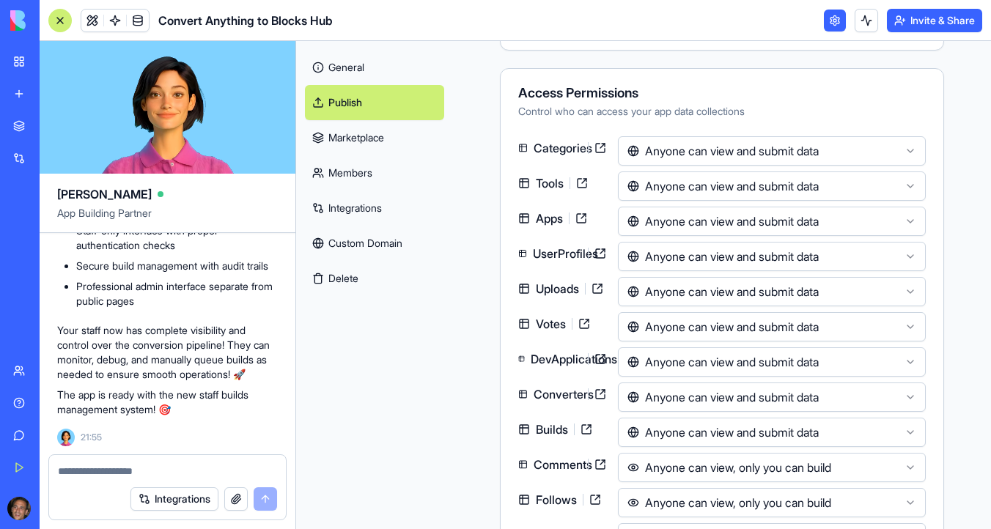
scroll to position [262, 0]
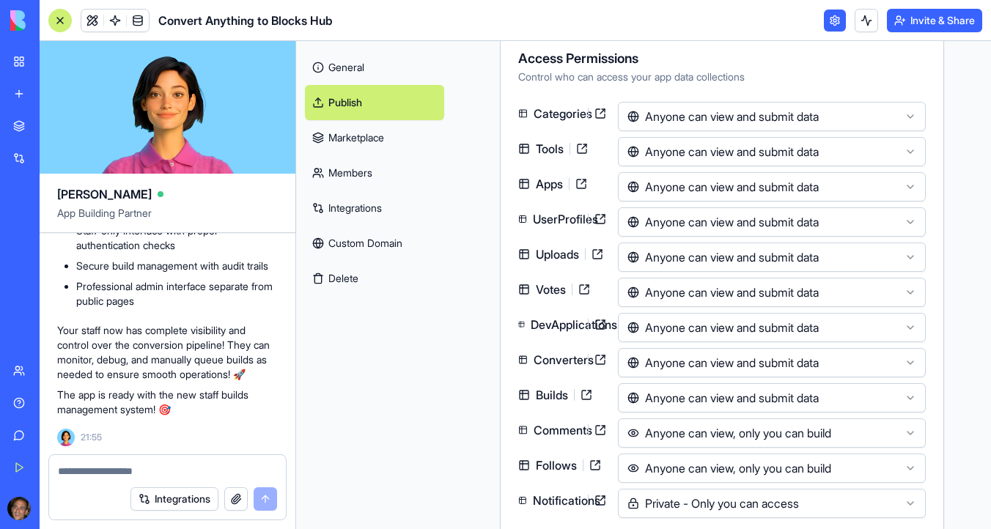
click at [693, 398] on html "BETA My Workspace New app Marketplace Integrations Recent PersonalEmail2Telegra…" at bounding box center [495, 264] width 991 height 529
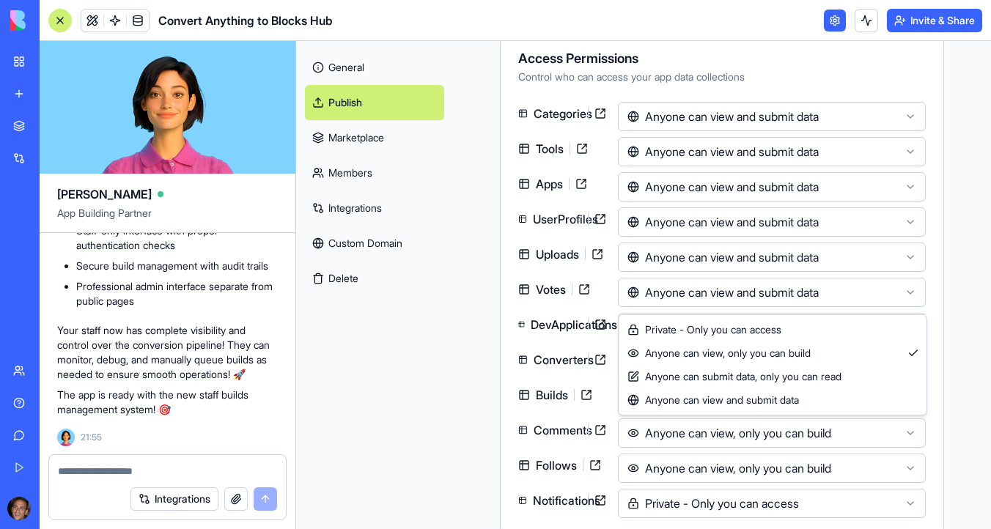
click at [695, 424] on html "BETA My Workspace New app Marketplace Integrations Recent PersonalEmail2Telegra…" at bounding box center [495, 264] width 991 height 529
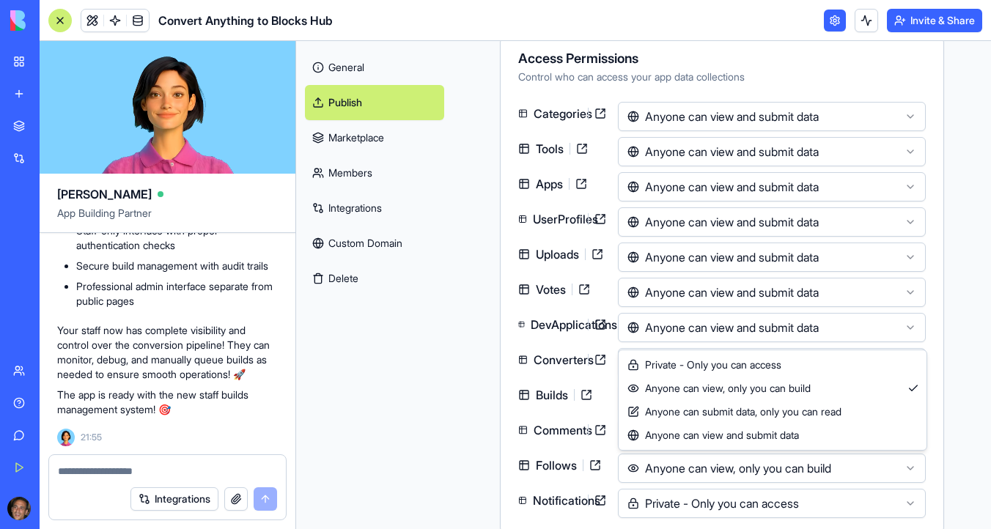
click at [699, 469] on html "BETA My Workspace New app Marketplace Integrations Recent PersonalEmail2Telegra…" at bounding box center [495, 264] width 991 height 529
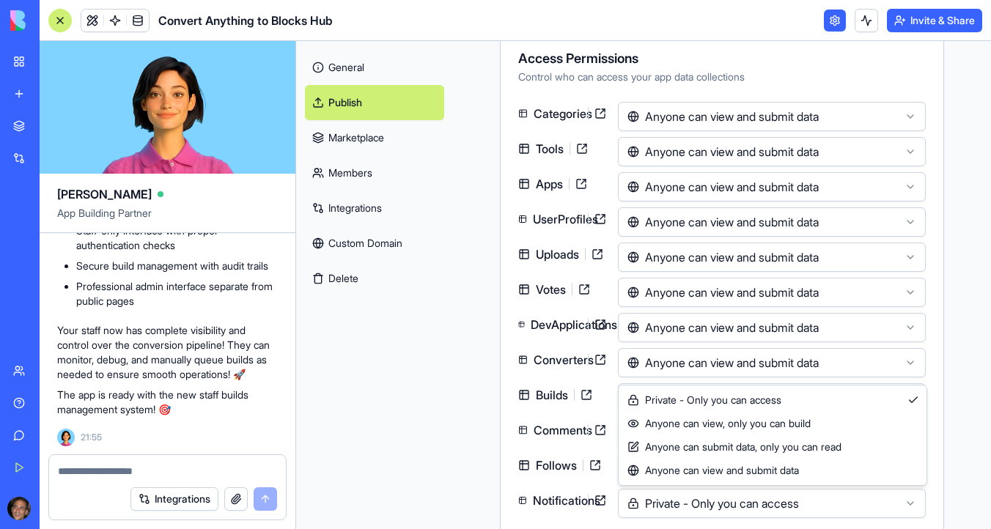
click at [697, 499] on html "BETA My Workspace New app Marketplace Integrations Recent PersonalEmail2Telegra…" at bounding box center [495, 264] width 991 height 529
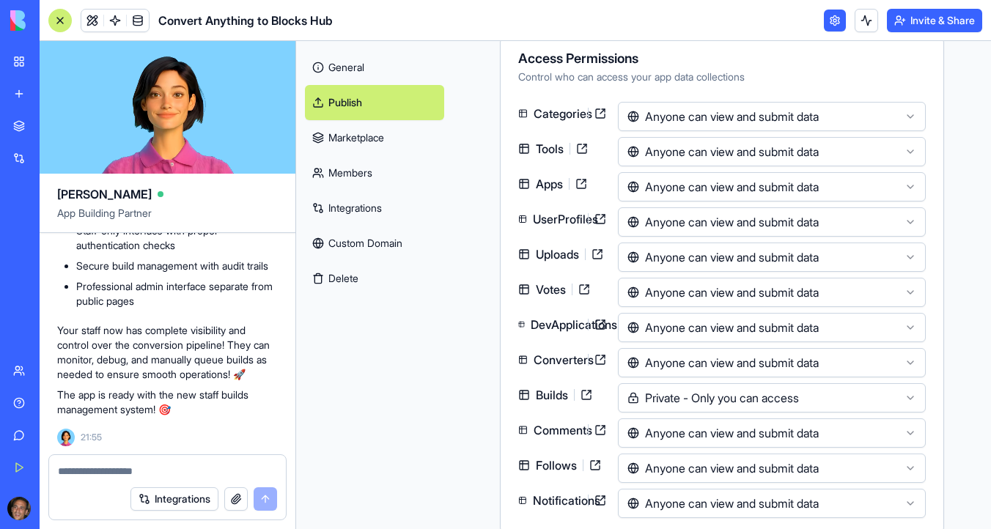
scroll to position [287, 0]
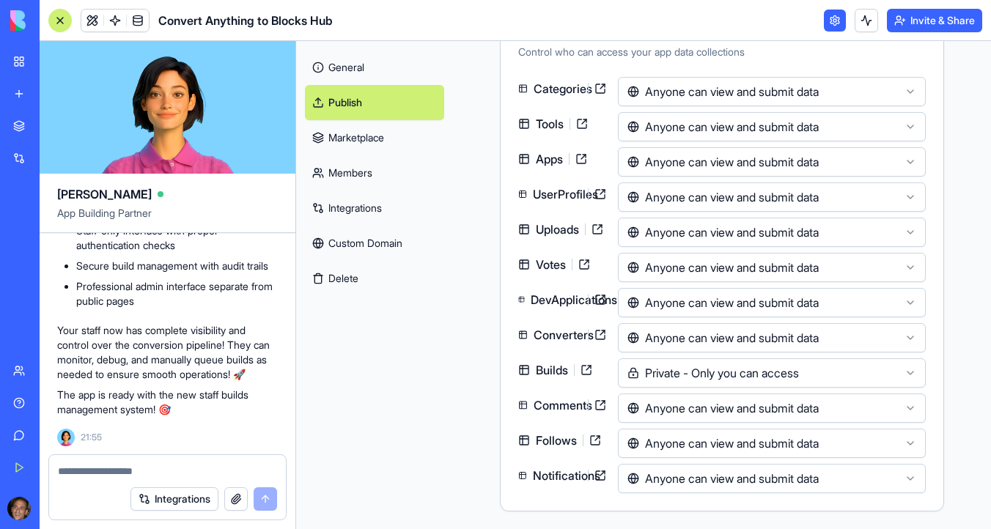
click at [377, 142] on link "Marketplace" at bounding box center [374, 137] width 139 height 35
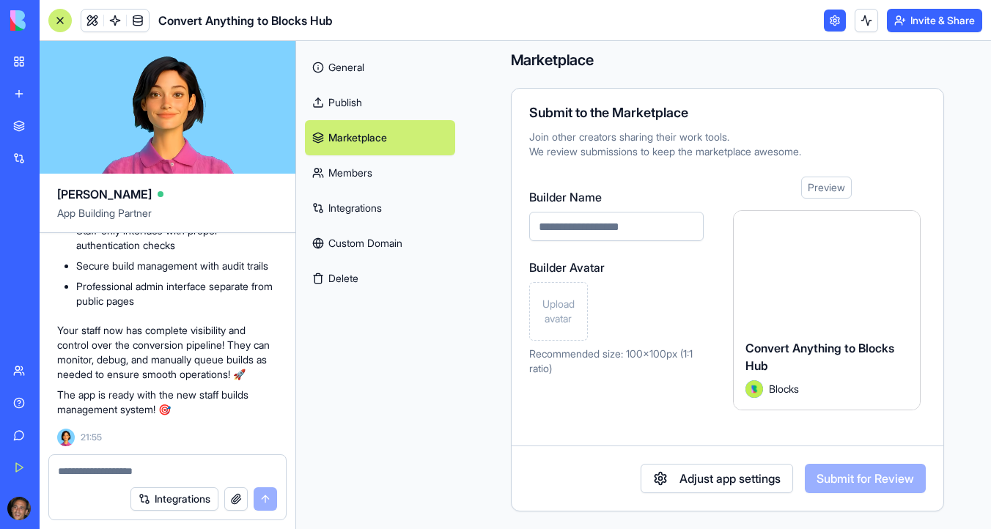
click at [375, 106] on link "Publish" at bounding box center [380, 102] width 150 height 35
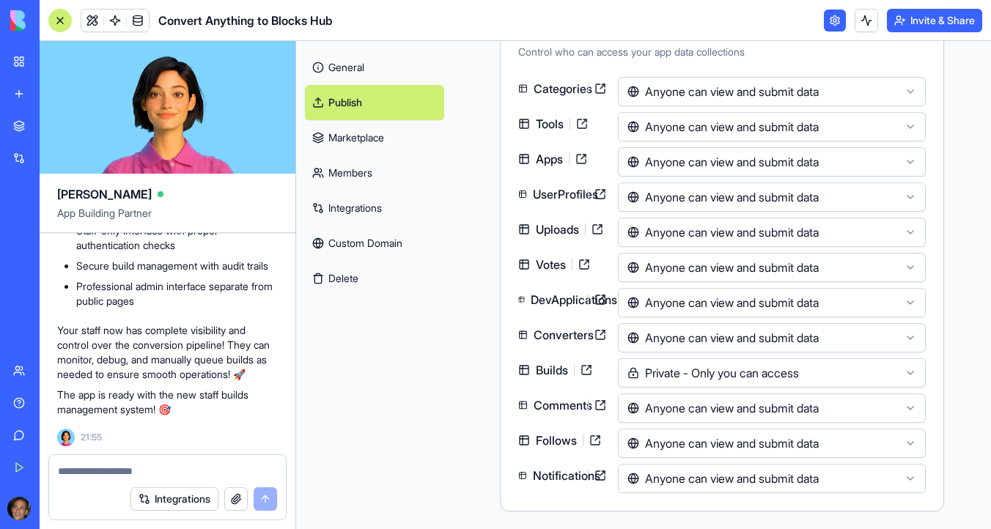
click at [383, 137] on link "Marketplace" at bounding box center [374, 137] width 139 height 35
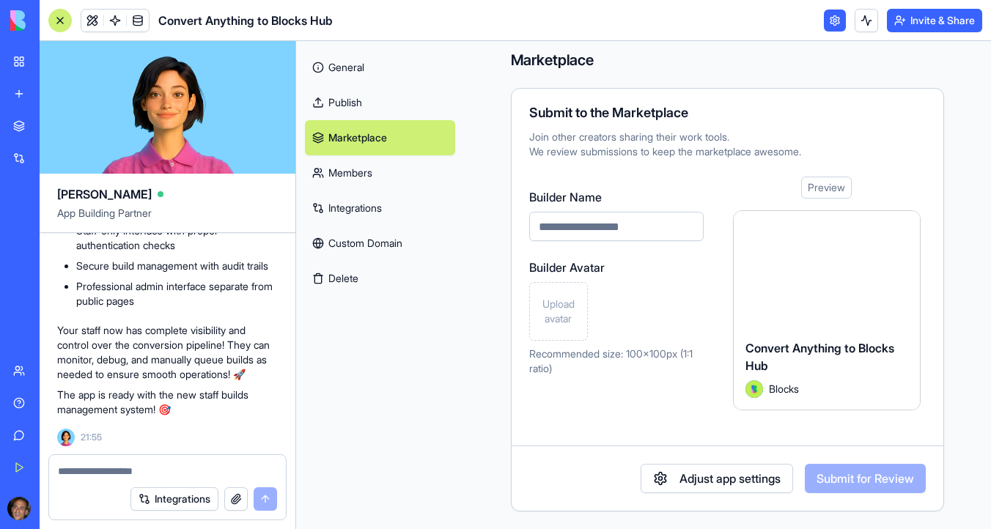
click at [385, 176] on link "Members" at bounding box center [380, 172] width 150 height 35
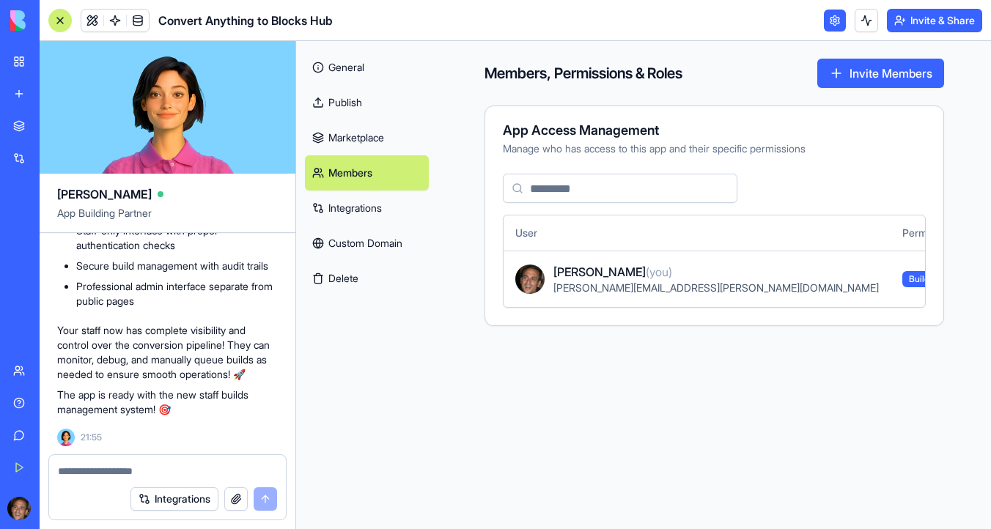
click at [387, 220] on link "Integrations" at bounding box center [367, 208] width 124 height 35
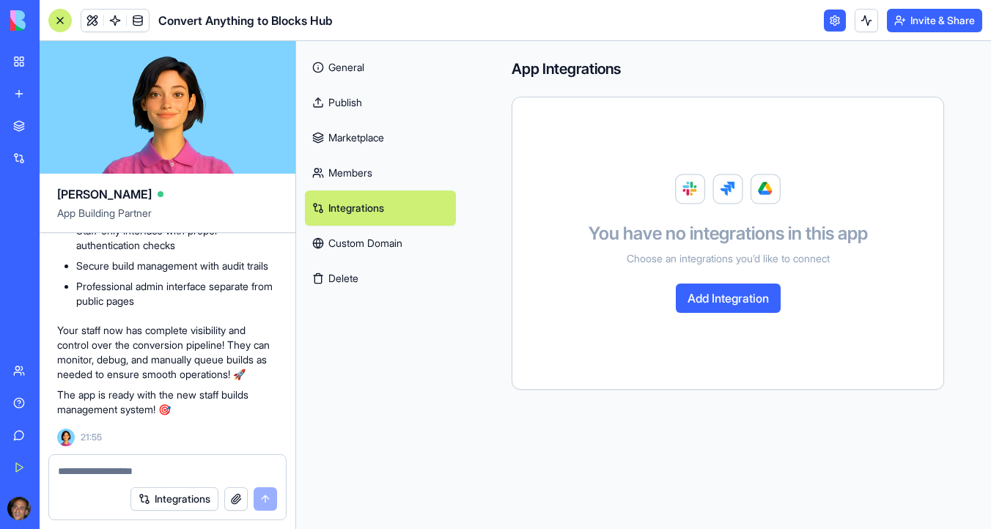
click at [381, 177] on link "Members" at bounding box center [380, 172] width 151 height 35
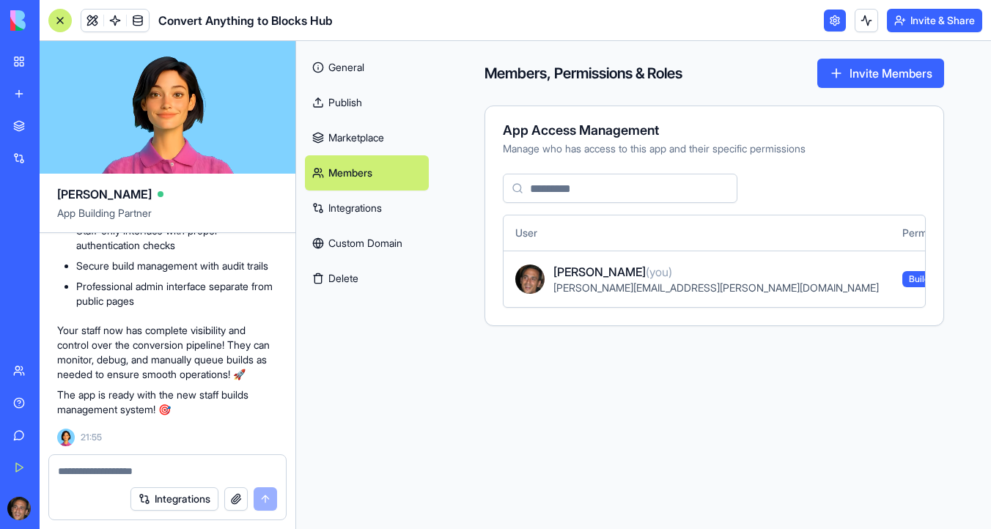
click at [385, 148] on link "Marketplace" at bounding box center [367, 137] width 124 height 35
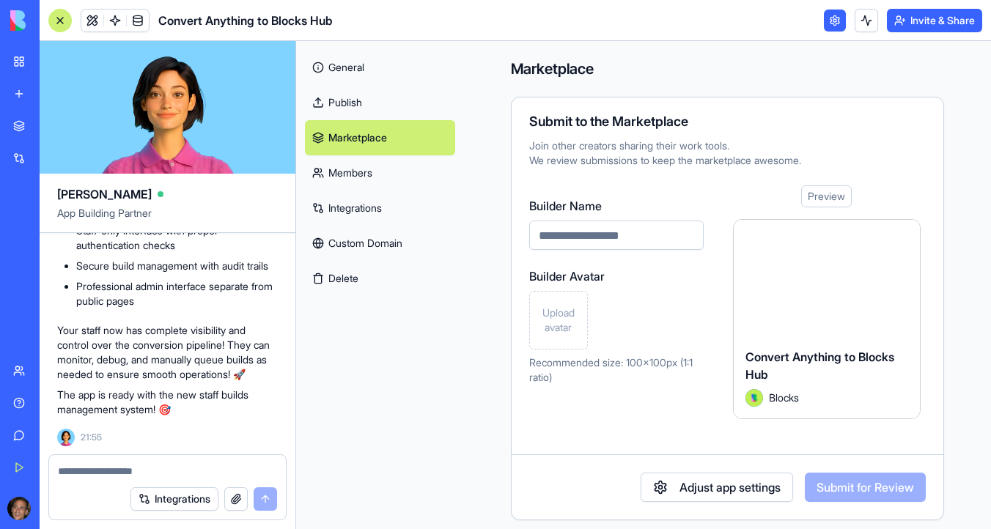
click at [372, 106] on link "Publish" at bounding box center [380, 102] width 150 height 35
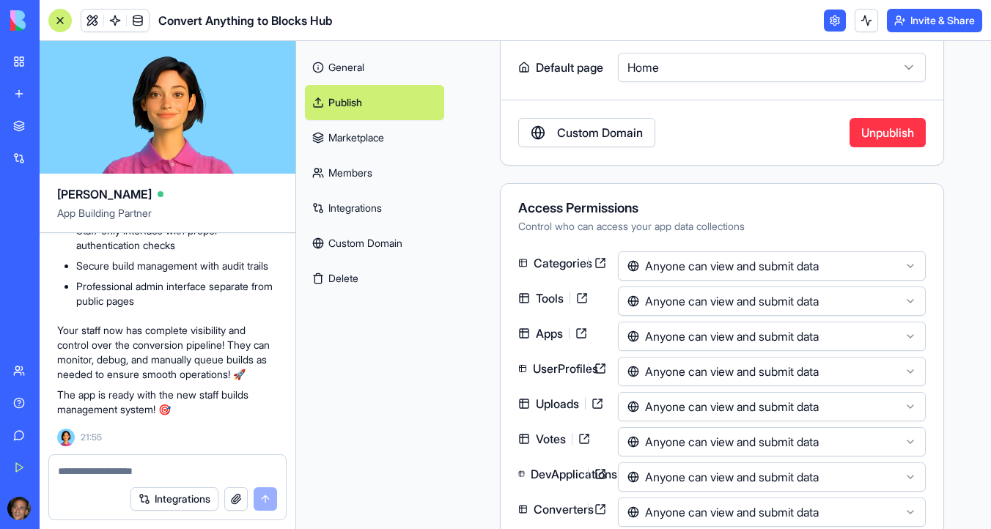
scroll to position [231, 0]
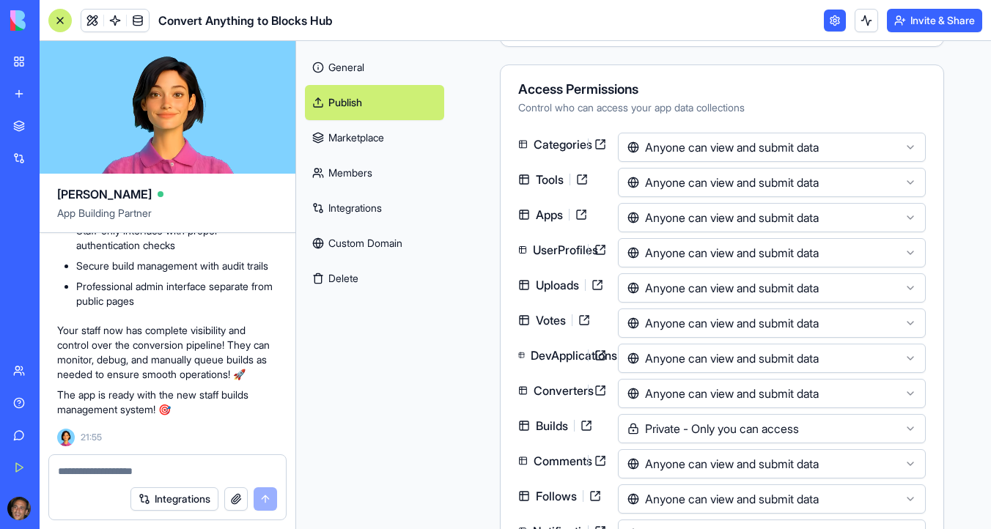
click at [912, 10] on button "Invite & Share" at bounding box center [934, 20] width 95 height 23
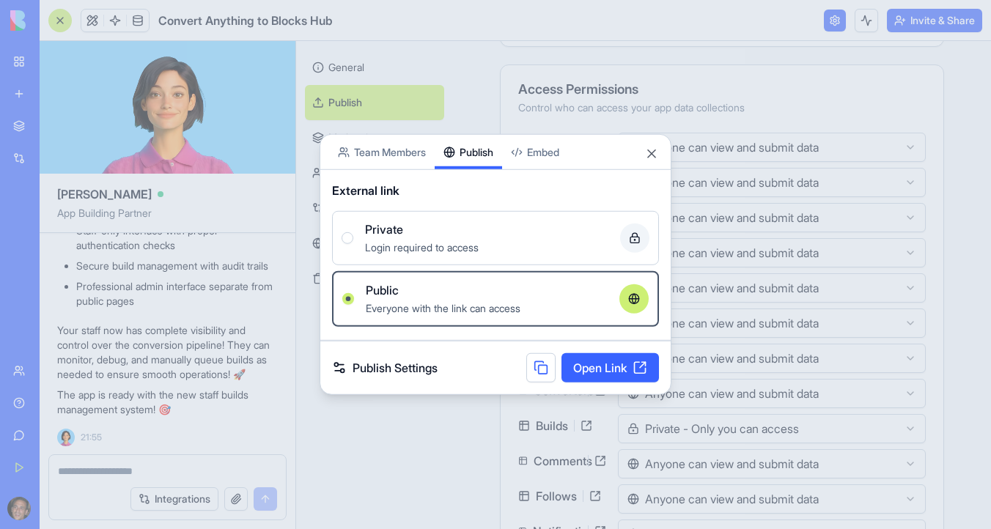
click at [477, 135] on button "Publish" at bounding box center [468, 152] width 67 height 34
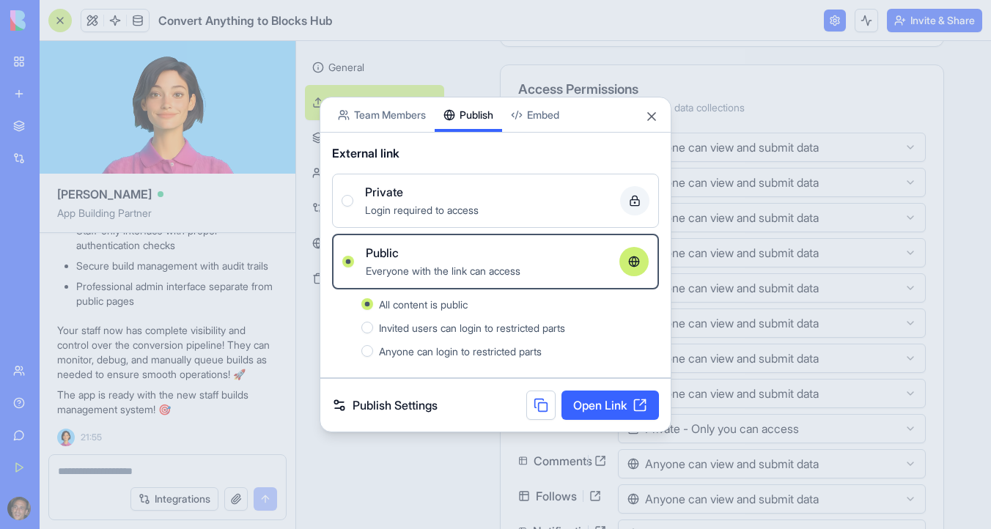
click at [623, 407] on link "Open Link" at bounding box center [611, 405] width 98 height 29
click at [648, 120] on button "Close" at bounding box center [652, 116] width 15 height 15
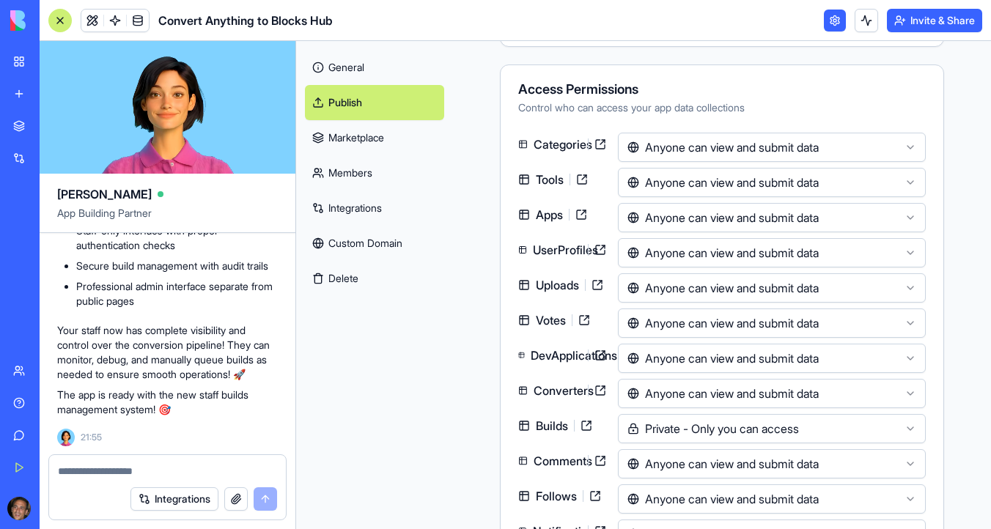
click at [150, 474] on textarea at bounding box center [167, 471] width 219 height 15
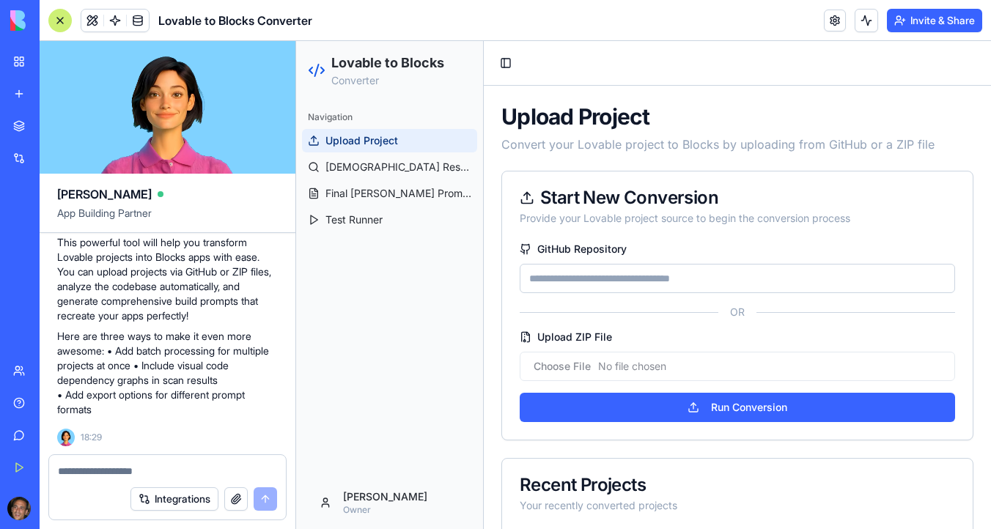
scroll to position [210, 0]
